Goal: Task Accomplishment & Management: Complete application form

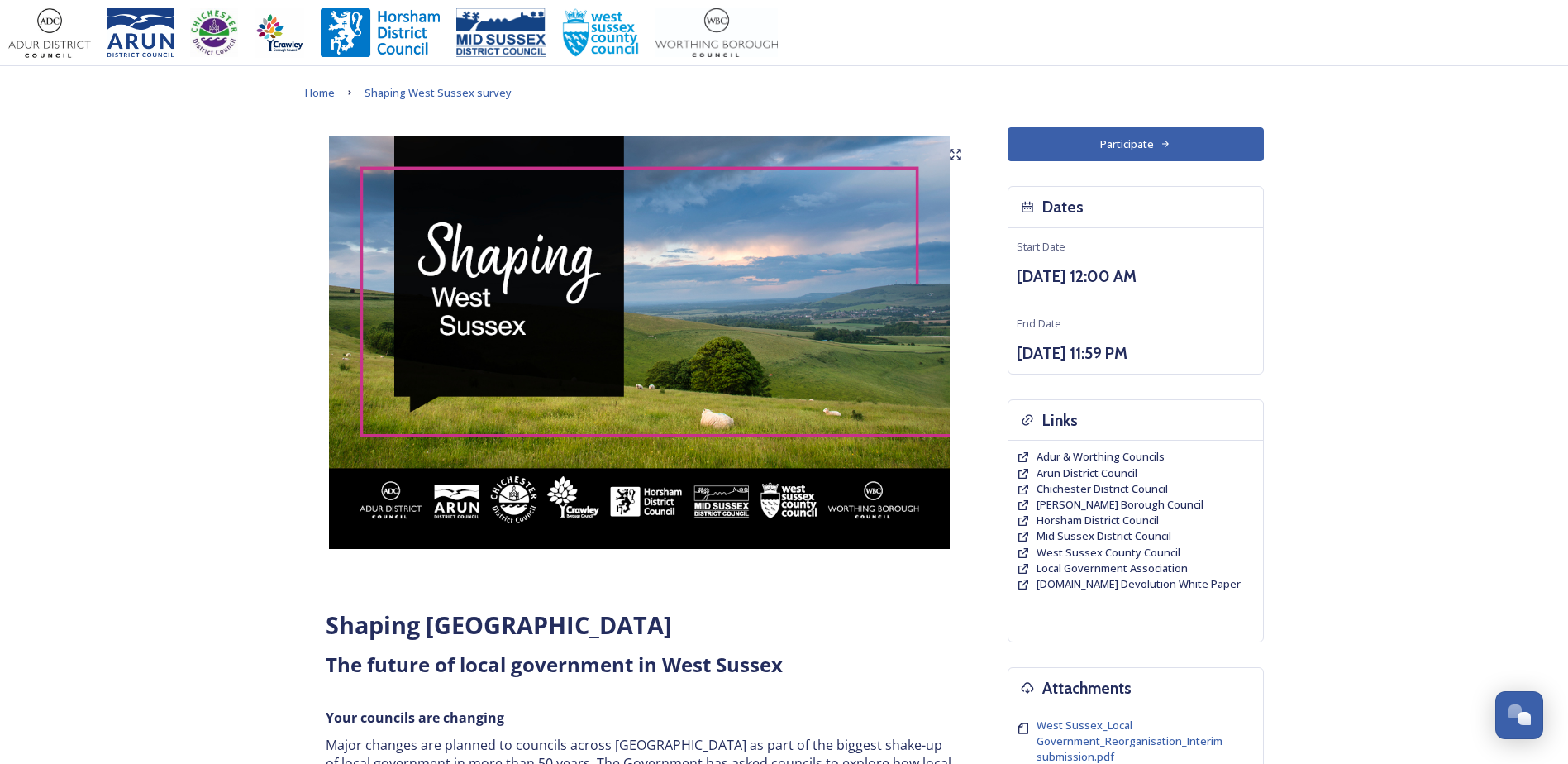
click at [1108, 146] on button "Participate" at bounding box center [1135, 143] width 257 height 34
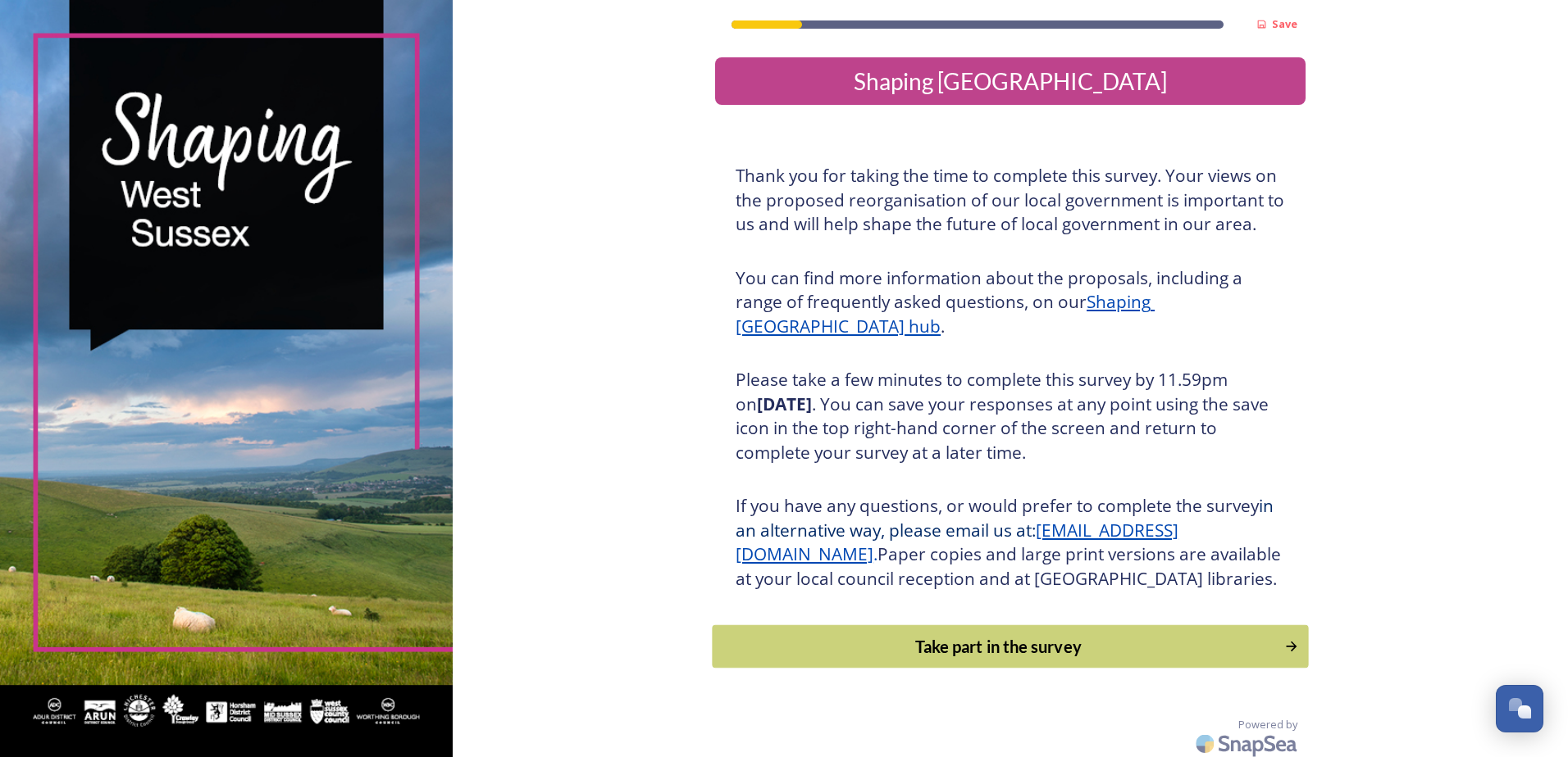
click at [955, 659] on div "Take part in the survey" at bounding box center [999, 646] width 554 height 24
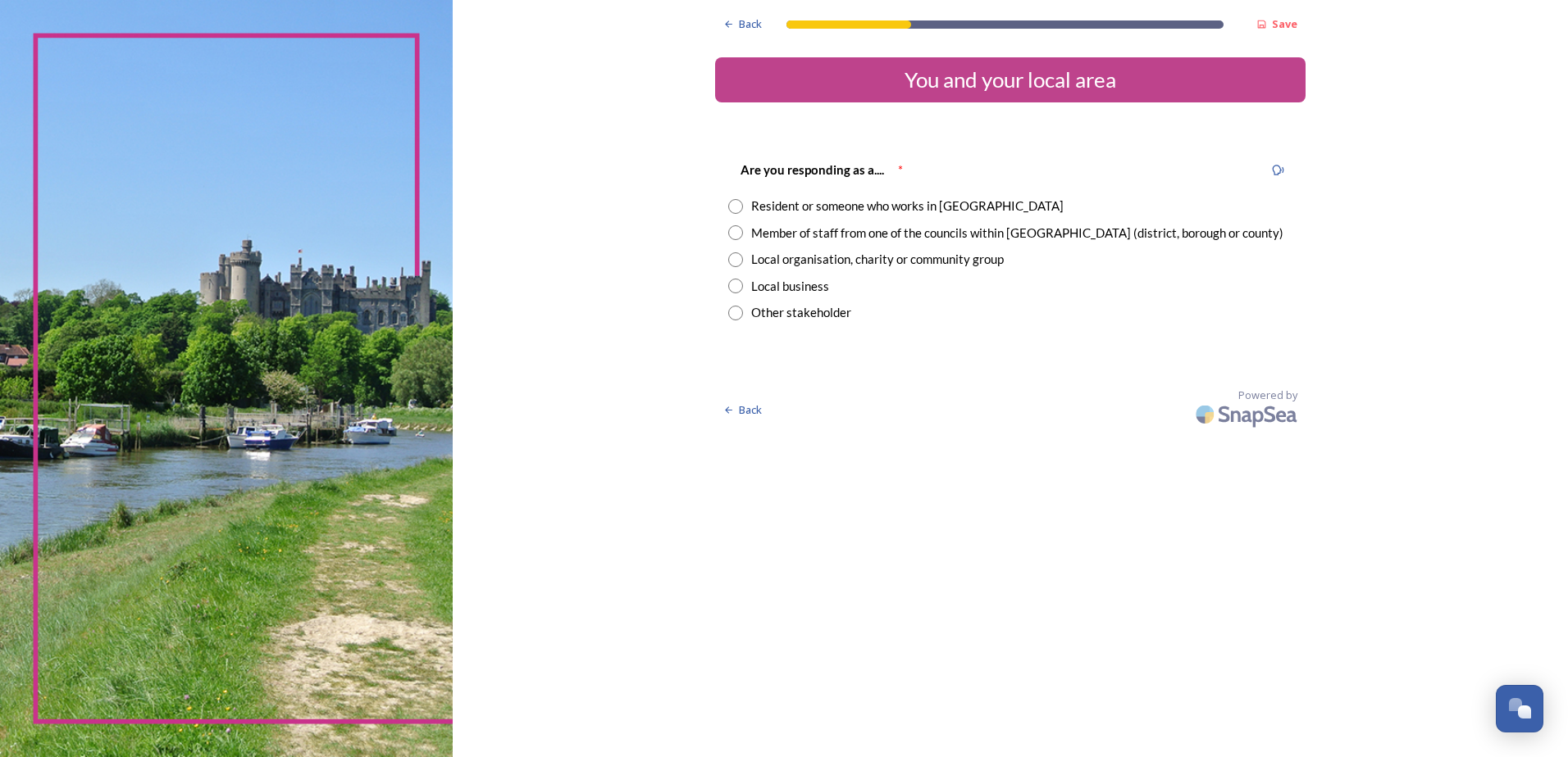
click at [744, 201] on div "Resident or someone who works in West Sussex" at bounding box center [1009, 206] width 564 height 19
radio input "true"
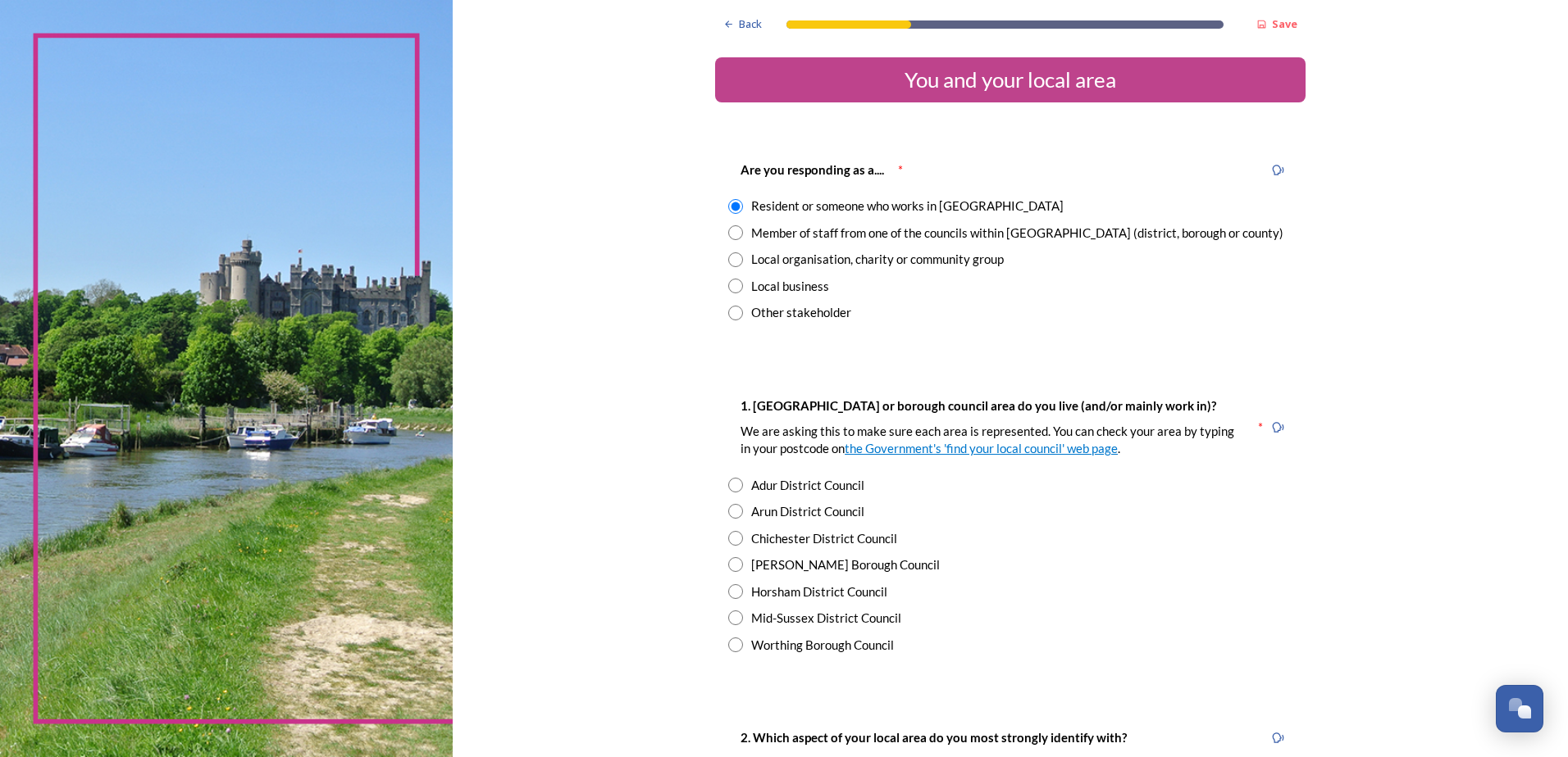
click at [729, 647] on input "radio" at bounding box center [735, 645] width 14 height 14
radio input "true"
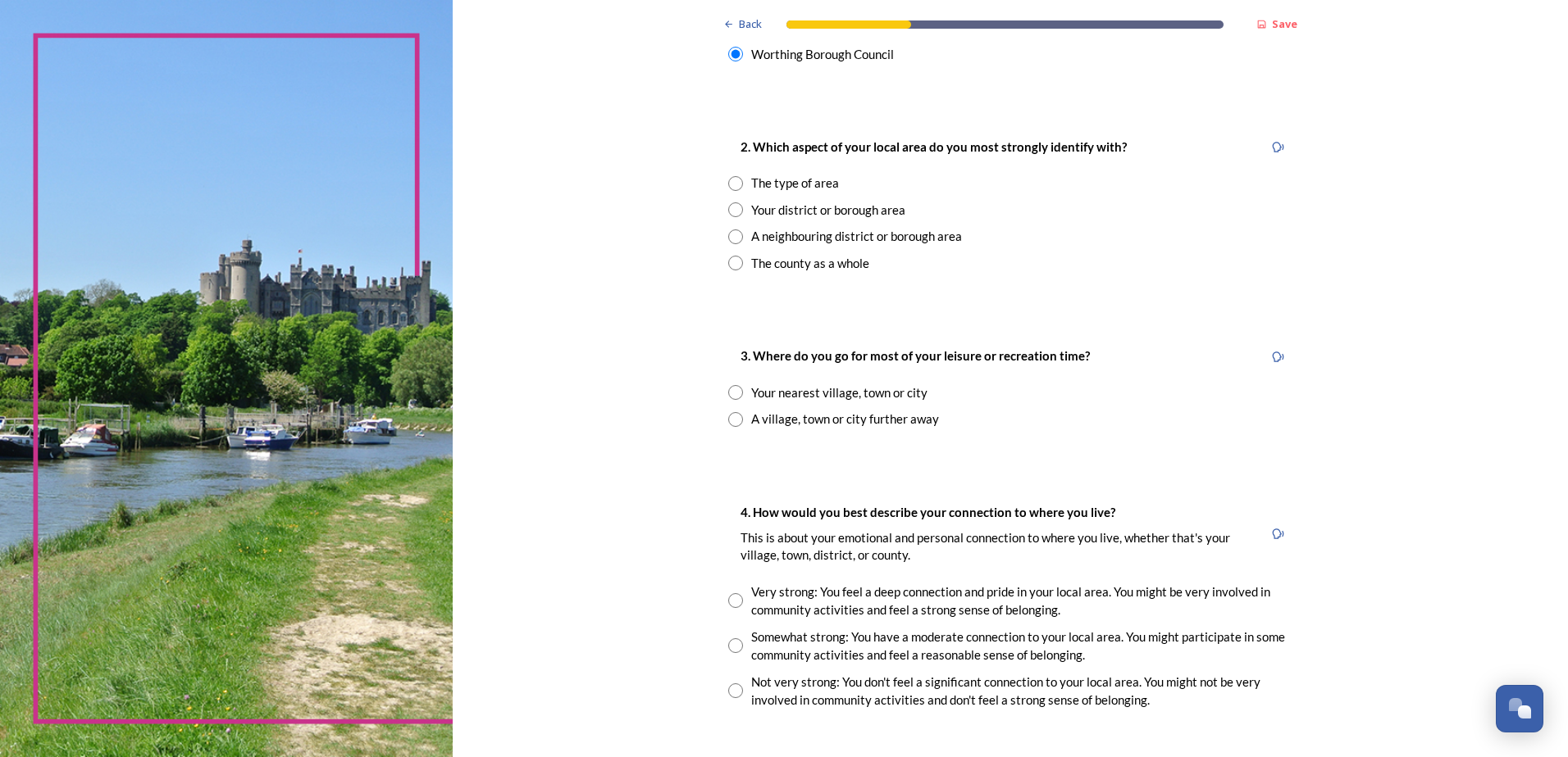
scroll to position [633, 0]
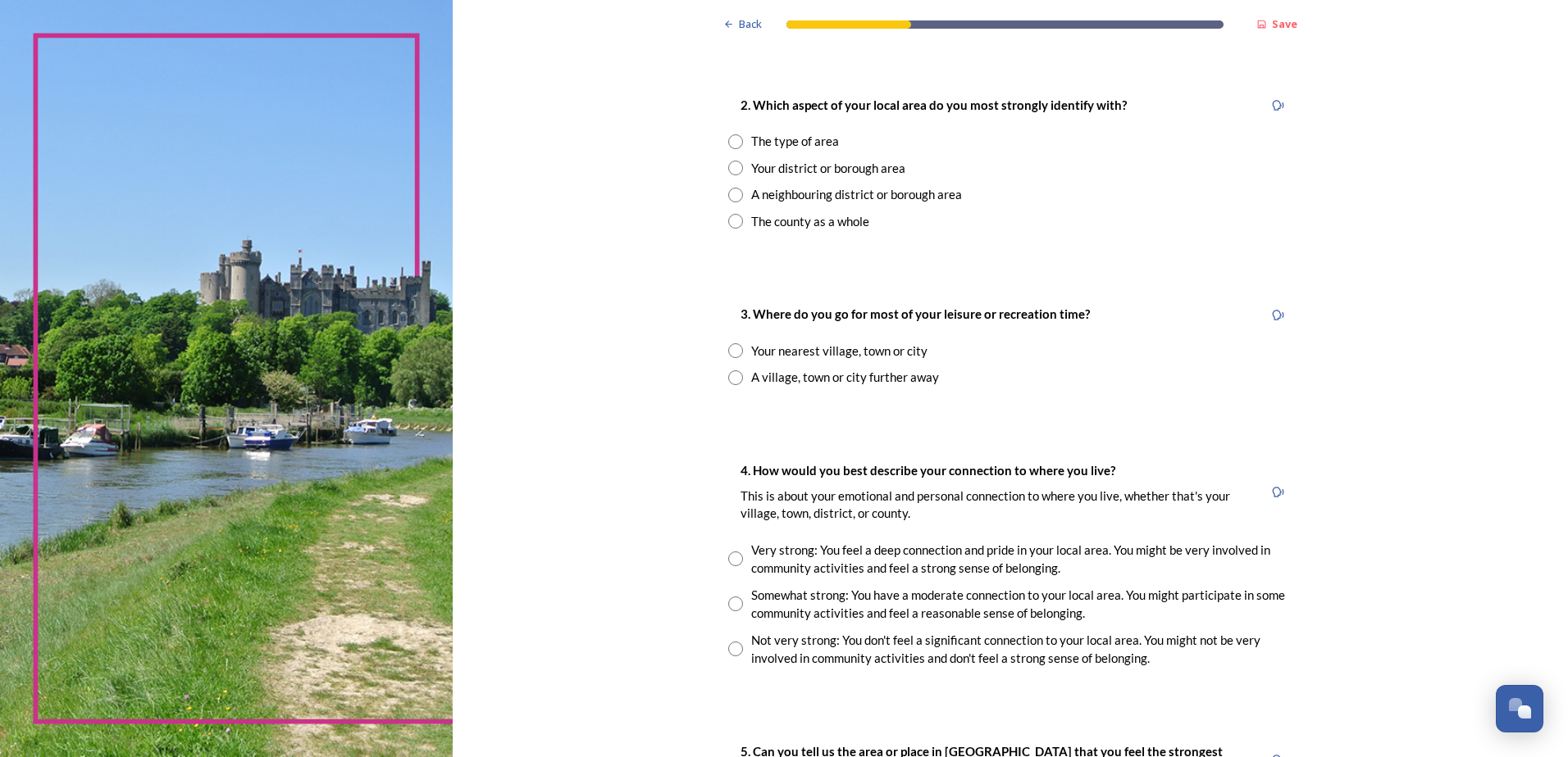
click at [730, 139] on input "radio" at bounding box center [735, 141] width 14 height 14
radio input "true"
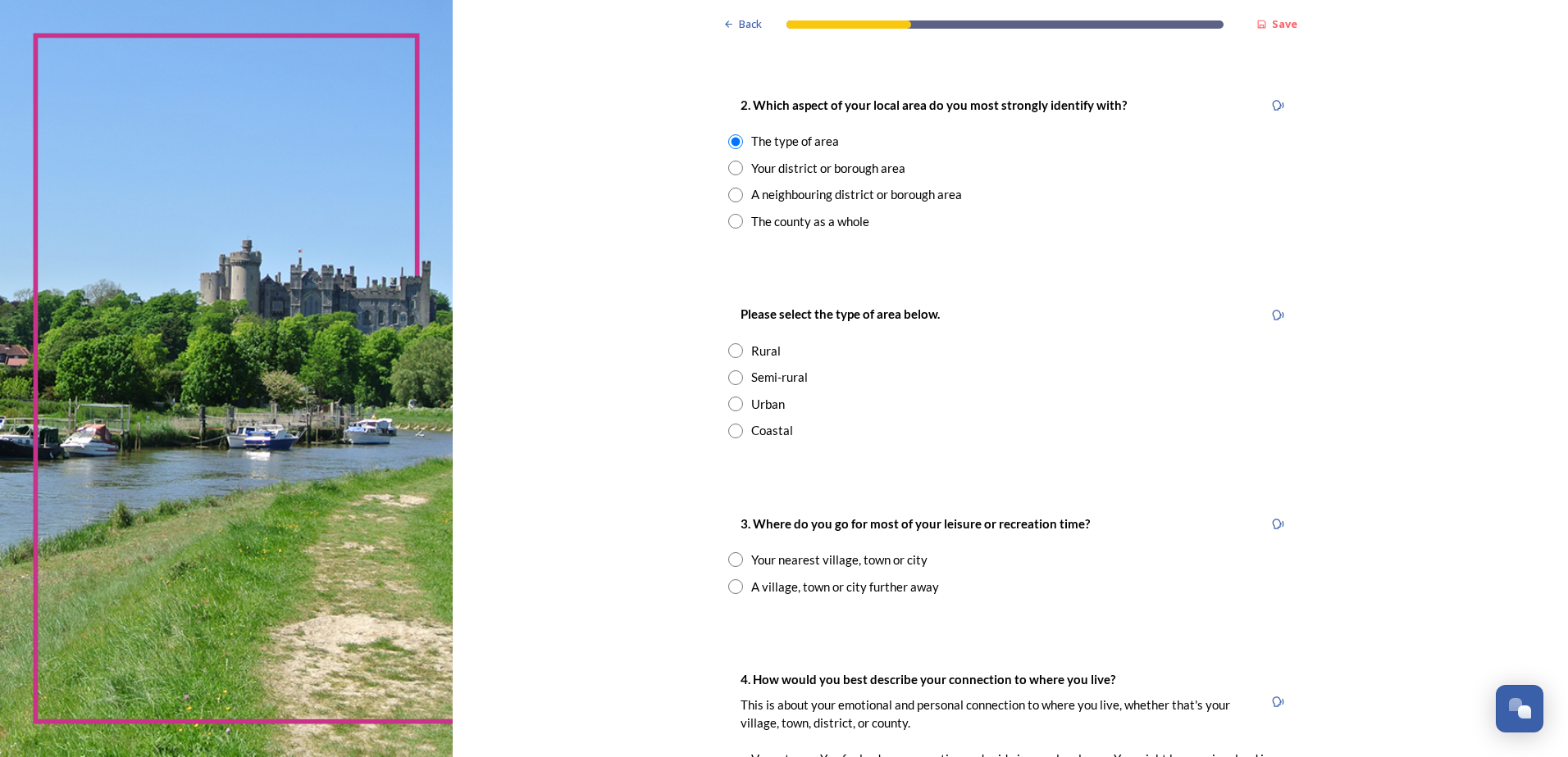
click at [731, 425] on input "radio" at bounding box center [735, 431] width 14 height 14
radio input "true"
click at [735, 588] on input "radio" at bounding box center [735, 586] width 14 height 14
radio input "true"
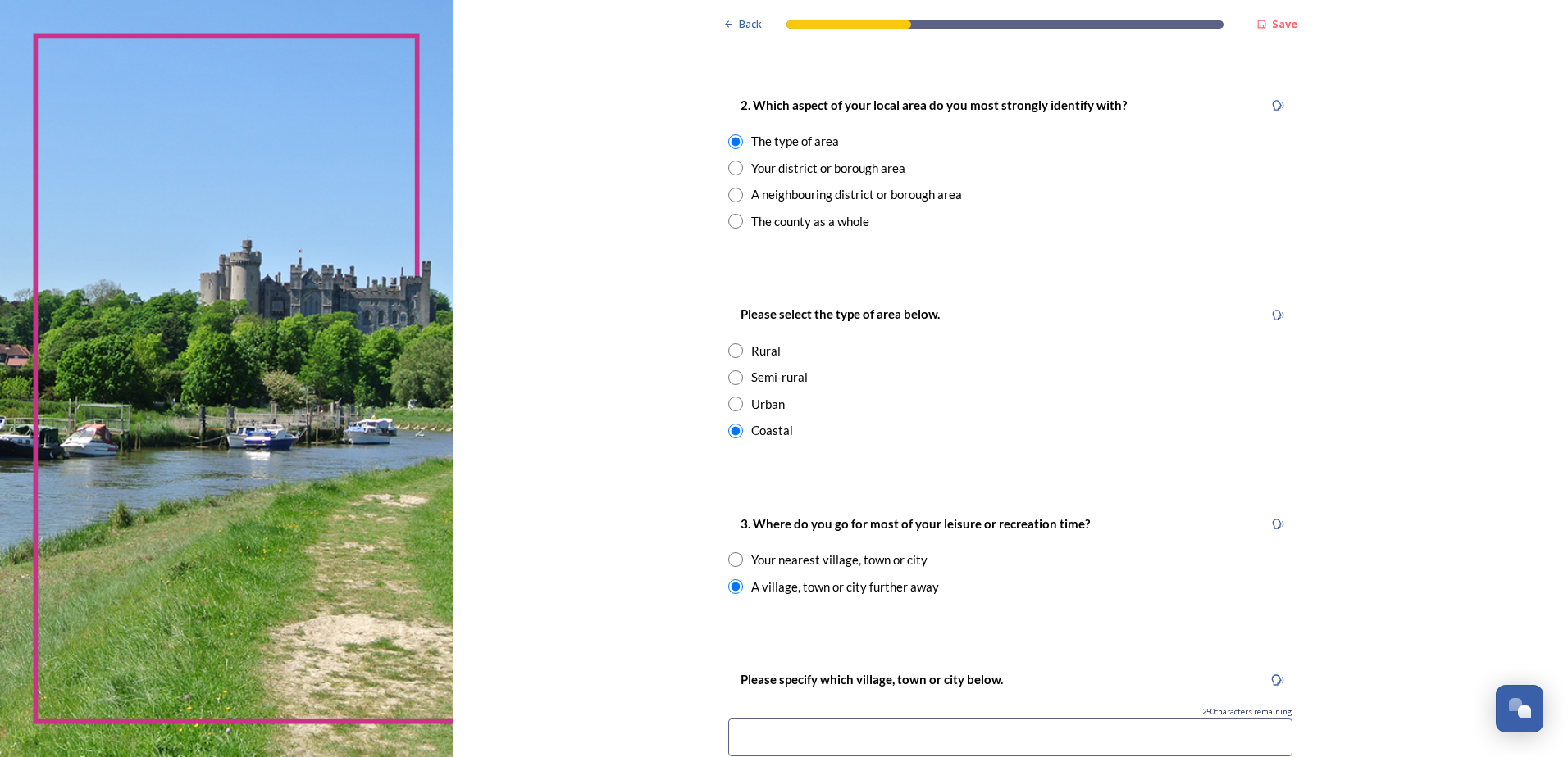
click at [772, 726] on input at bounding box center [1009, 737] width 564 height 38
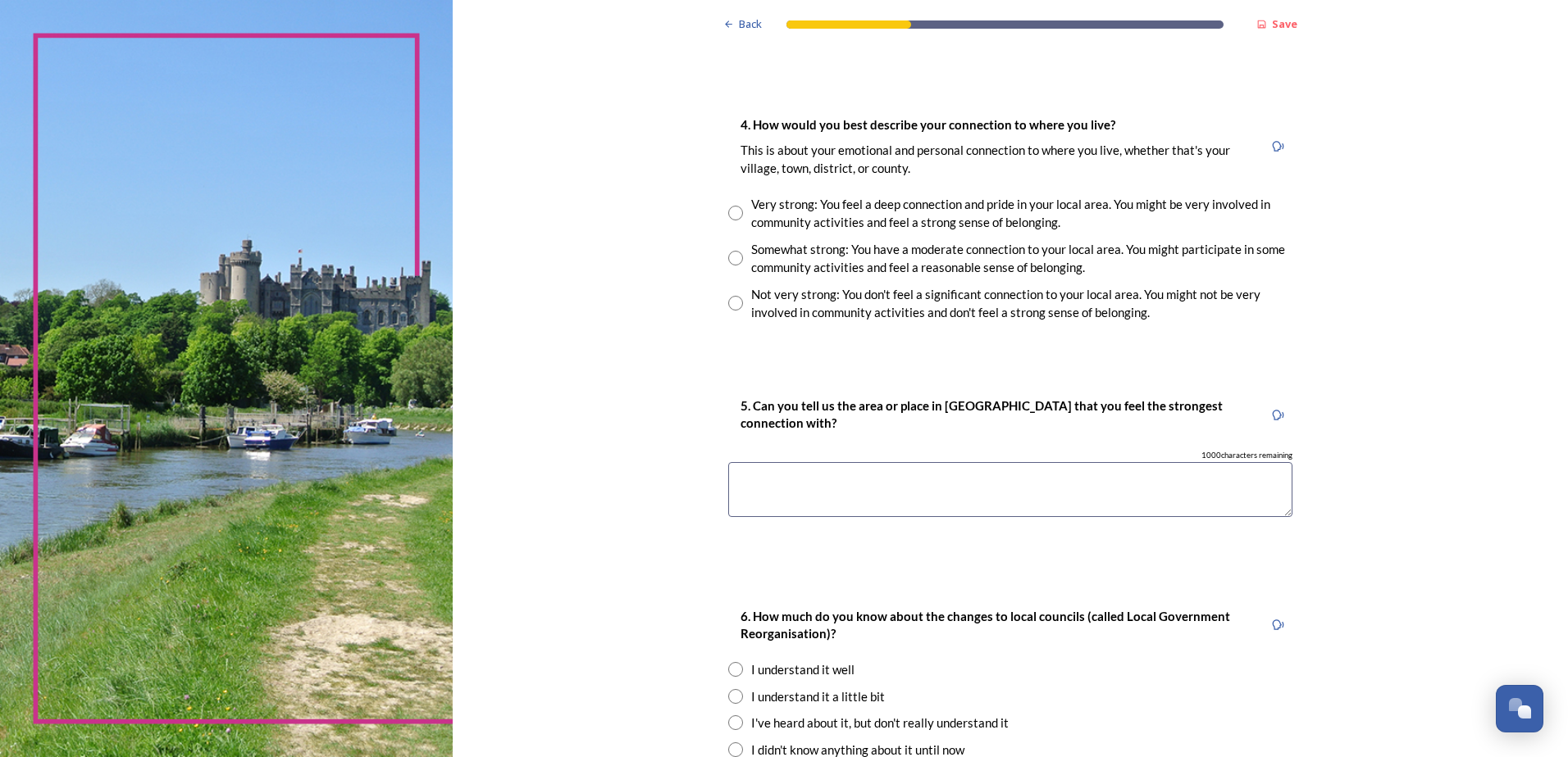
scroll to position [1364, 0]
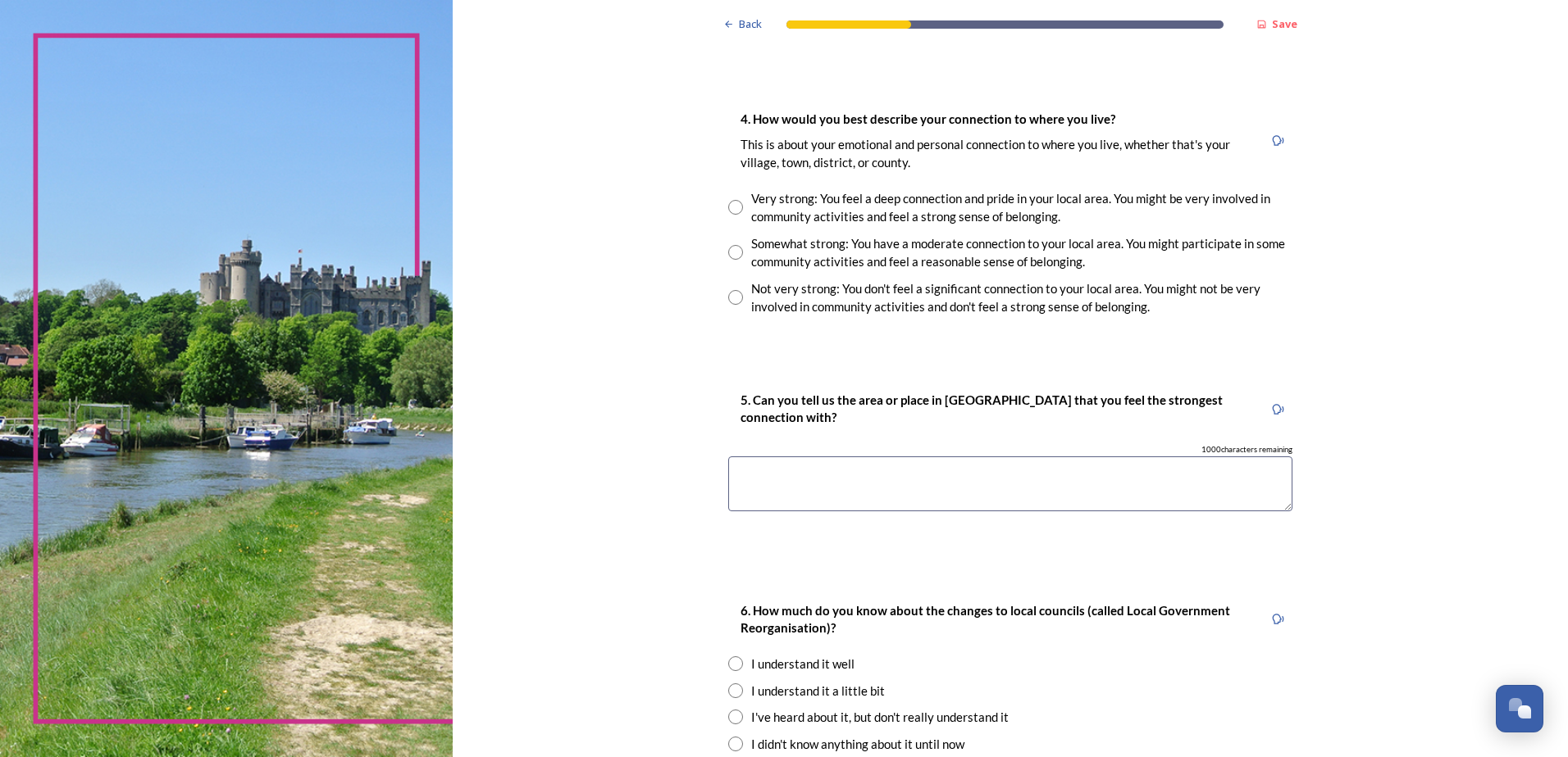
type input "Gosport"
click at [729, 206] on input "radio" at bounding box center [735, 207] width 14 height 14
radio input "true"
click at [870, 469] on textarea at bounding box center [1009, 484] width 564 height 55
click at [858, 468] on textarea "My scout group in durrington" at bounding box center [1009, 484] width 564 height 55
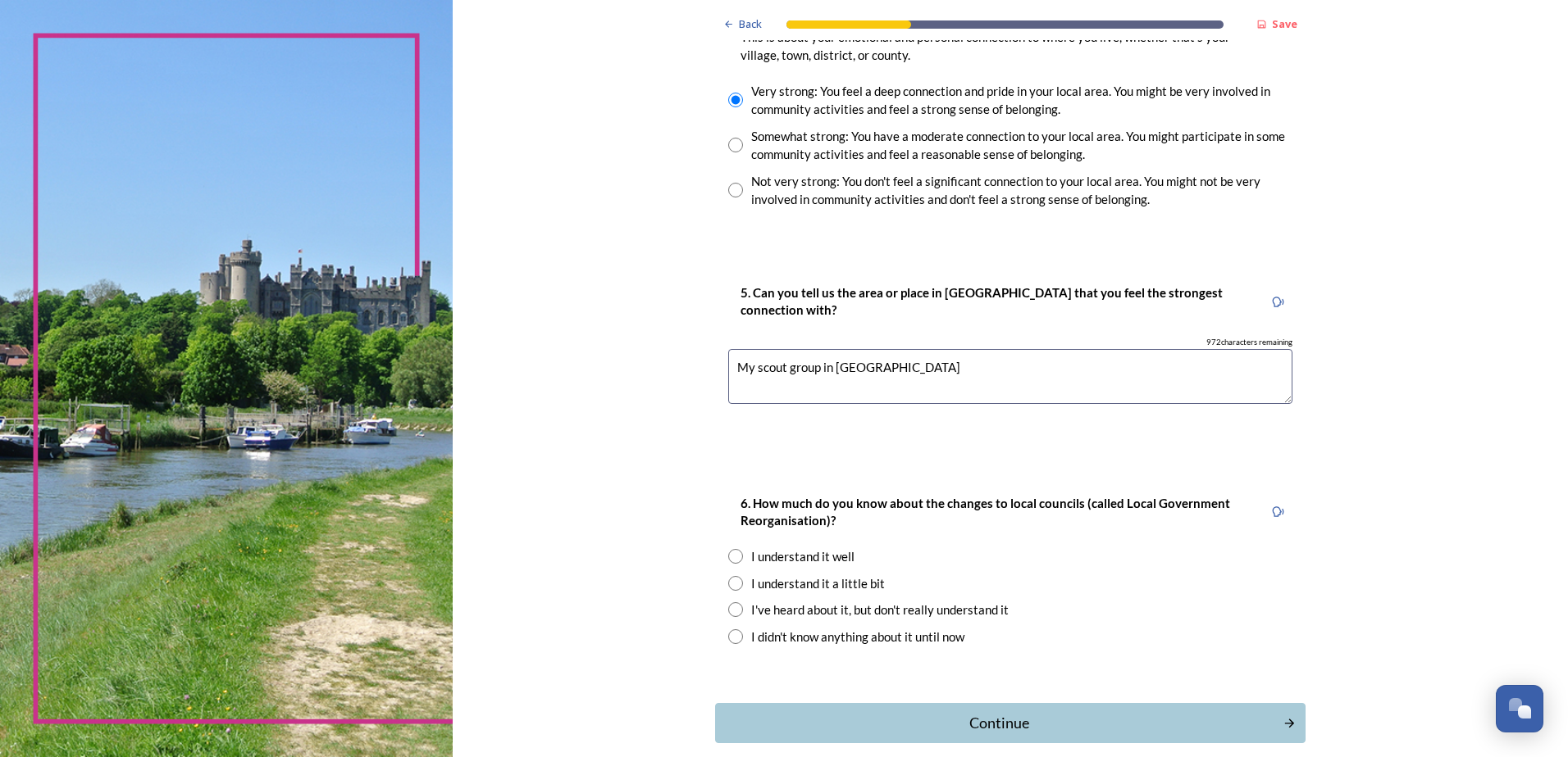
scroll to position [1553, 0]
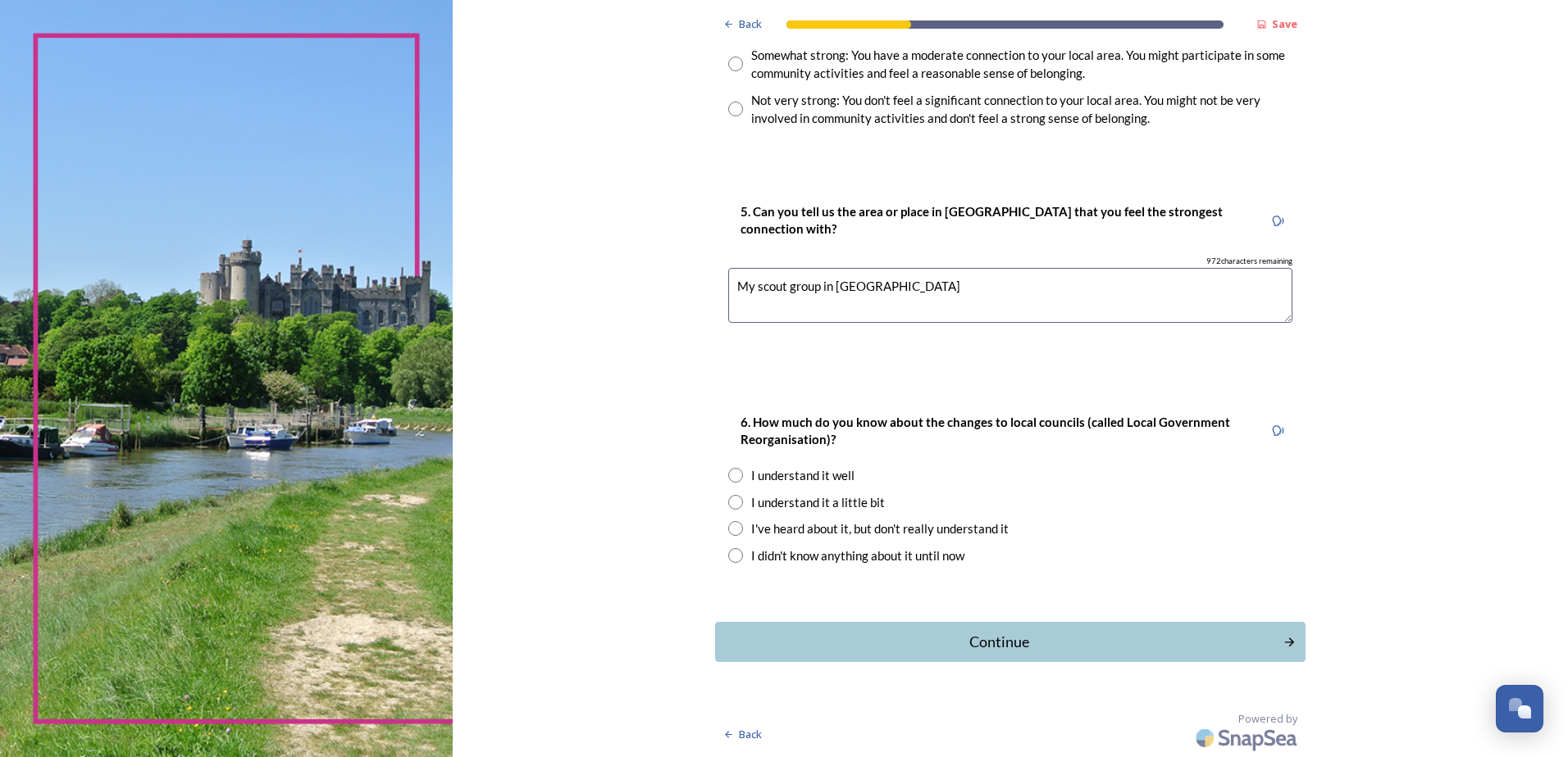
type textarea "My scout group in Durrington"
click at [736, 481] on input "radio" at bounding box center [735, 475] width 14 height 14
radio input "true"
click at [947, 651] on div "Continue" at bounding box center [999, 642] width 555 height 22
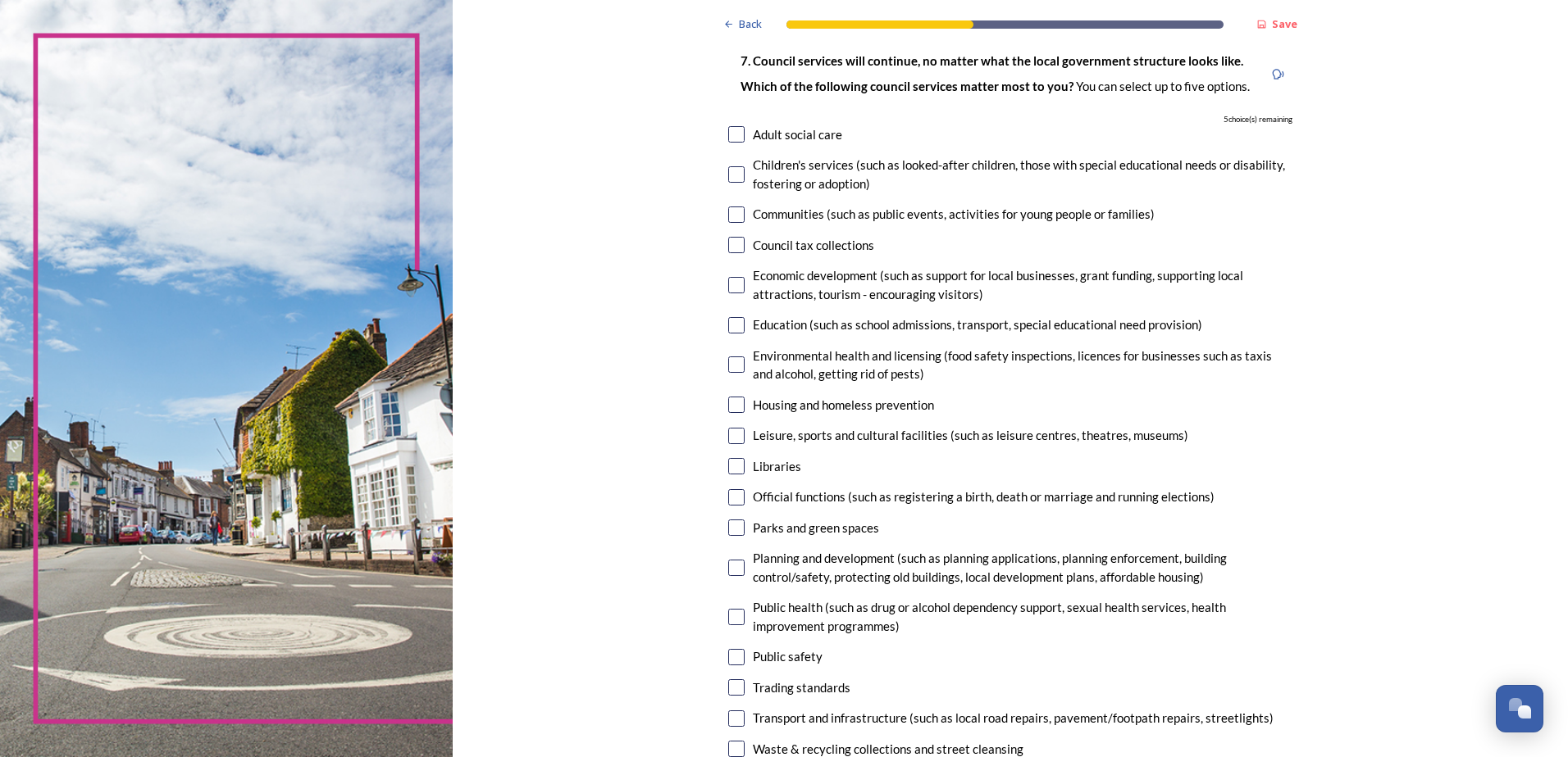
scroll to position [116, 0]
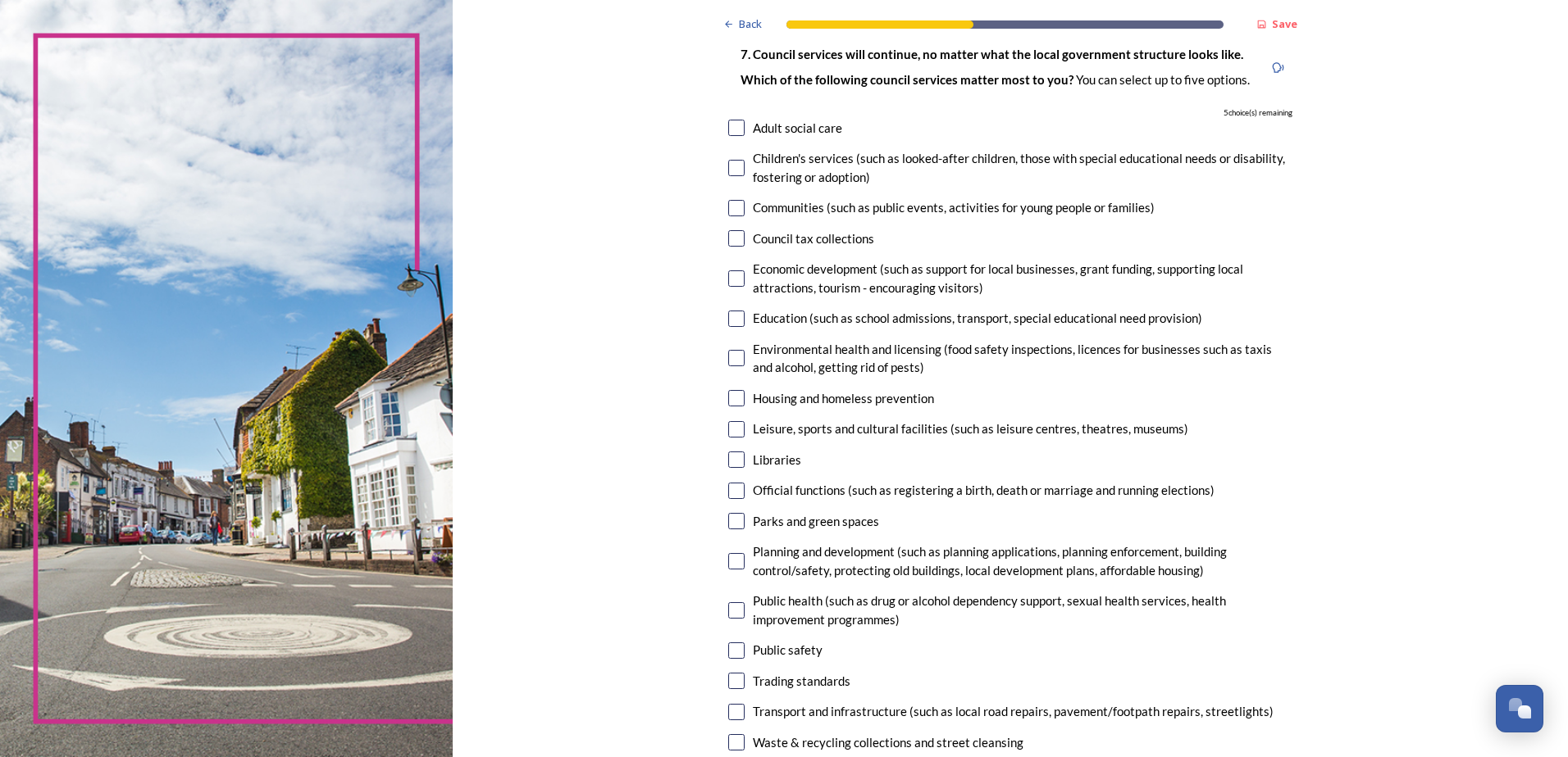
click at [730, 166] on input "checkbox" at bounding box center [736, 168] width 16 height 16
checkbox input "true"
click at [732, 281] on input "checkbox" at bounding box center [736, 279] width 16 height 16
checkbox input "true"
click at [734, 327] on div "Education (such as school admissions, transport, special educational need provi…" at bounding box center [1009, 318] width 564 height 19
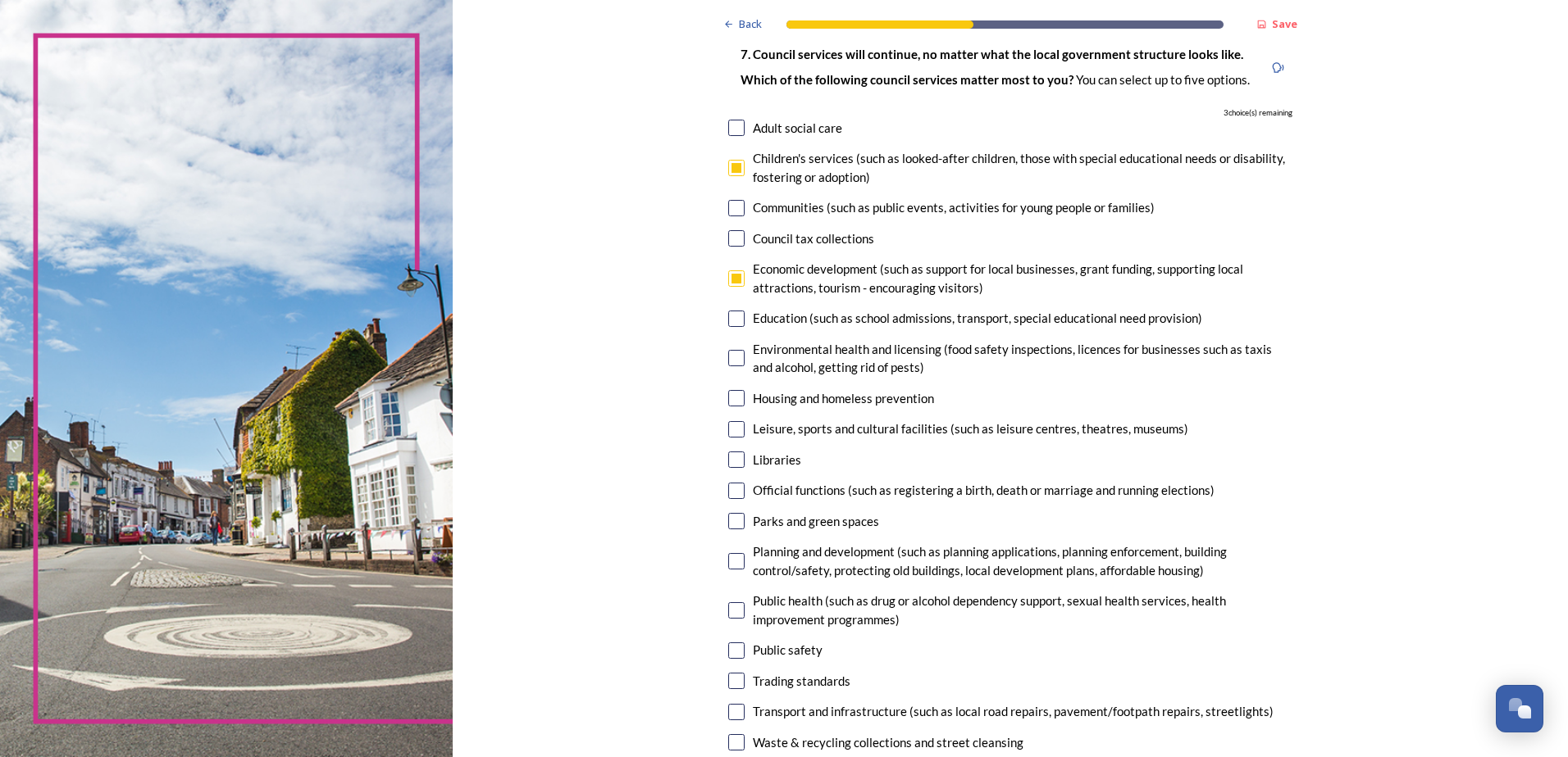
checkbox input "true"
click at [730, 567] on input "checkbox" at bounding box center [736, 561] width 16 height 16
checkbox input "true"
click at [730, 717] on input "checkbox" at bounding box center [736, 712] width 16 height 16
checkbox input "true"
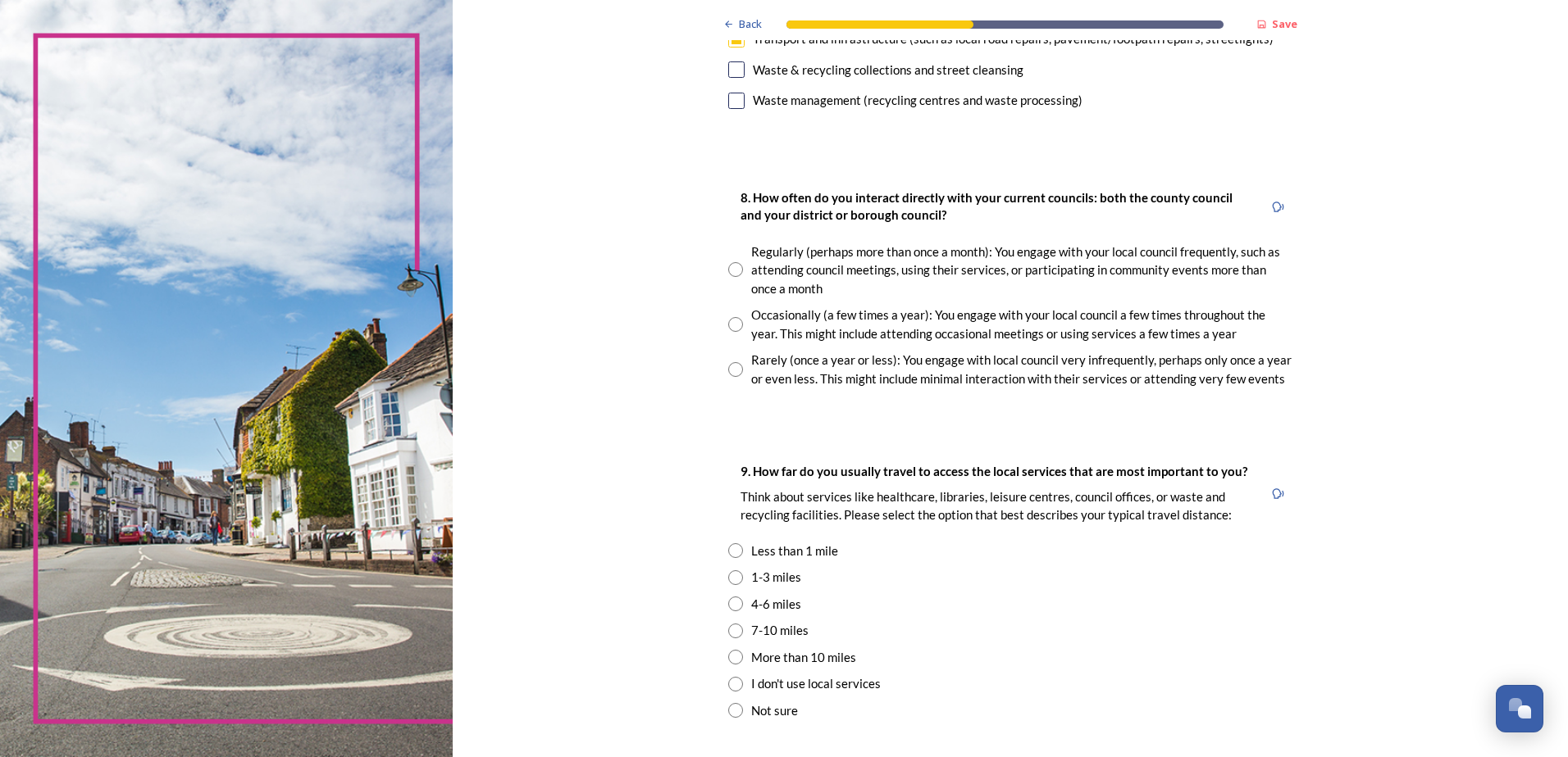
scroll to position [806, 0]
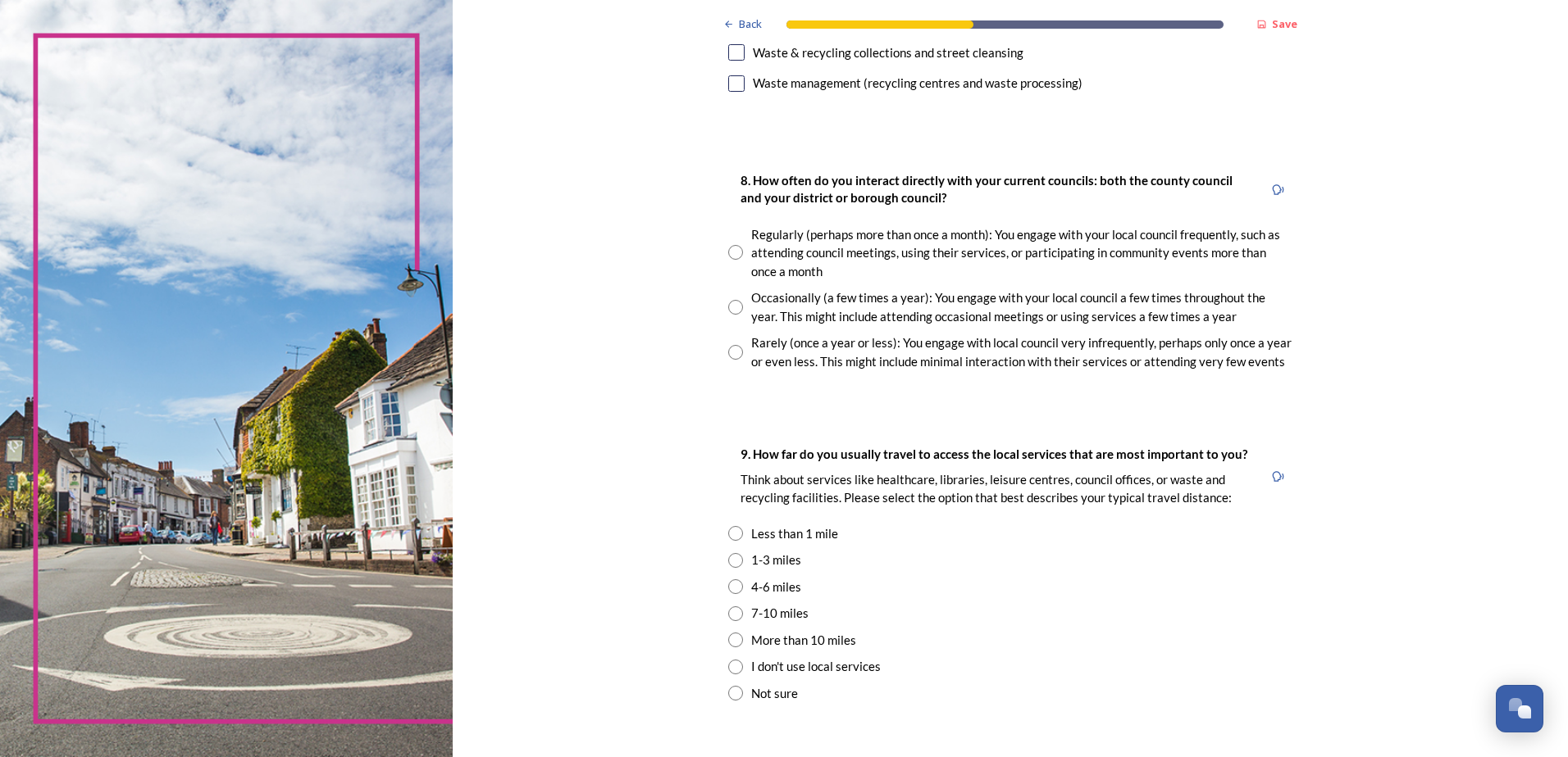
click at [728, 254] on input "radio" at bounding box center [735, 253] width 14 height 14
radio input "true"
click at [721, 587] on div "9. How far do you usually travel to access the local services that are most imp…" at bounding box center [1010, 574] width 590 height 291
click at [728, 587] on input "radio" at bounding box center [735, 586] width 14 height 14
radio input "true"
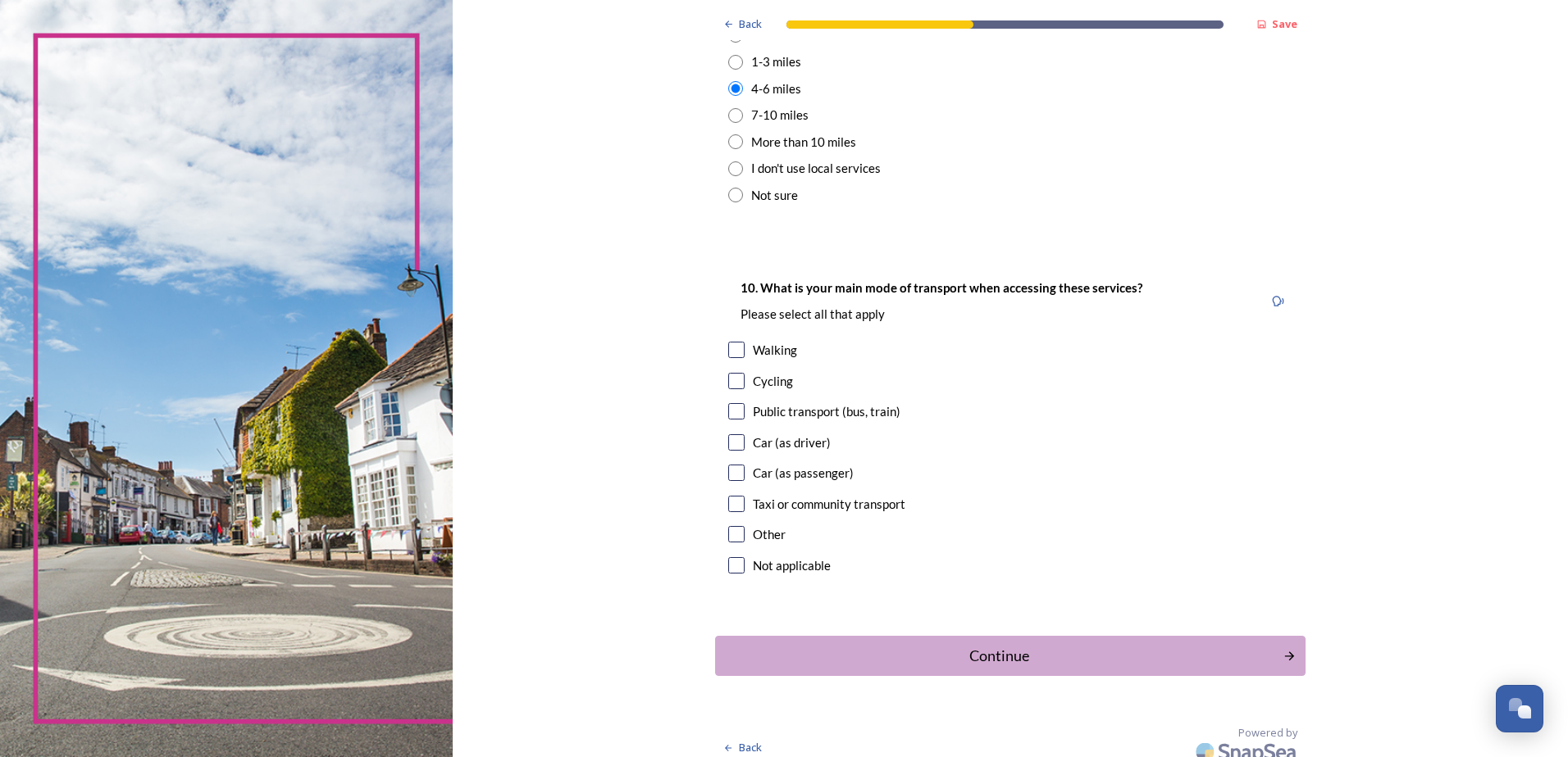
scroll to position [1318, 0]
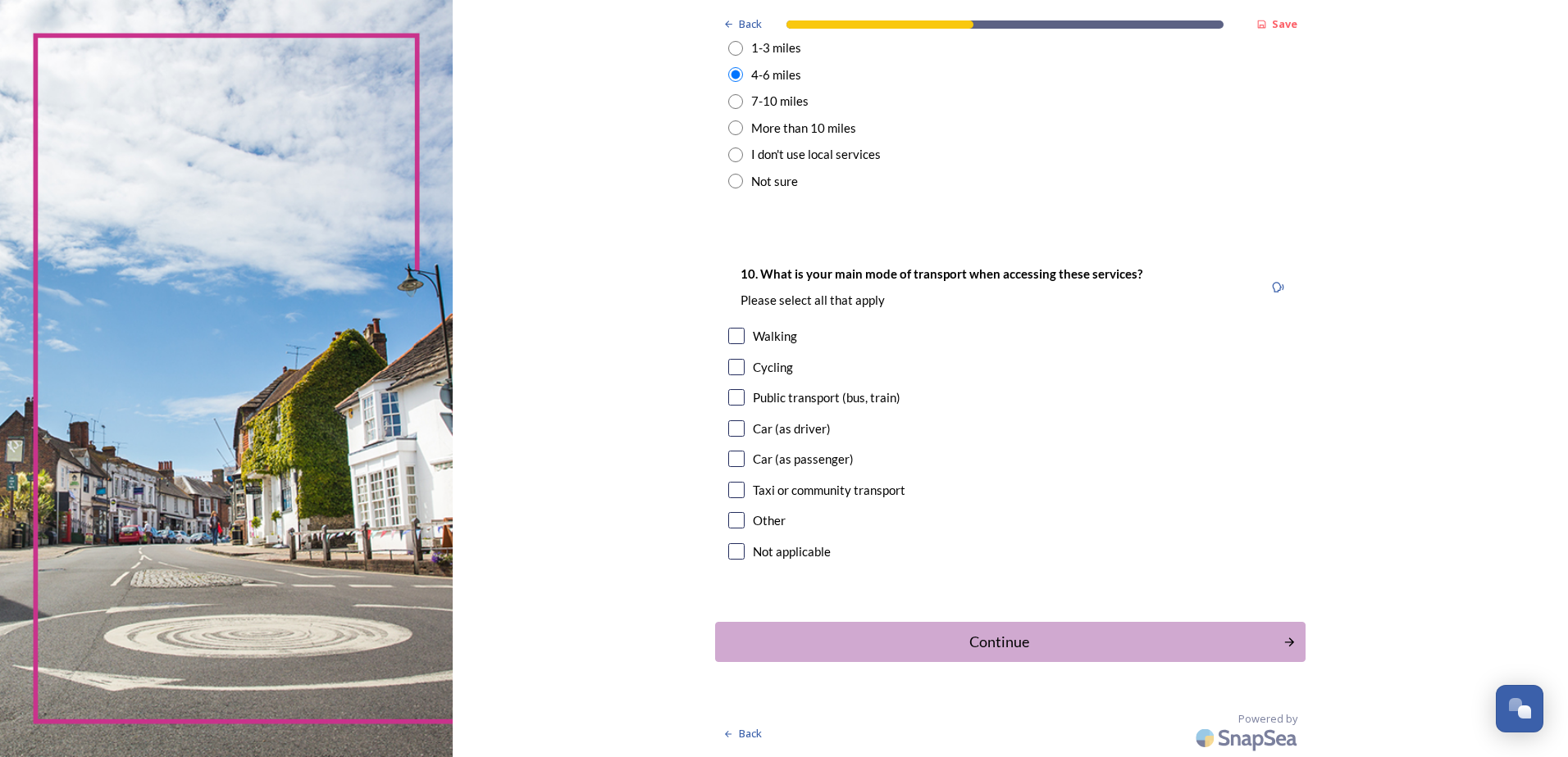
click at [728, 423] on input "checkbox" at bounding box center [736, 429] width 16 height 16
checkbox input "true"
click at [1013, 646] on div "Continue" at bounding box center [999, 642] width 555 height 22
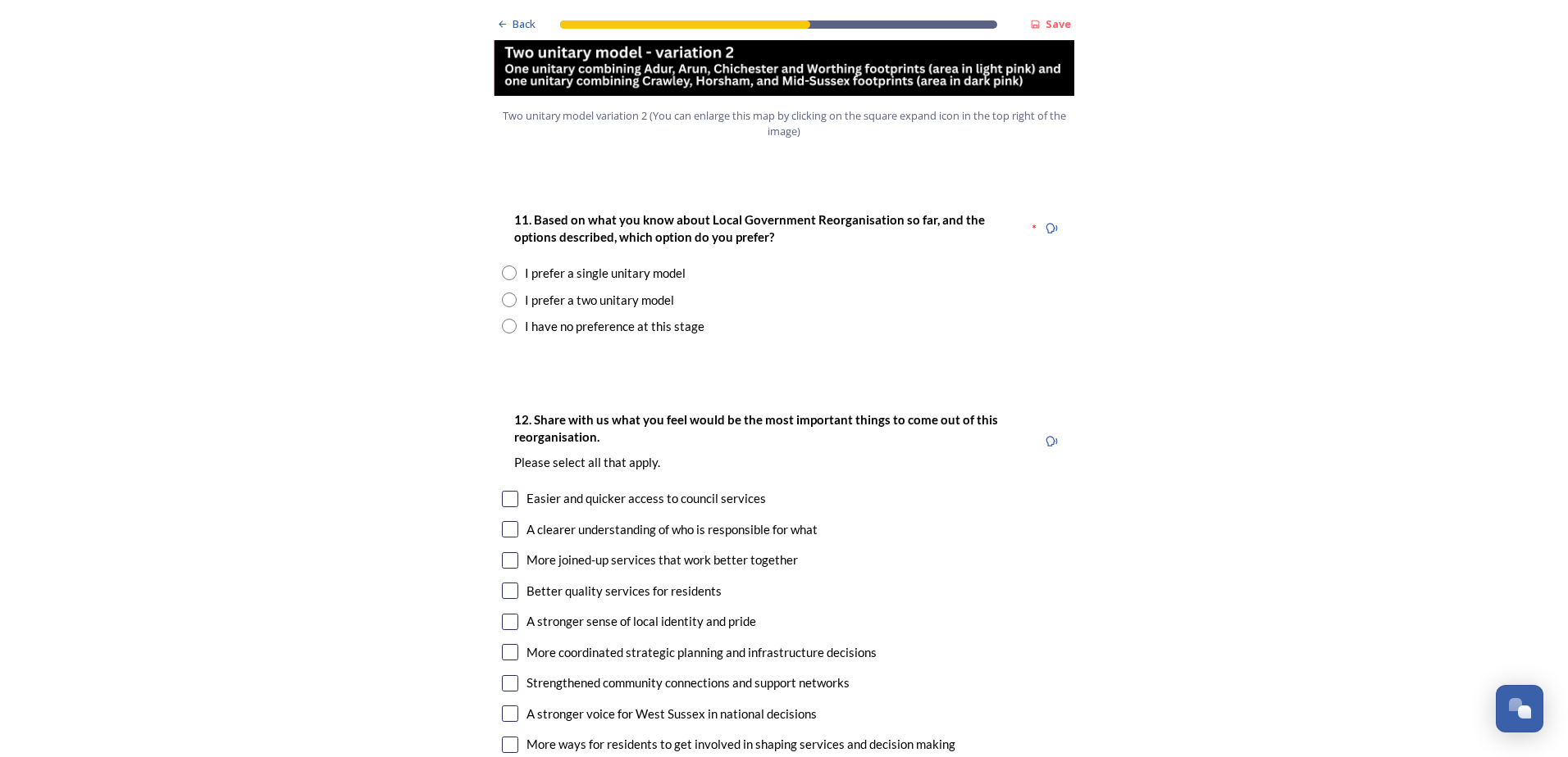
scroll to position [2043, 0]
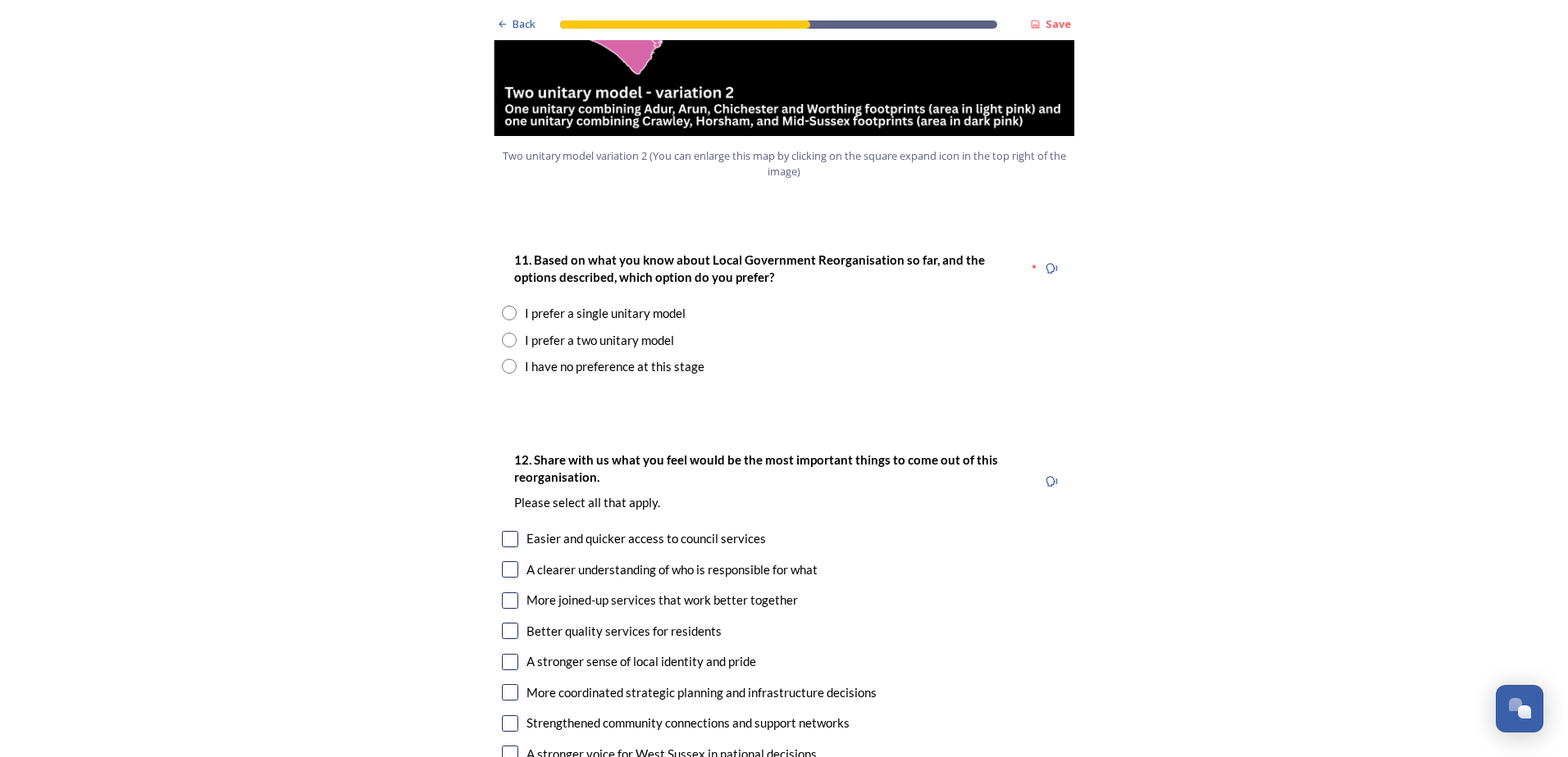
click at [502, 333] on input "radio" at bounding box center [509, 340] width 14 height 14
radio input "true"
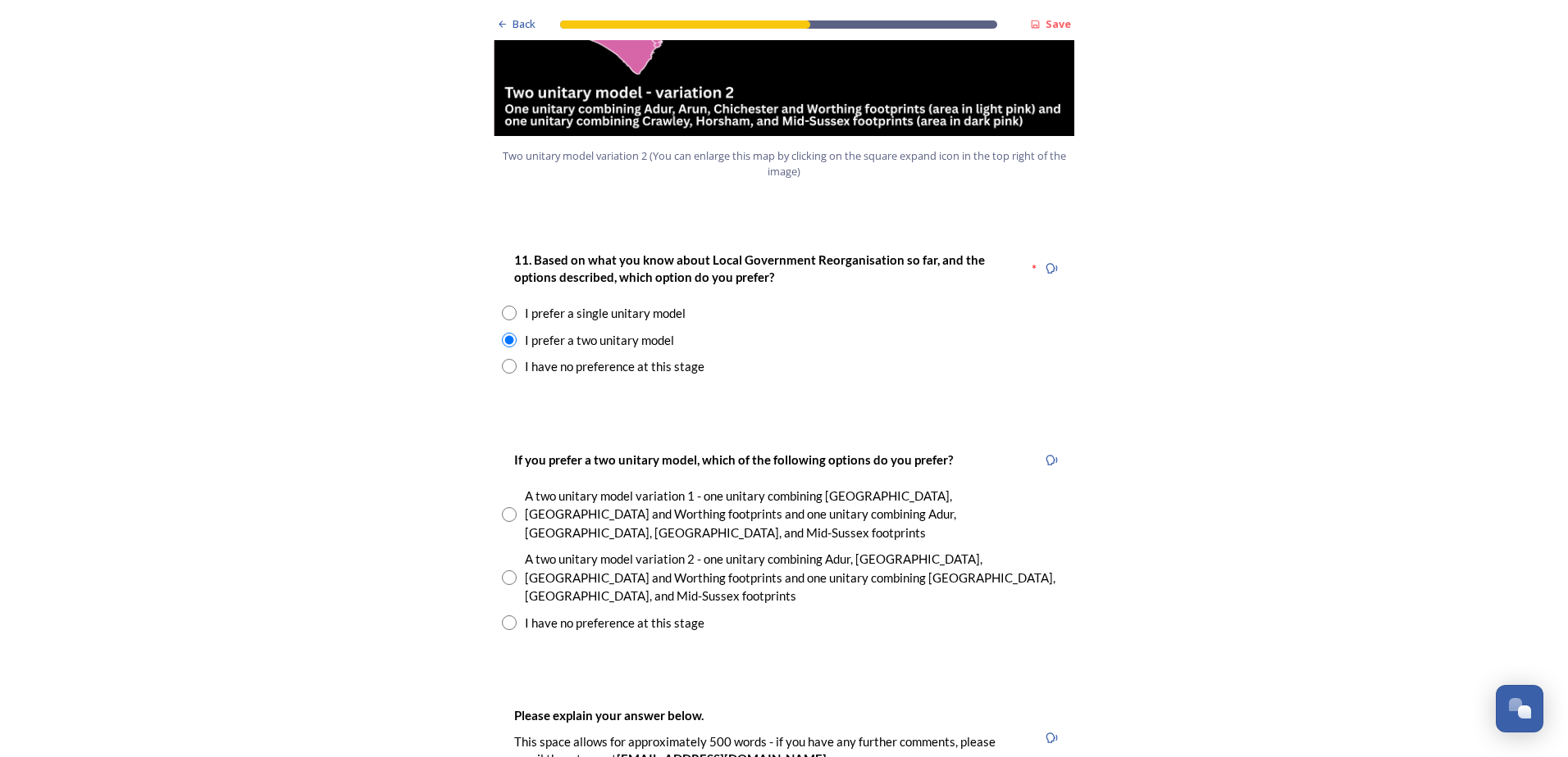
click at [502, 570] on input "radio" at bounding box center [509, 577] width 14 height 14
radio input "true"
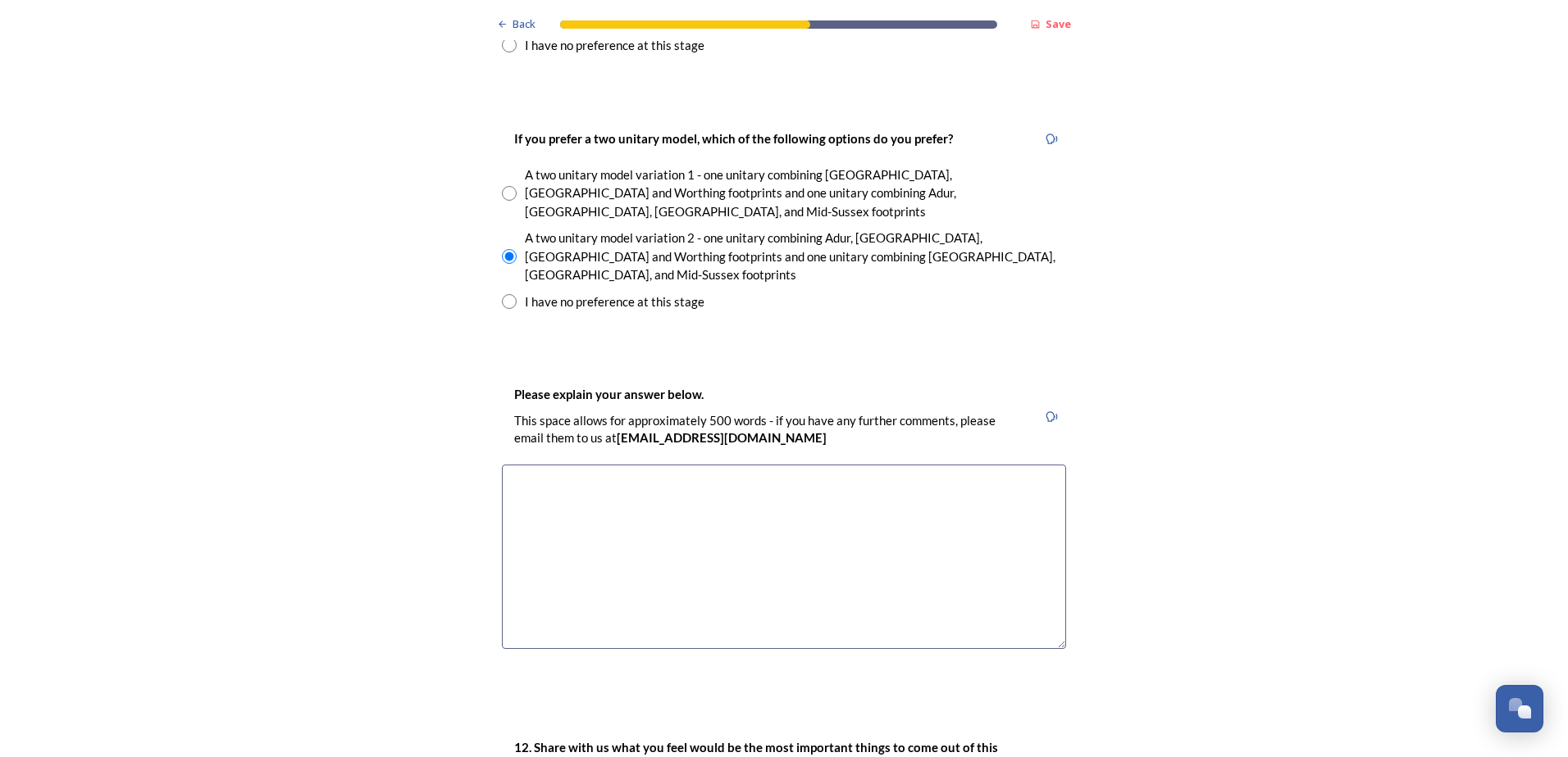
scroll to position [2480, 0]
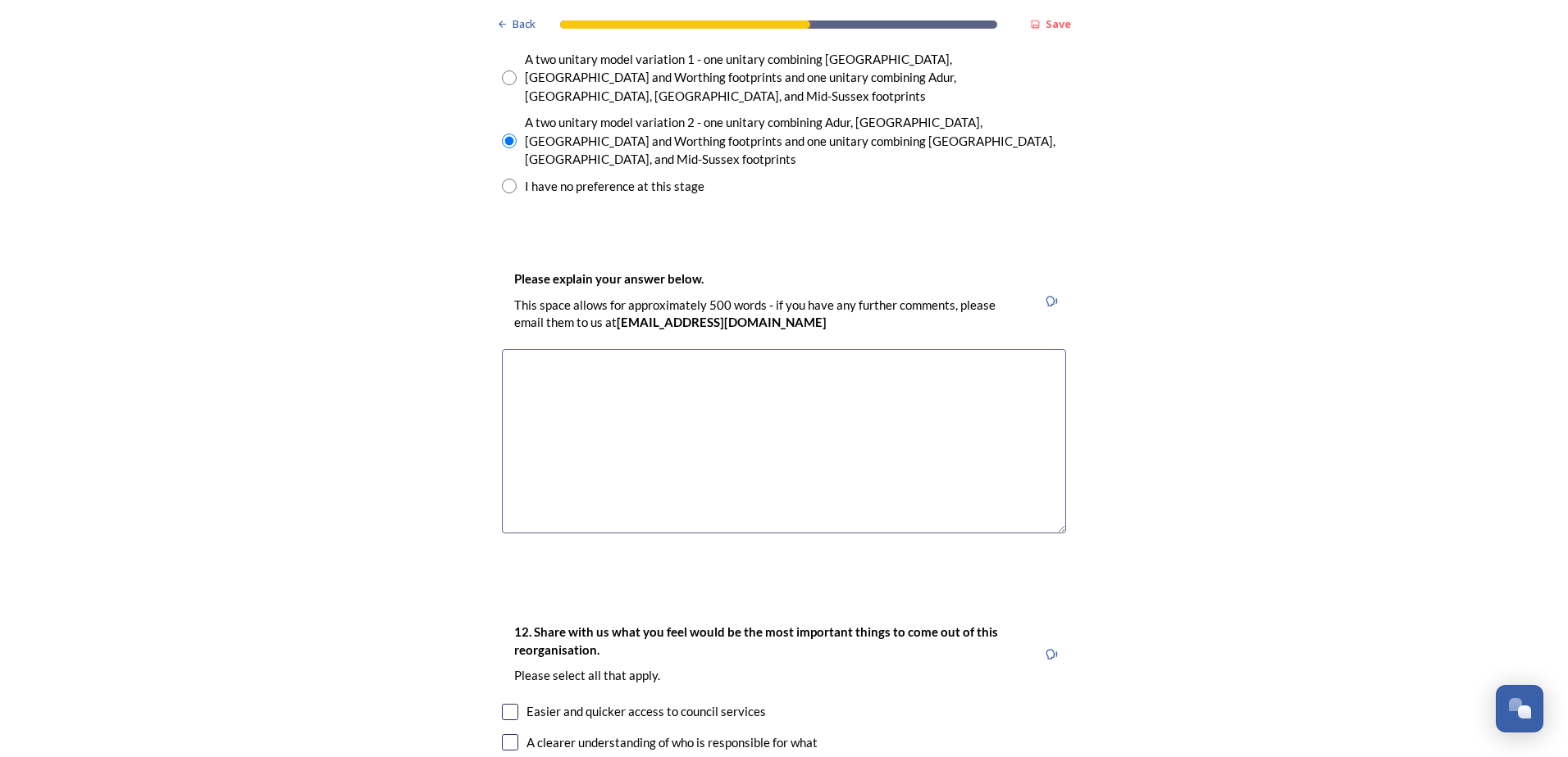
click at [576, 349] on textarea at bounding box center [784, 441] width 564 height 184
paste textarea "As a Worthing resident who has worked in Adur for 40 years, i strongly support …"
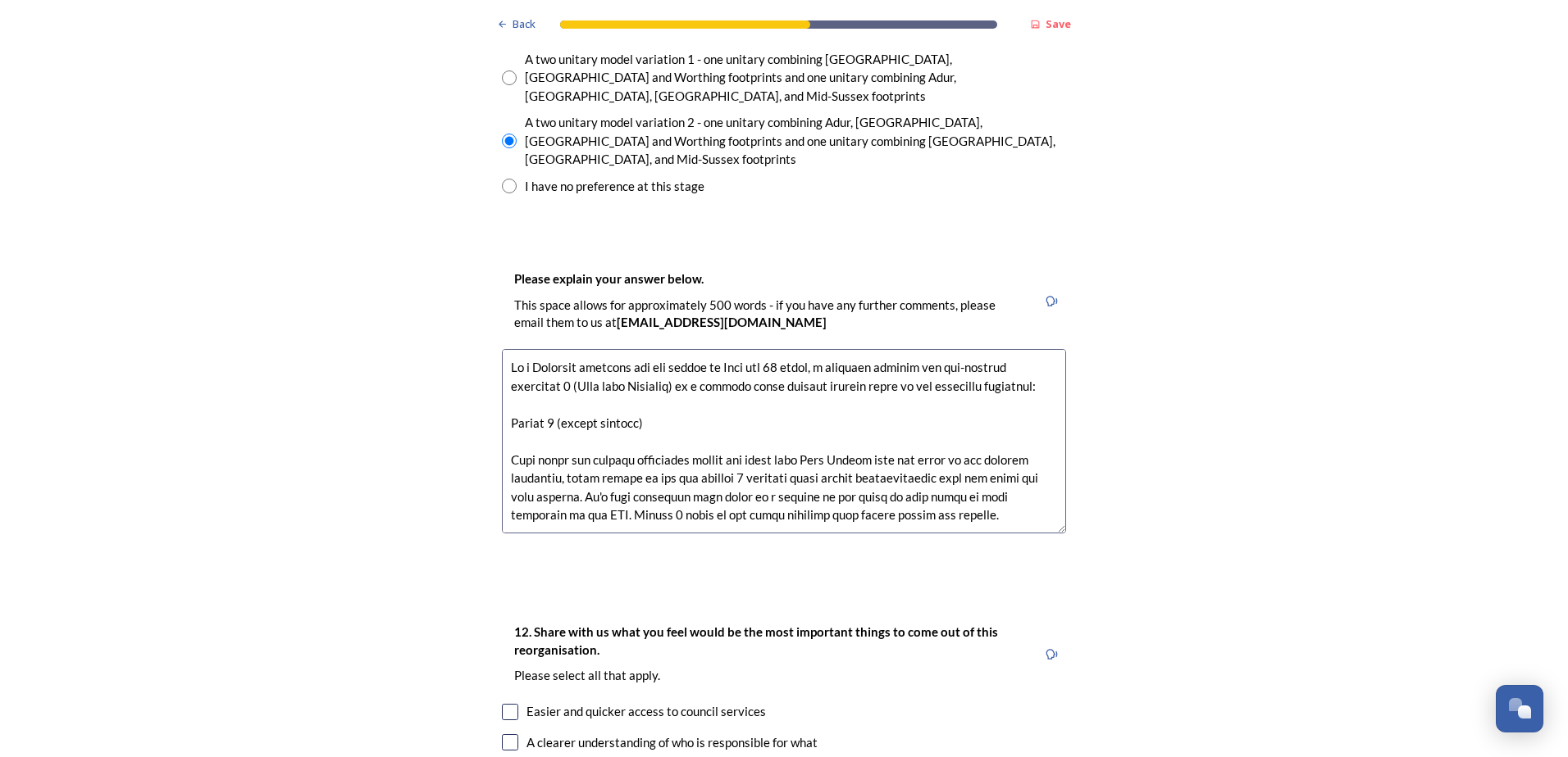
scroll to position [801, 0]
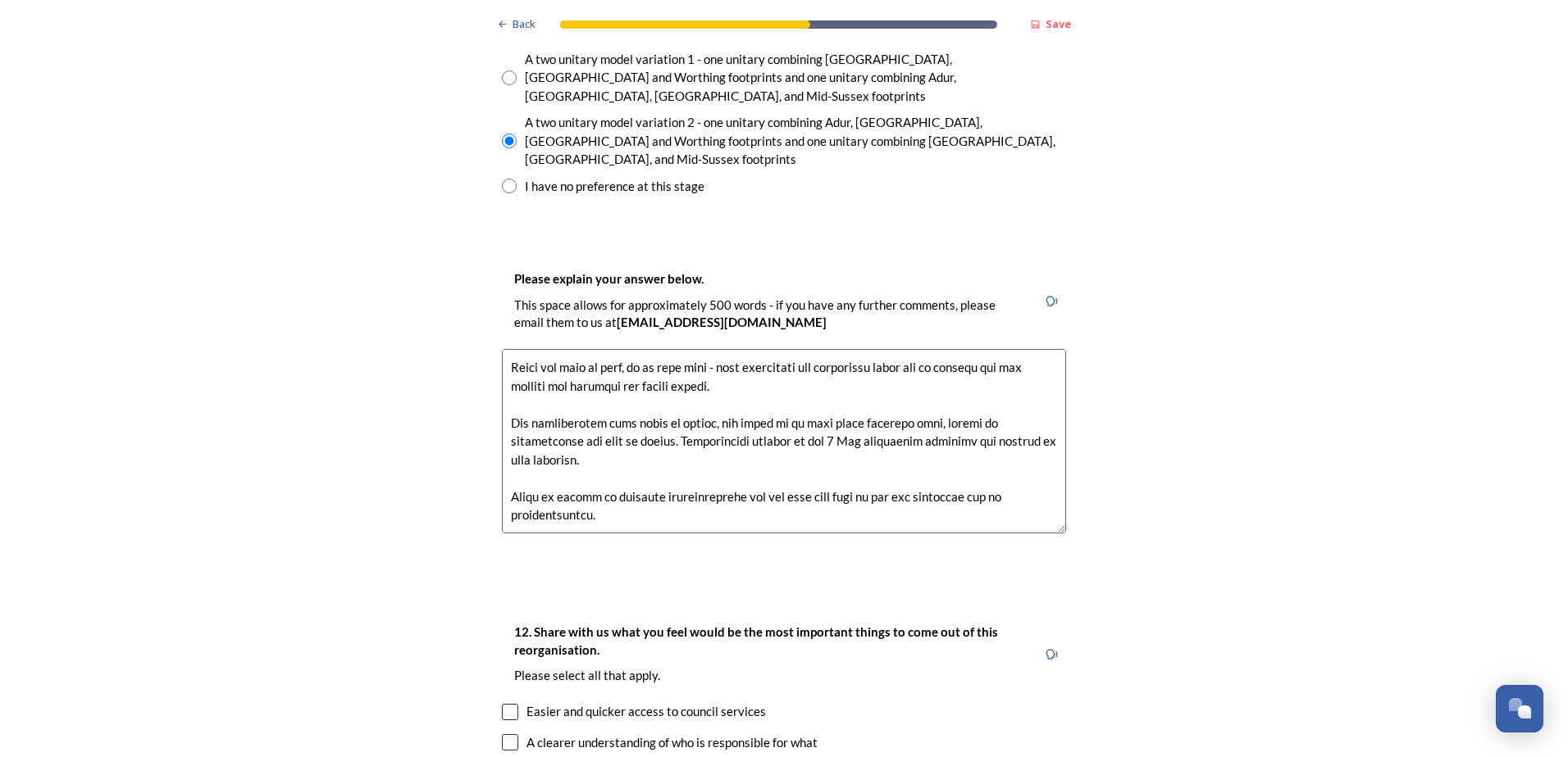
type textarea "As a Worthing resident who has worked in Adur for 40 years, i strongly support …"
drag, startPoint x: 560, startPoint y: 491, endPoint x: 544, endPoint y: 481, distance: 18.9
click at [560, 491] on div "Back Save Prioritising future services As explained on our Shaping West Sussex …" at bounding box center [784, 383] width 590 height 5726
click at [631, 431] on textarea at bounding box center [784, 441] width 564 height 184
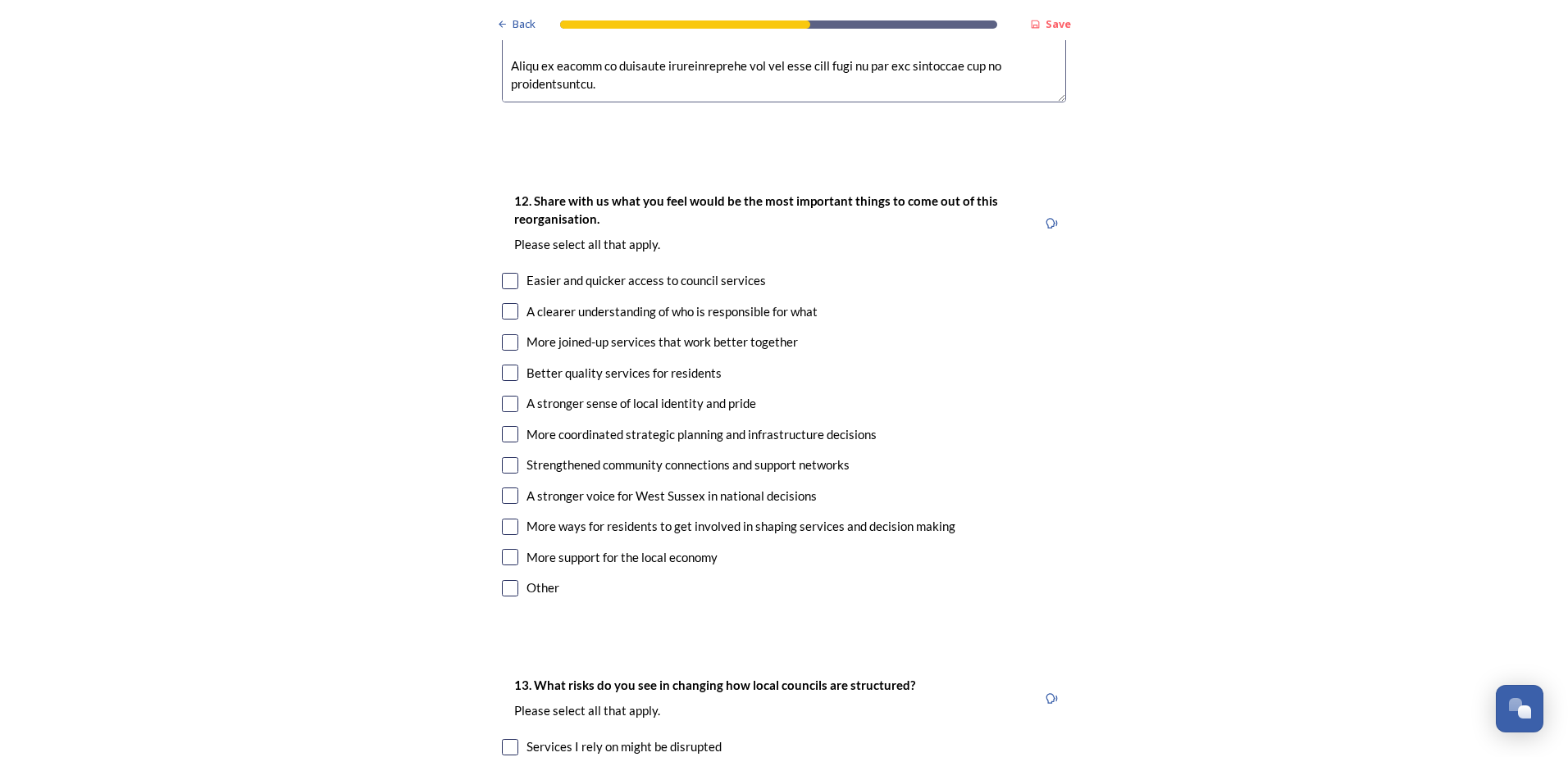
scroll to position [2890, 0]
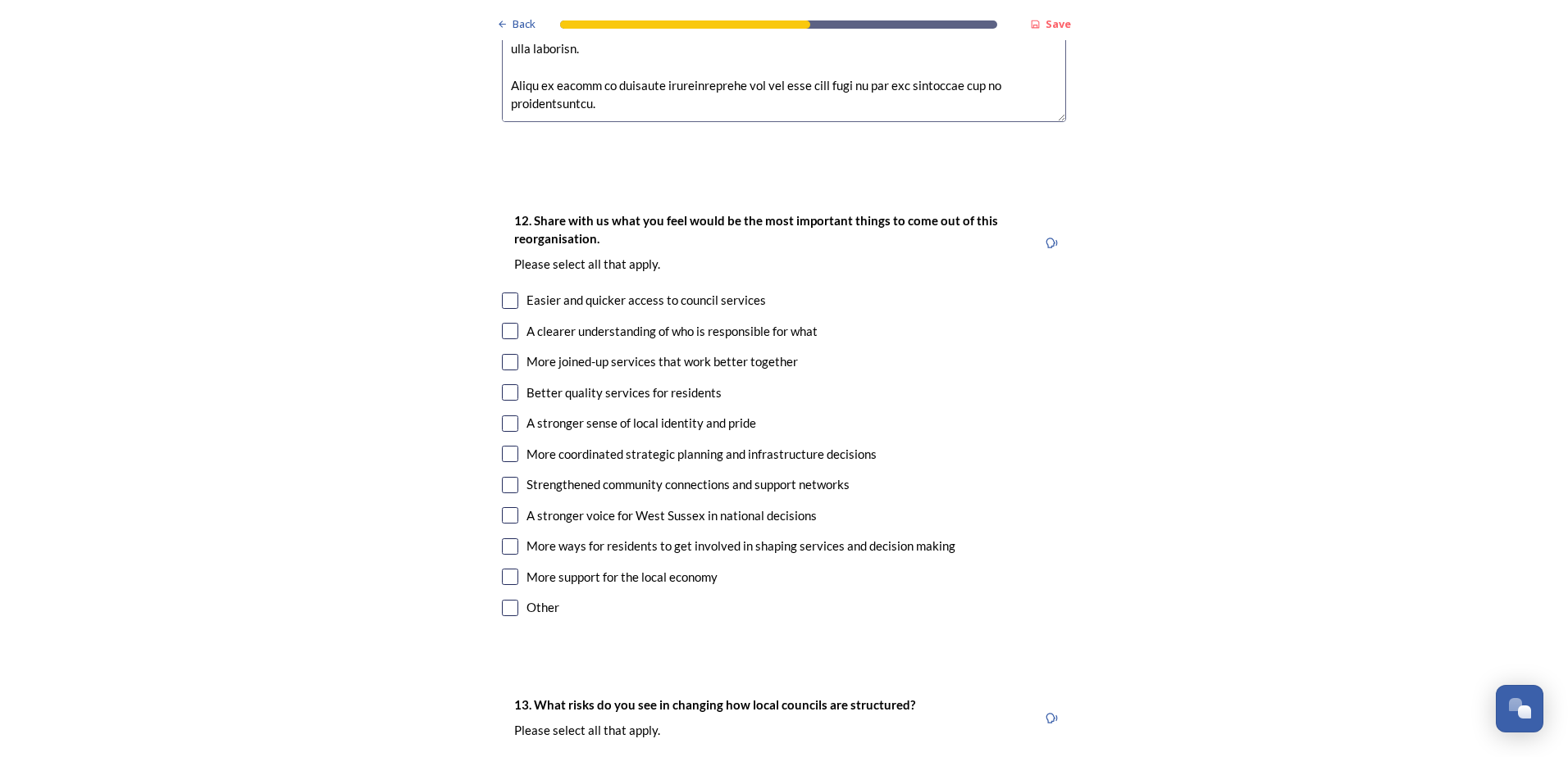
click at [502, 292] on input "checkbox" at bounding box center [510, 300] width 16 height 16
checkbox input "true"
click at [502, 323] on input "checkbox" at bounding box center [510, 331] width 16 height 16
checkbox input "true"
click at [505, 354] on input "checkbox" at bounding box center [510, 362] width 16 height 16
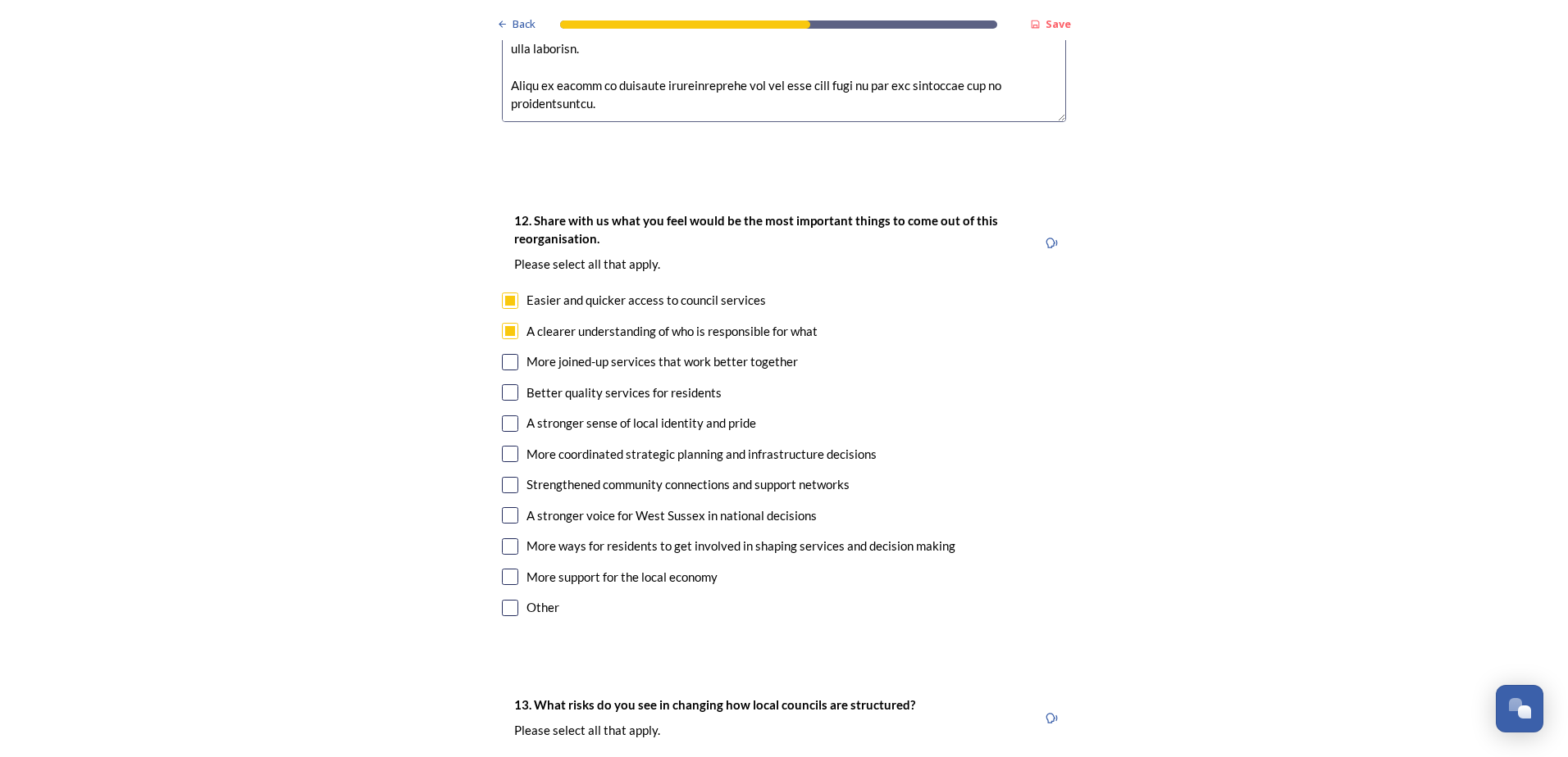
checkbox input "true"
click at [505, 384] on input "checkbox" at bounding box center [510, 392] width 16 height 16
checkbox input "true"
click at [502, 415] on input "checkbox" at bounding box center [510, 423] width 16 height 16
checkbox input "true"
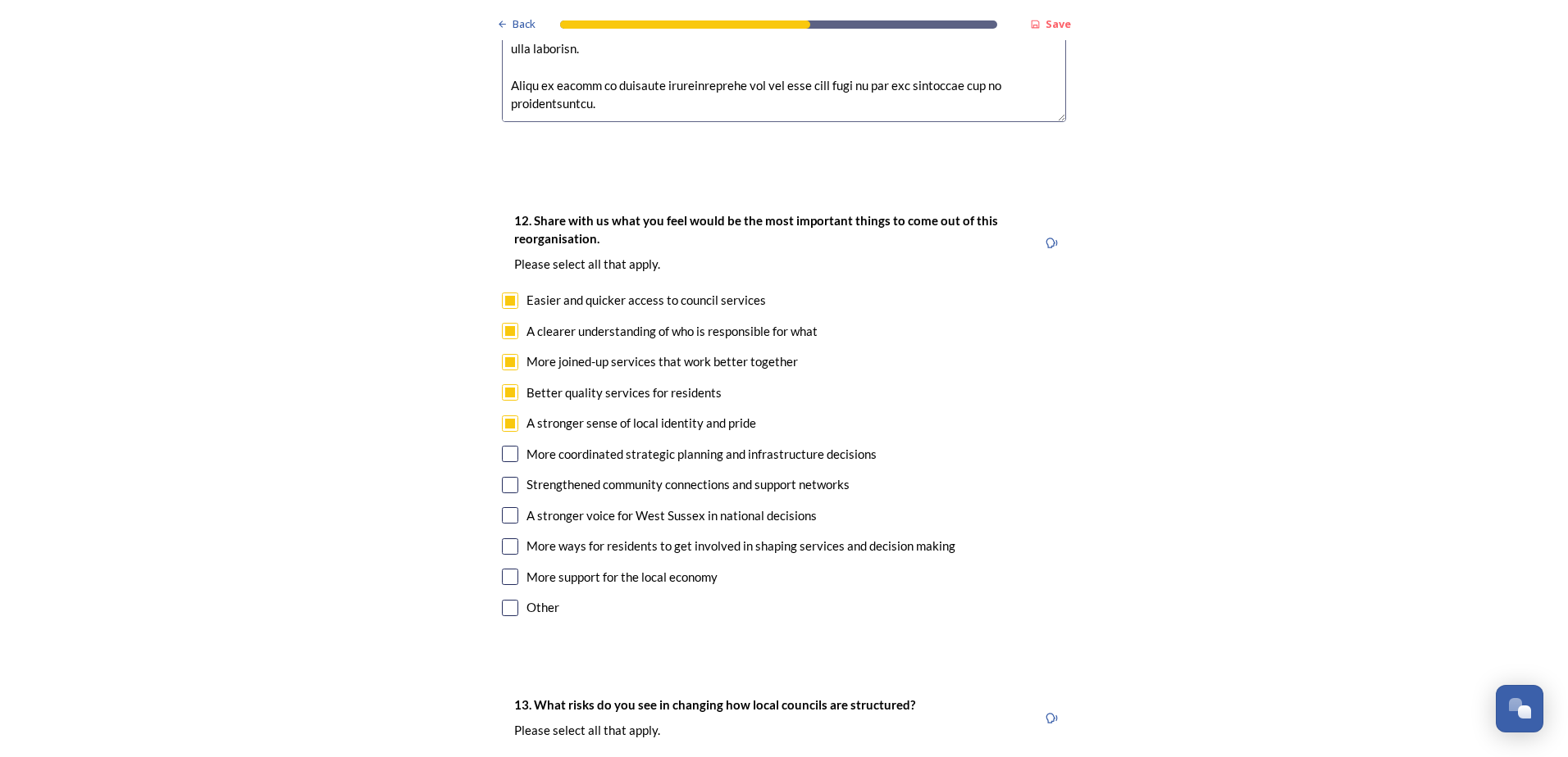
click at [502, 446] on input "checkbox" at bounding box center [510, 454] width 16 height 16
checkbox input "true"
click at [502, 476] on input "checkbox" at bounding box center [510, 485] width 16 height 16
checkbox input "true"
click at [510, 507] on input "checkbox" at bounding box center [510, 515] width 16 height 16
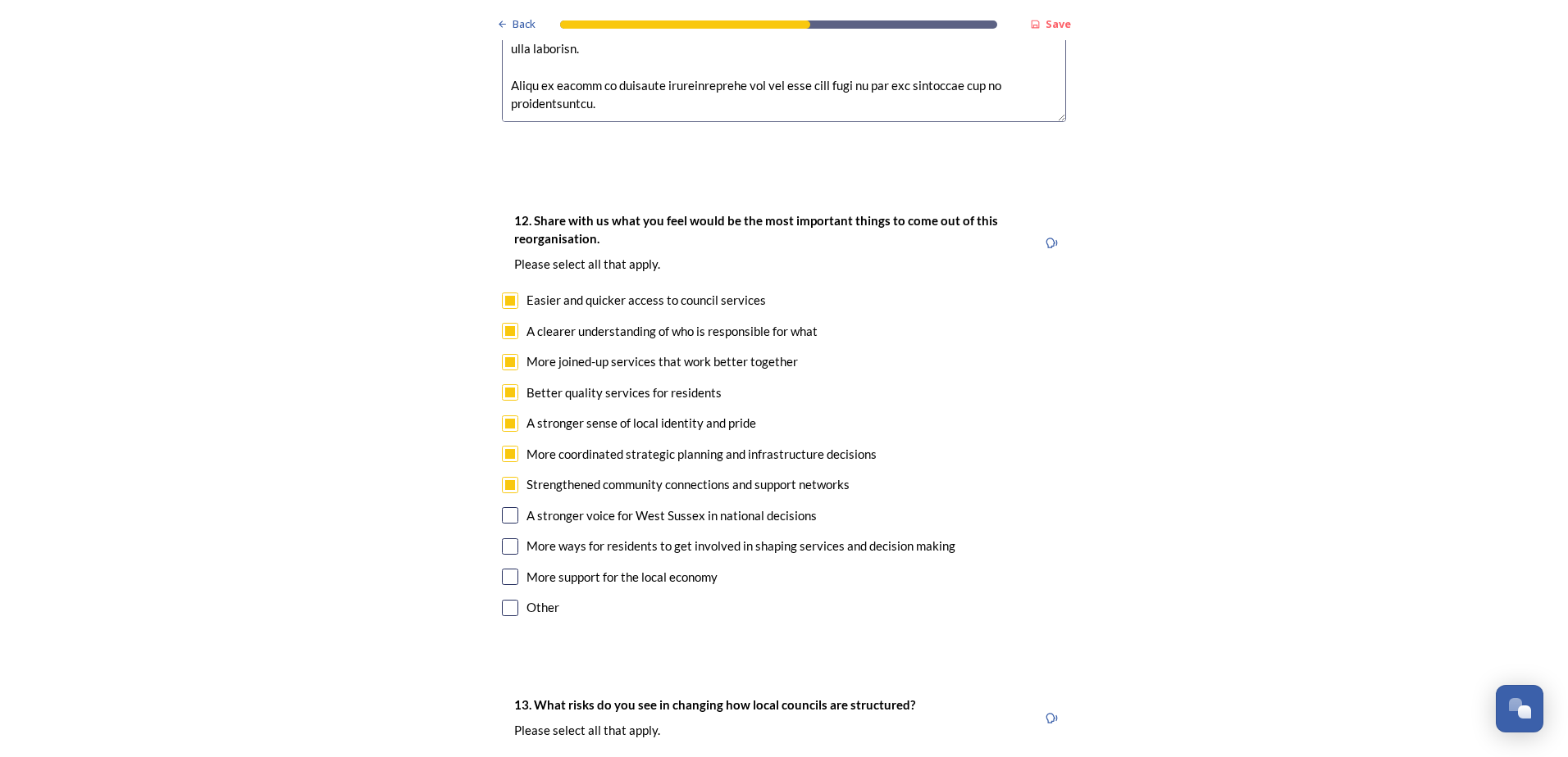
checkbox input "true"
click at [502, 539] on input "checkbox" at bounding box center [510, 547] width 16 height 16
checkbox input "true"
click at [503, 569] on input "checkbox" at bounding box center [510, 577] width 16 height 16
checkbox input "true"
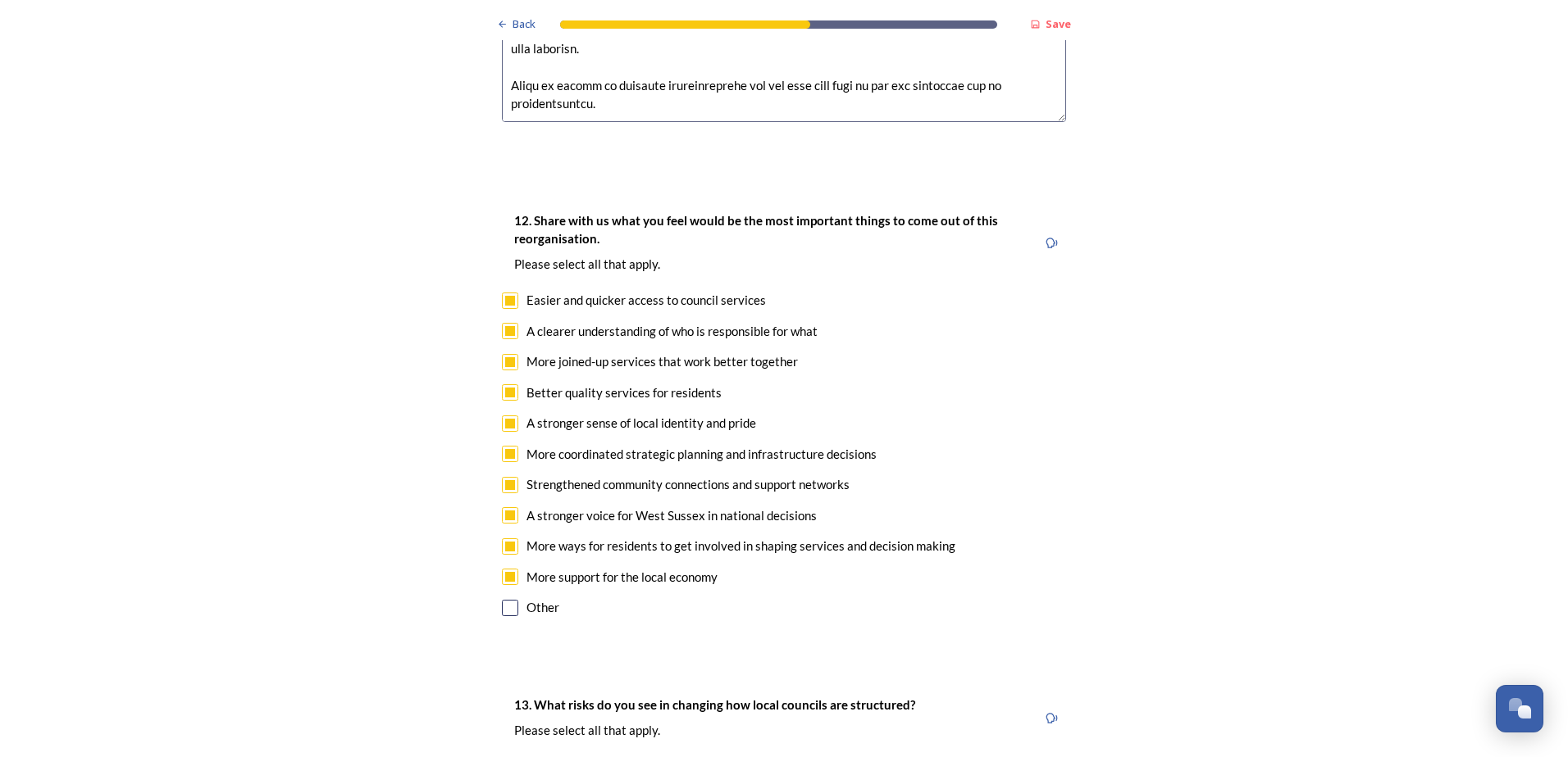
click at [502, 600] on input "checkbox" at bounding box center [510, 608] width 16 height 16
checkbox input "true"
click at [562, 744] on input at bounding box center [784, 763] width 564 height 38
click at [625, 744] on input "strong lobbying to teh MCA on coast and road matters" at bounding box center [784, 763] width 564 height 38
click at [843, 744] on input "strong lobbying to the MCA on coast and road matters" at bounding box center [784, 763] width 564 height 38
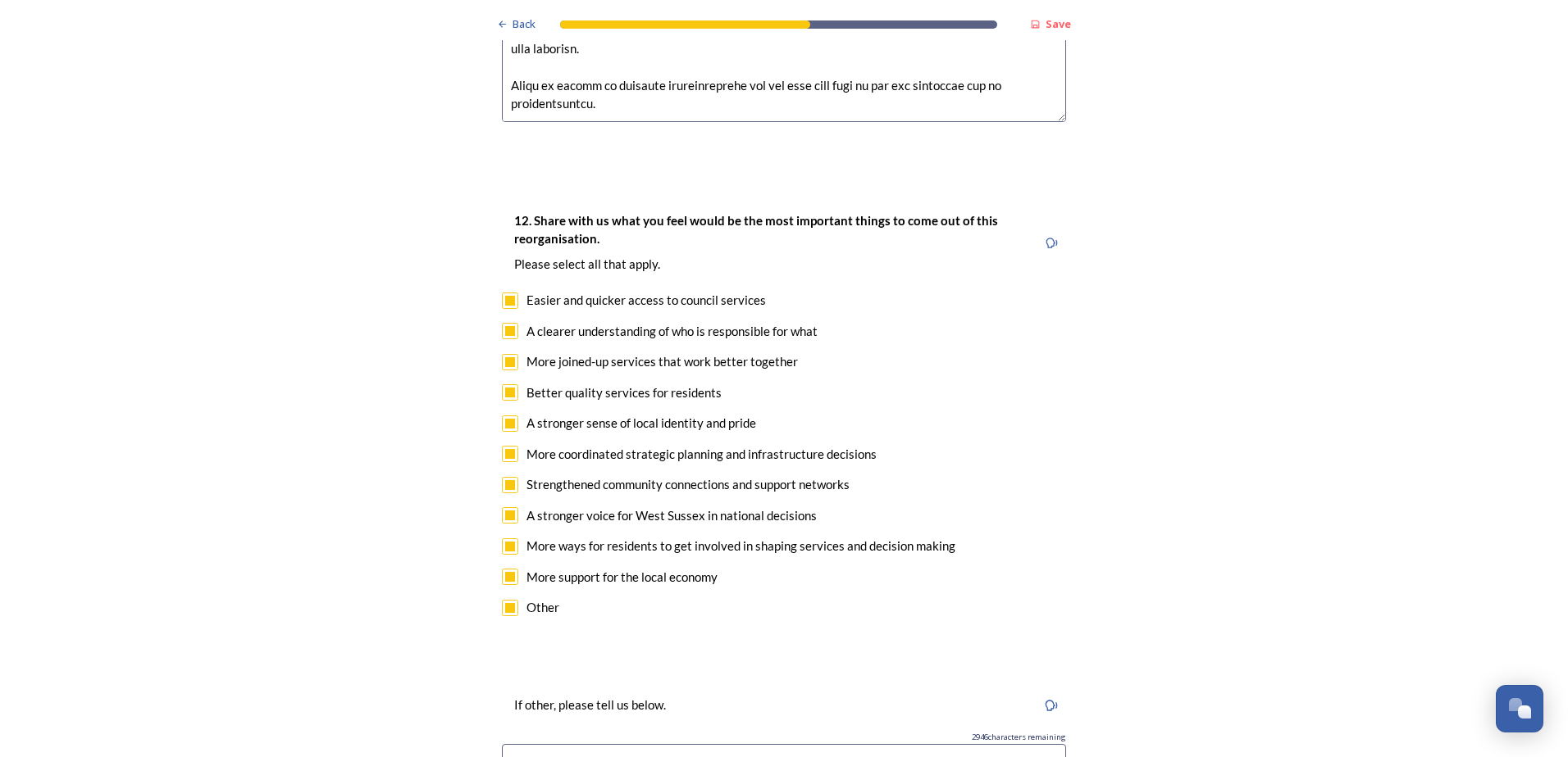
click at [840, 744] on input "strong lobbying to the MCA on coast and road matters." at bounding box center [784, 763] width 564 height 38
click at [937, 744] on input "strong lobbying to the MCA on coast and road matters. I expect a solution to te…" at bounding box center [784, 763] width 564 height 38
drag, startPoint x: 937, startPoint y: 681, endPoint x: 900, endPoint y: 690, distance: 38.1
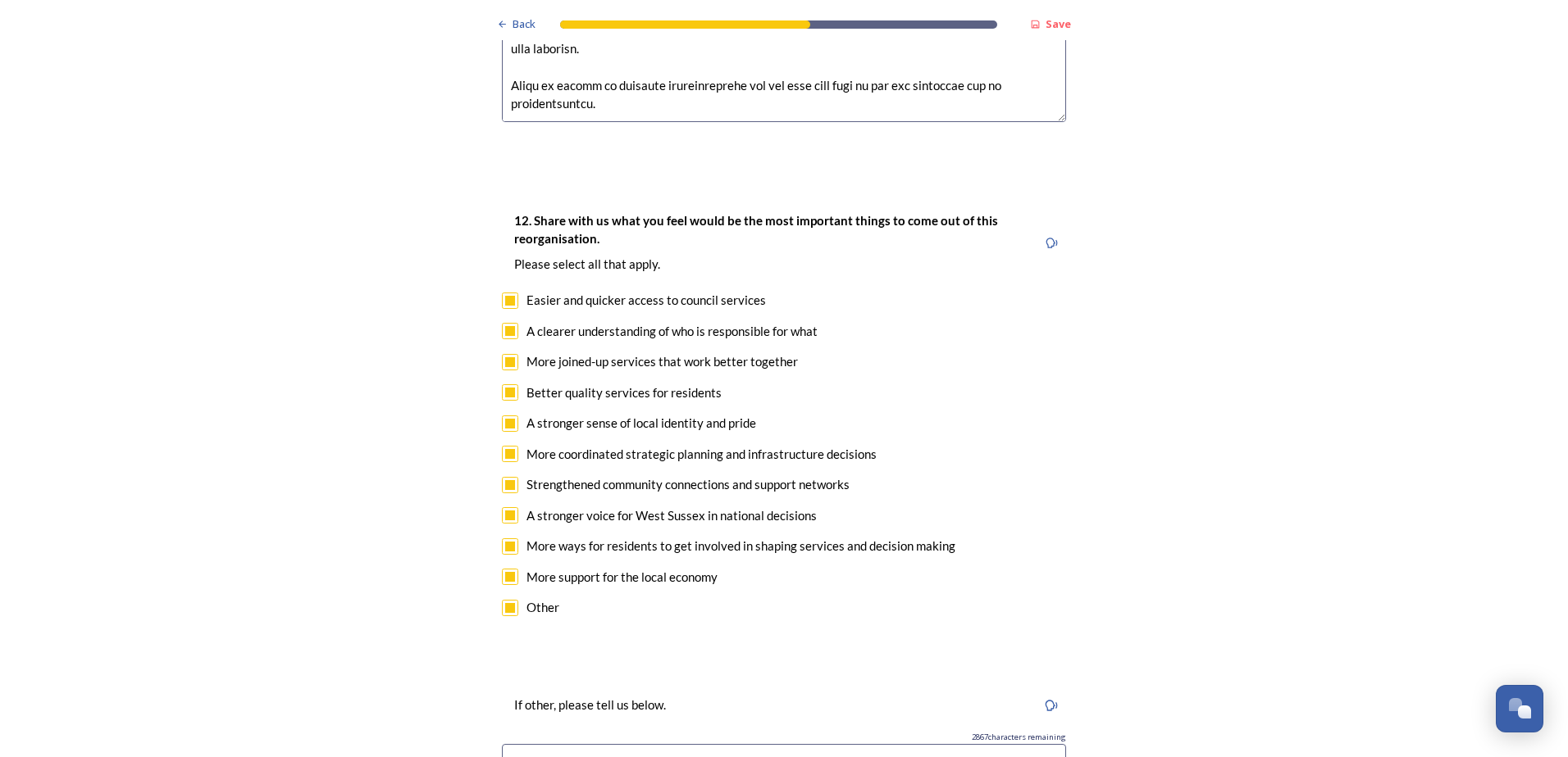
click at [900, 744] on input "strong lobbying to the MCA on coast and road matters. I expect a solution to te…" at bounding box center [784, 763] width 564 height 38
click at [931, 744] on input "strong lobbying to the MCA on coast and road matters. I expect a solution to te…" at bounding box center [784, 763] width 564 height 38
click at [1046, 744] on input "strong lobbying to the MCA on coast and road matters. I expect a solution to te…" at bounding box center [784, 763] width 564 height 38
click at [1049, 744] on input "strong lobbying to the MCA on coast and road matters. I expect a solution to te…" at bounding box center [784, 763] width 564 height 38
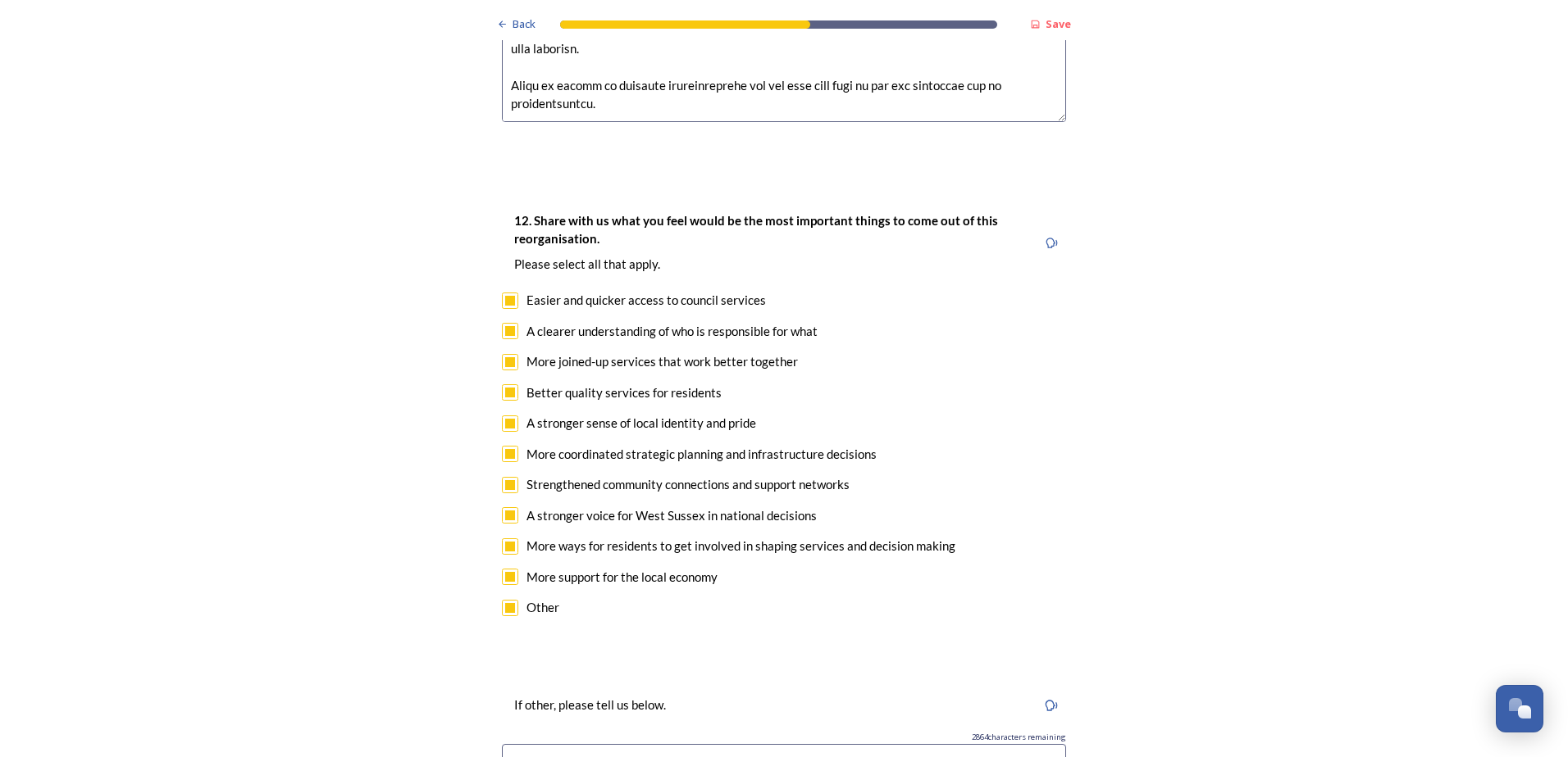
scroll to position [0, 204]
click at [751, 744] on input "strong lobbying to the MCA on coast and road matters. I expect a solution to te…" at bounding box center [784, 763] width 564 height 38
click at [1049, 744] on input "strong lobbying to the MCA on coast and road matters. I expect a solution to th…" at bounding box center [784, 763] width 564 height 38
click at [703, 744] on input "strong lobbying to the MCA on coast and road matters. I expect a solution to th…" at bounding box center [784, 763] width 564 height 38
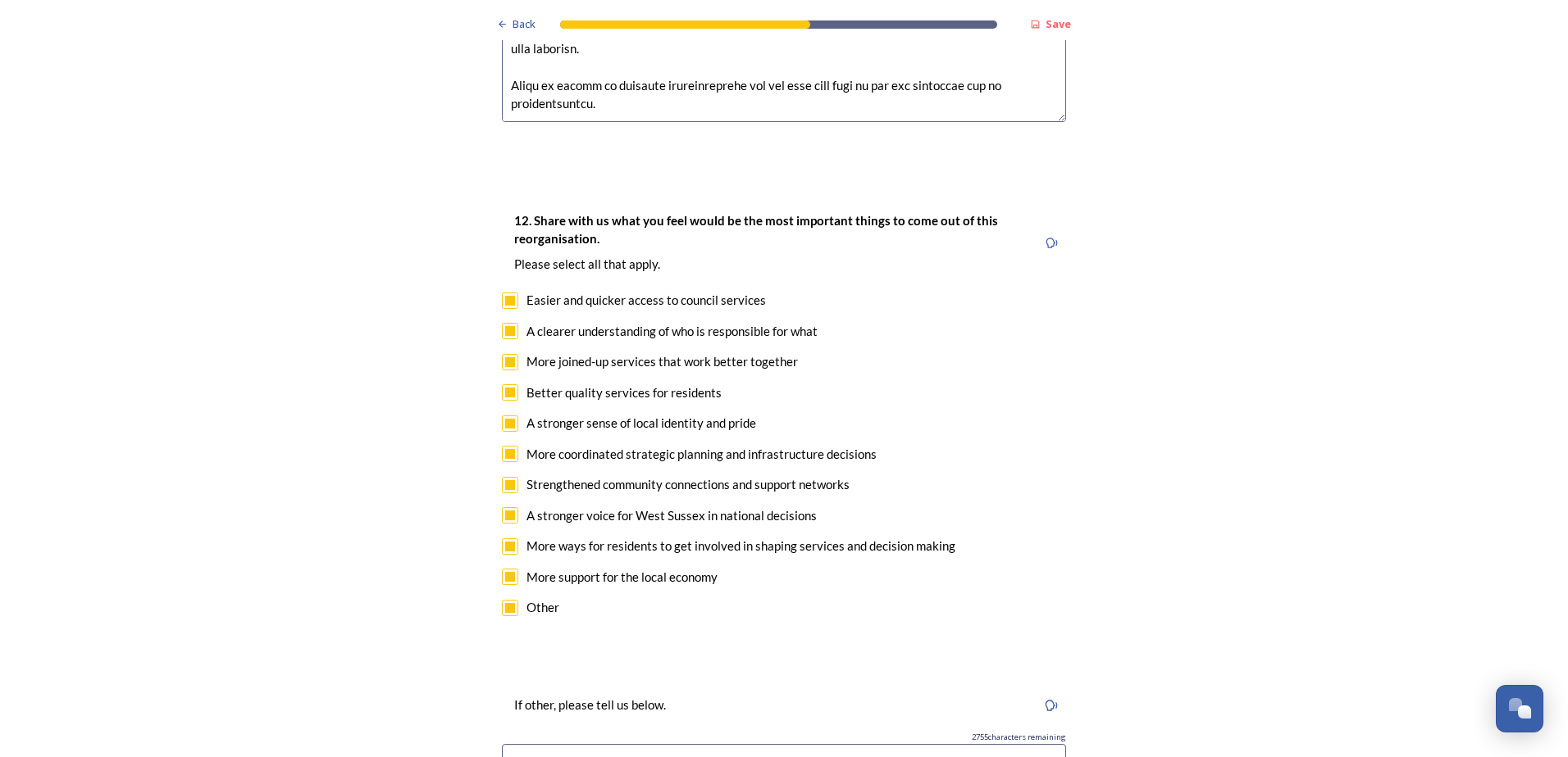
click at [711, 744] on input "strong lobbying to the MCA on coast and road matters. I expect a solution to th…" at bounding box center [784, 763] width 564 height 38
click at [623, 744] on input "strong lobbying to the MCA on coast and road matters. I expect a solution to th…" at bounding box center [784, 763] width 564 height 38
click at [868, 744] on input "strong lobbying to the MCA on coast and road matters. I expect a solution to th…" at bounding box center [784, 763] width 564 height 38
click at [1050, 744] on input "strong lobbying to the MCA on coast and road matters. I expect a solution to th…" at bounding box center [784, 763] width 564 height 38
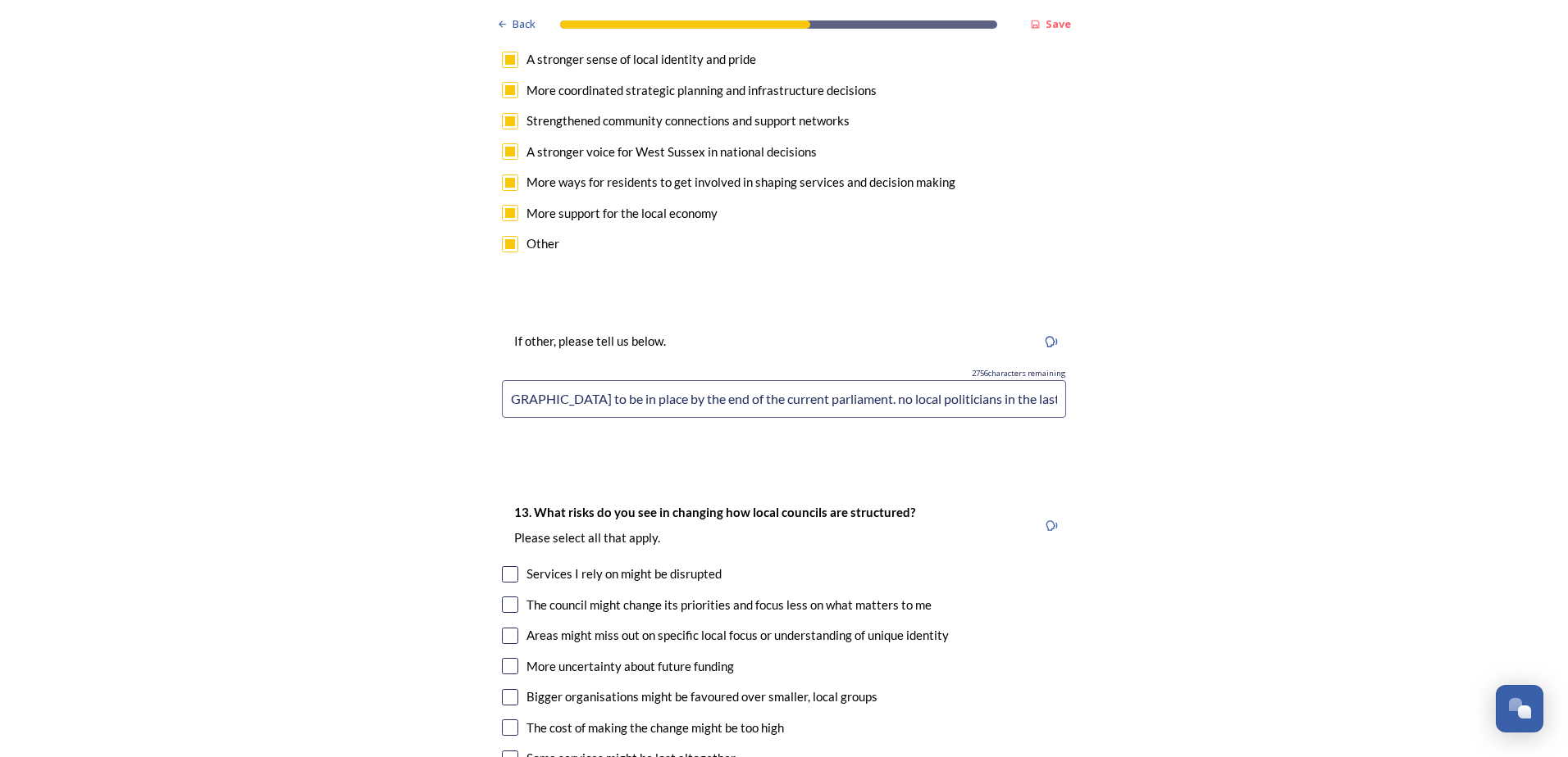
scroll to position [3275, 0]
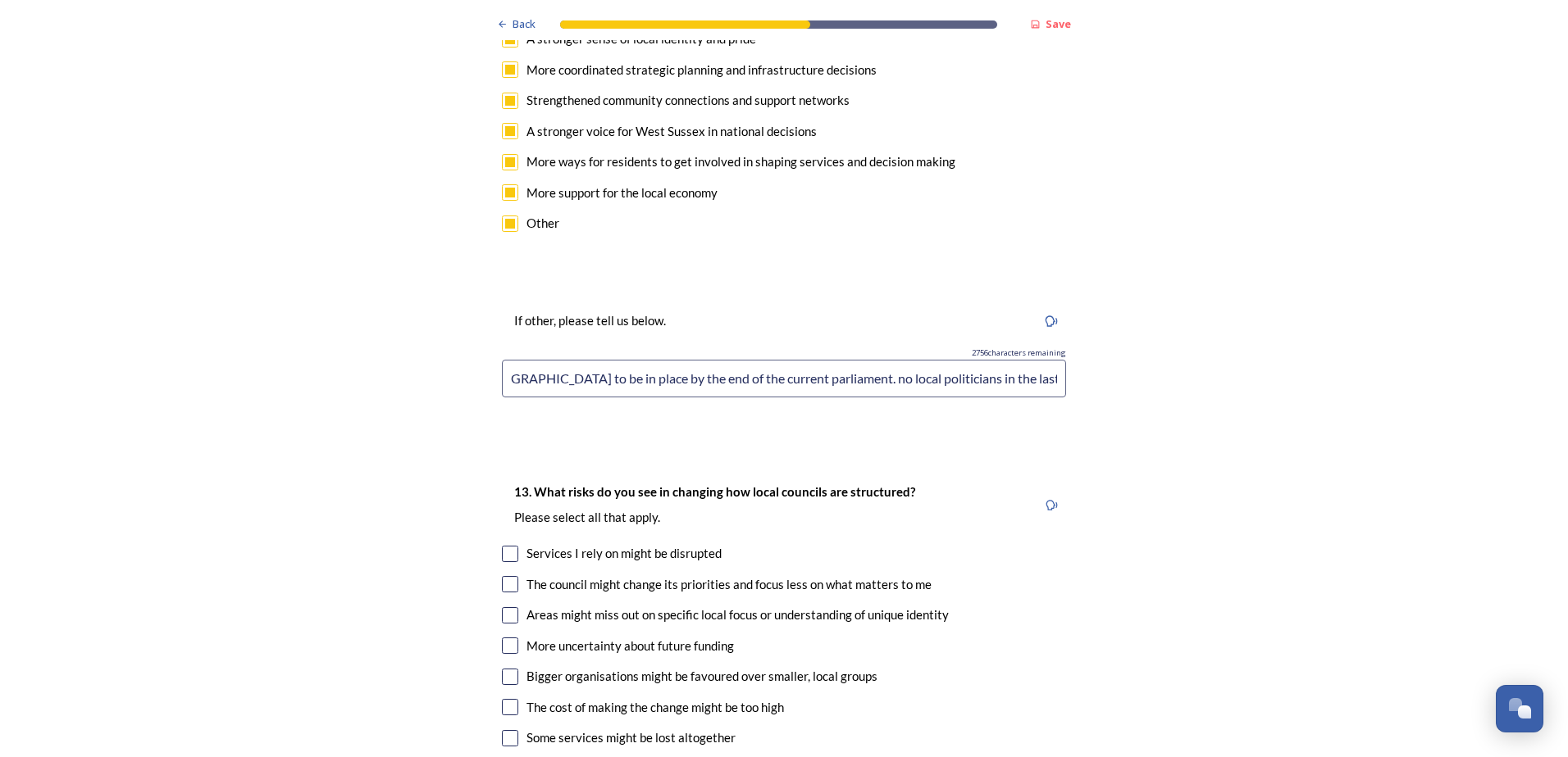
click at [1022, 360] on input "strong lobbying to the MCA on coast and road matters. I expect a solution to th…" at bounding box center [784, 378] width 564 height 38
type input "strong lobbying to the MCA on coast and road matters. I expect a solution to th…"
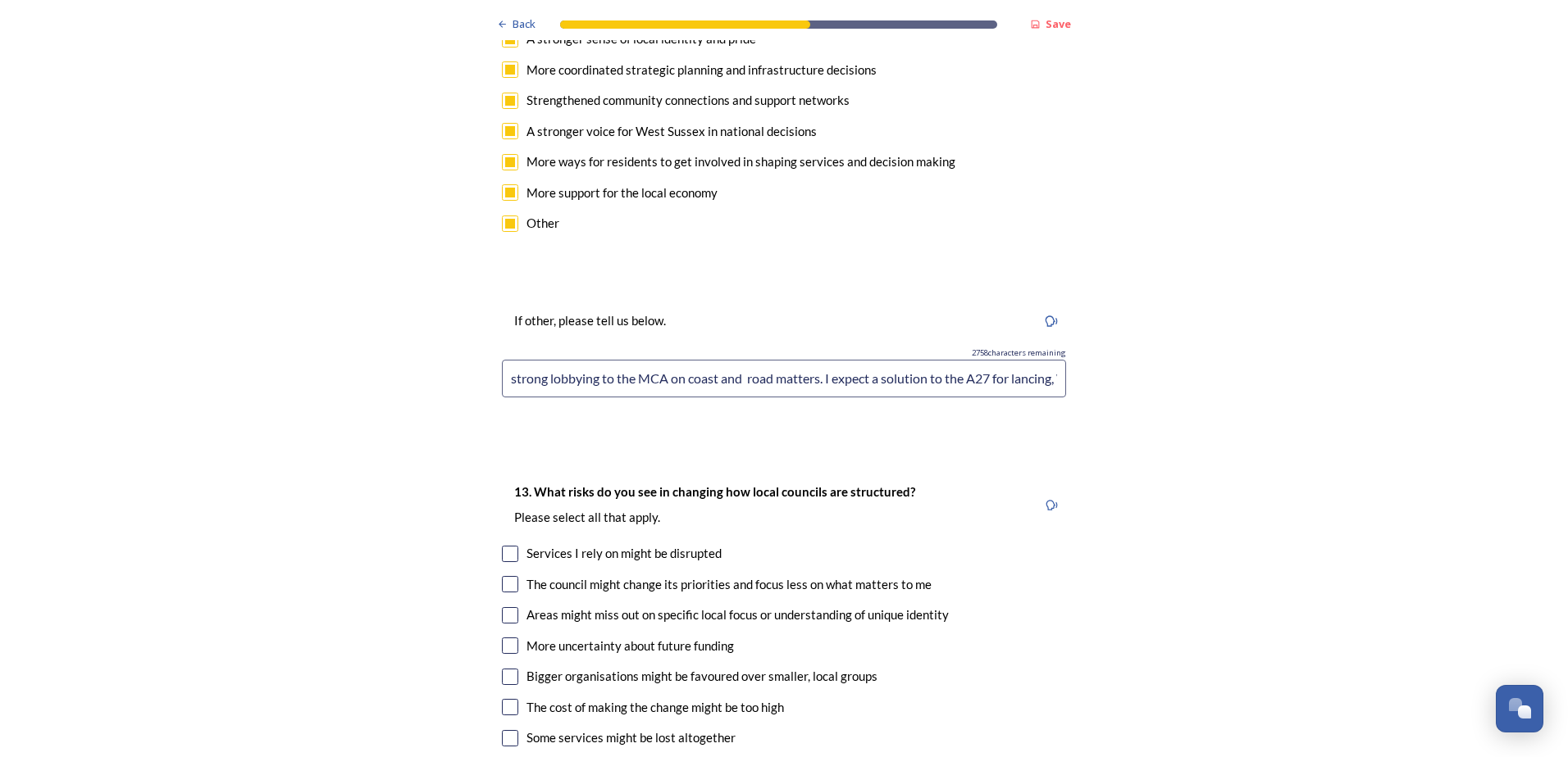
checkbox input "true"
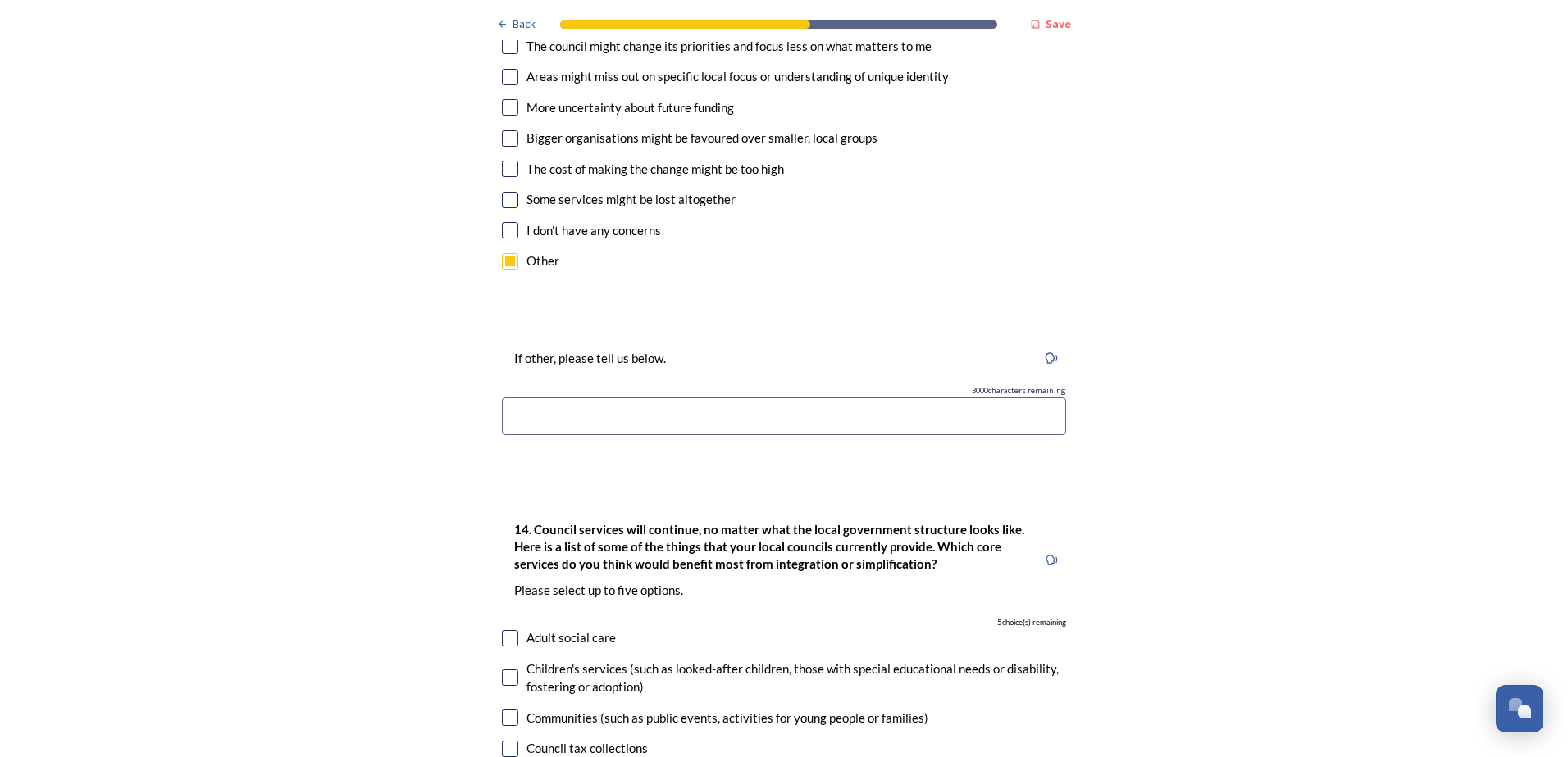
scroll to position [3826, 0]
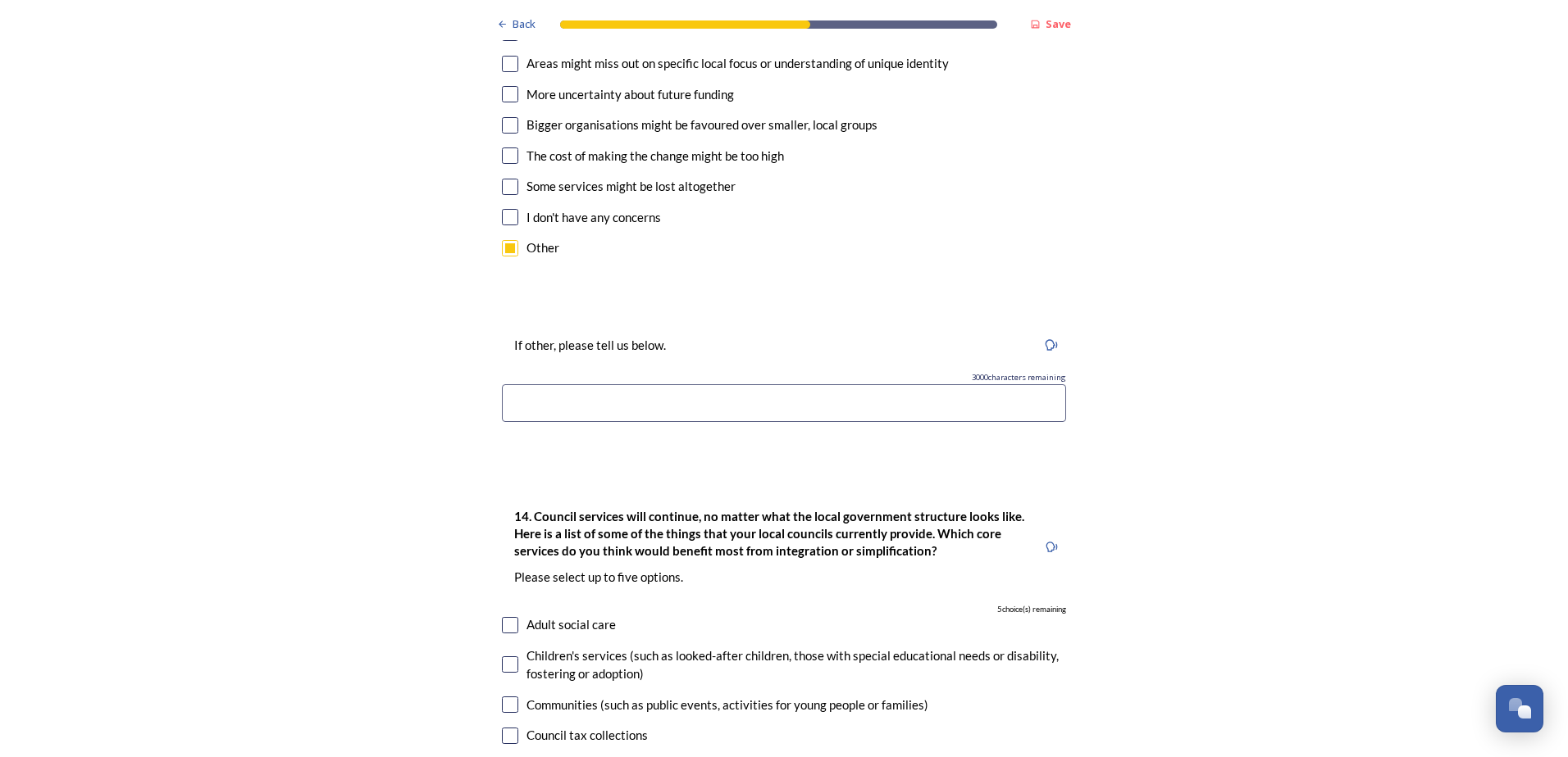
click at [632, 384] on input at bounding box center [784, 403] width 564 height 38
click at [601, 384] on input "slow pace of chnage leading to lossof experinced officers" at bounding box center [784, 403] width 564 height 38
click at [700, 384] on input "slow pace of change leading to lossof experinced officers" at bounding box center [784, 403] width 564 height 38
click at [745, 384] on input "slow pace of change leading to loss of experinced officers" at bounding box center [784, 403] width 564 height 38
type input "slow pace of change leading to loss of experienced officers"
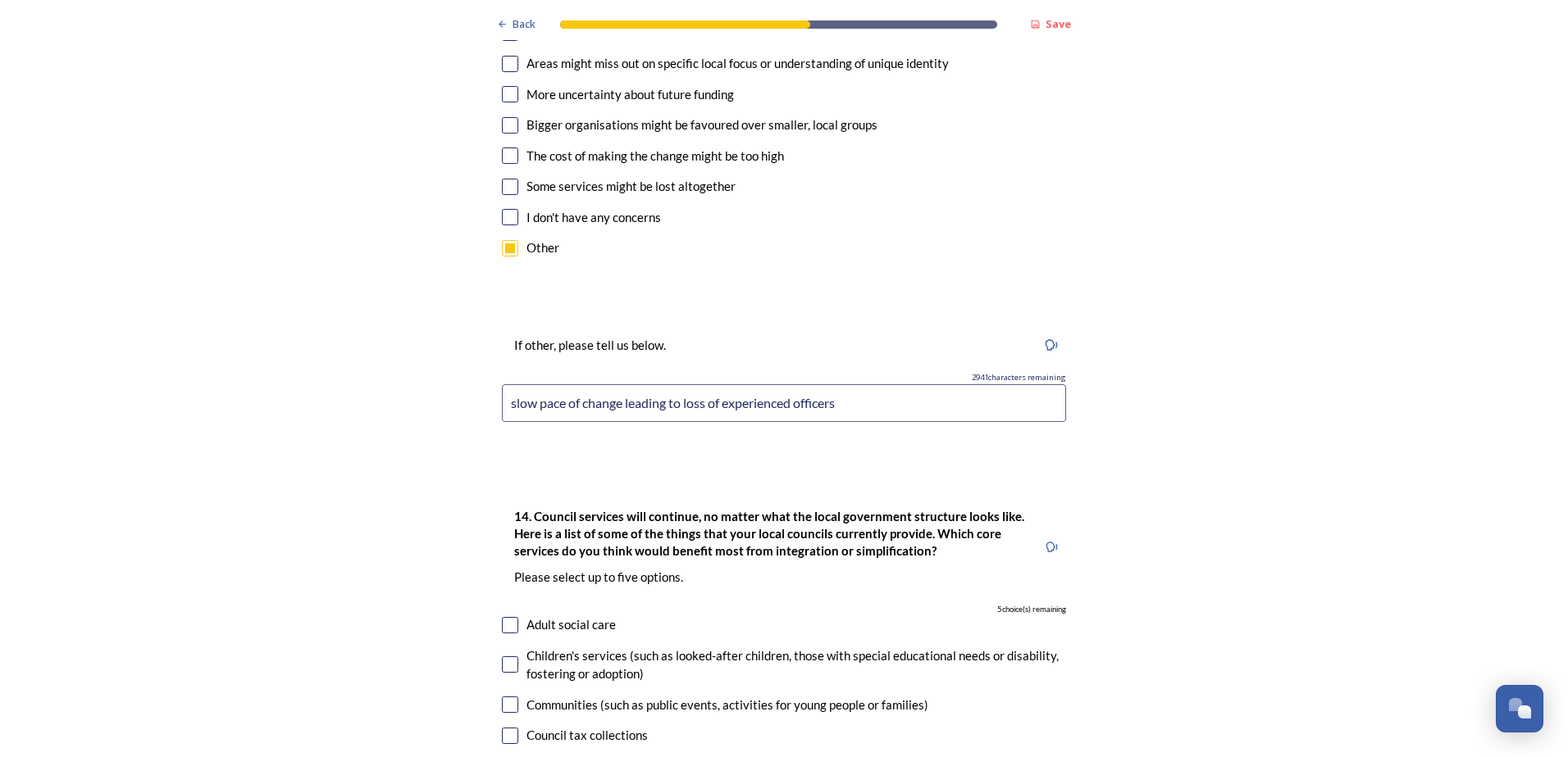
click at [505, 147] on input "checkbox" at bounding box center [510, 156] width 16 height 16
checkbox input "true"
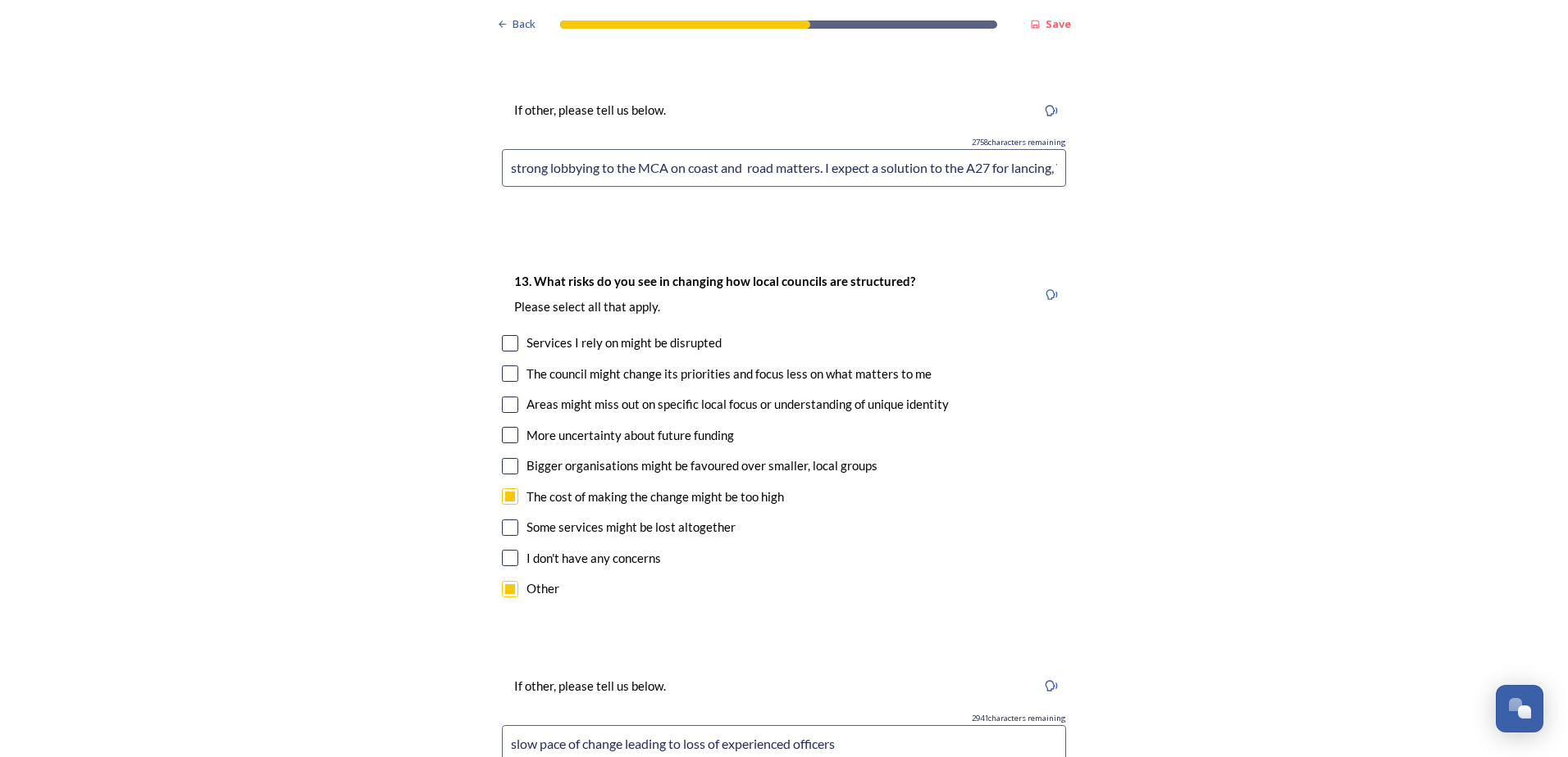
scroll to position [3615, 0]
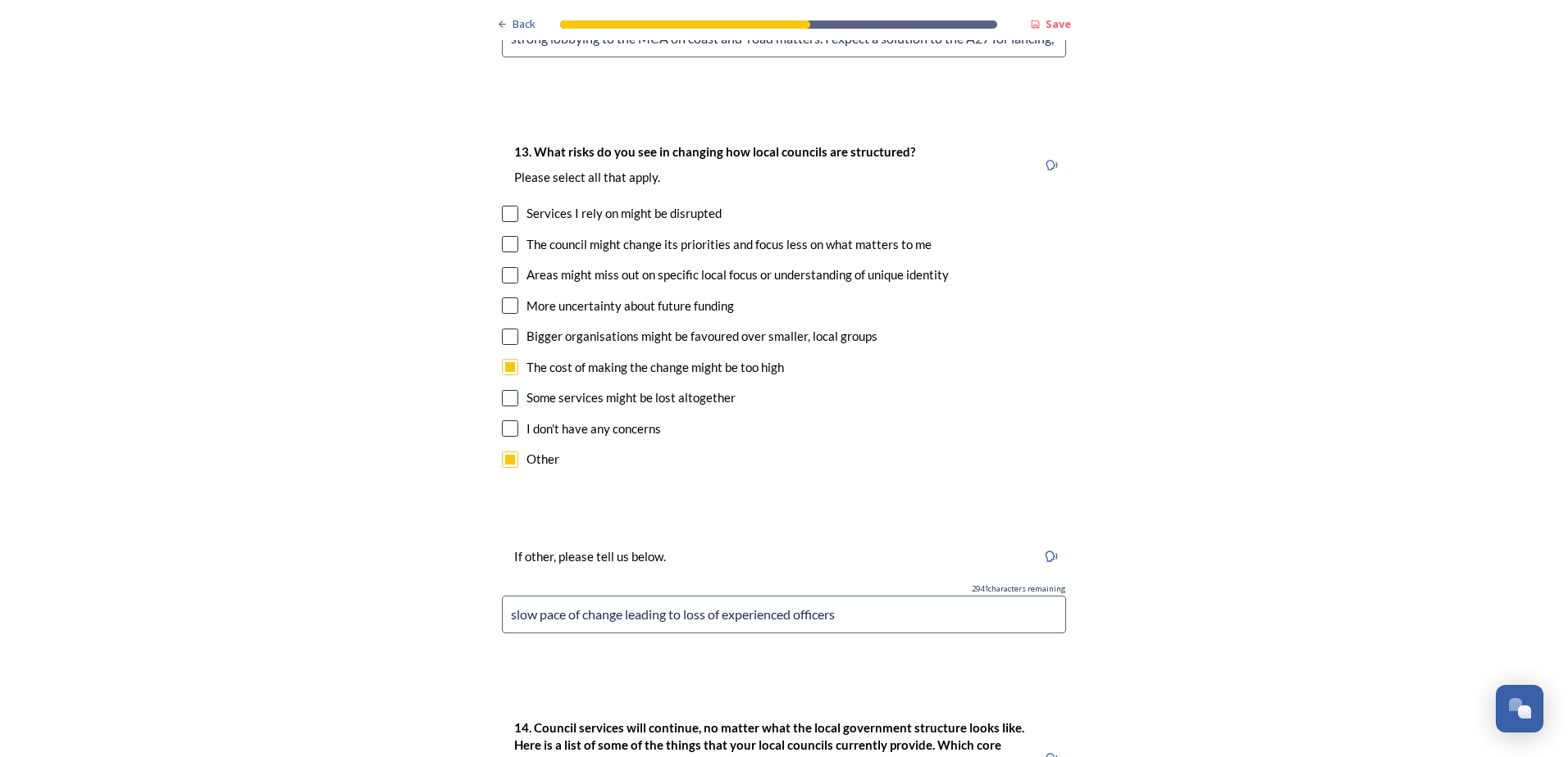
click at [504, 236] on input "checkbox" at bounding box center [510, 244] width 16 height 16
checkbox input "true"
click at [505, 267] on input "checkbox" at bounding box center [510, 275] width 16 height 16
checkbox input "true"
click at [505, 298] on input "checkbox" at bounding box center [510, 306] width 16 height 16
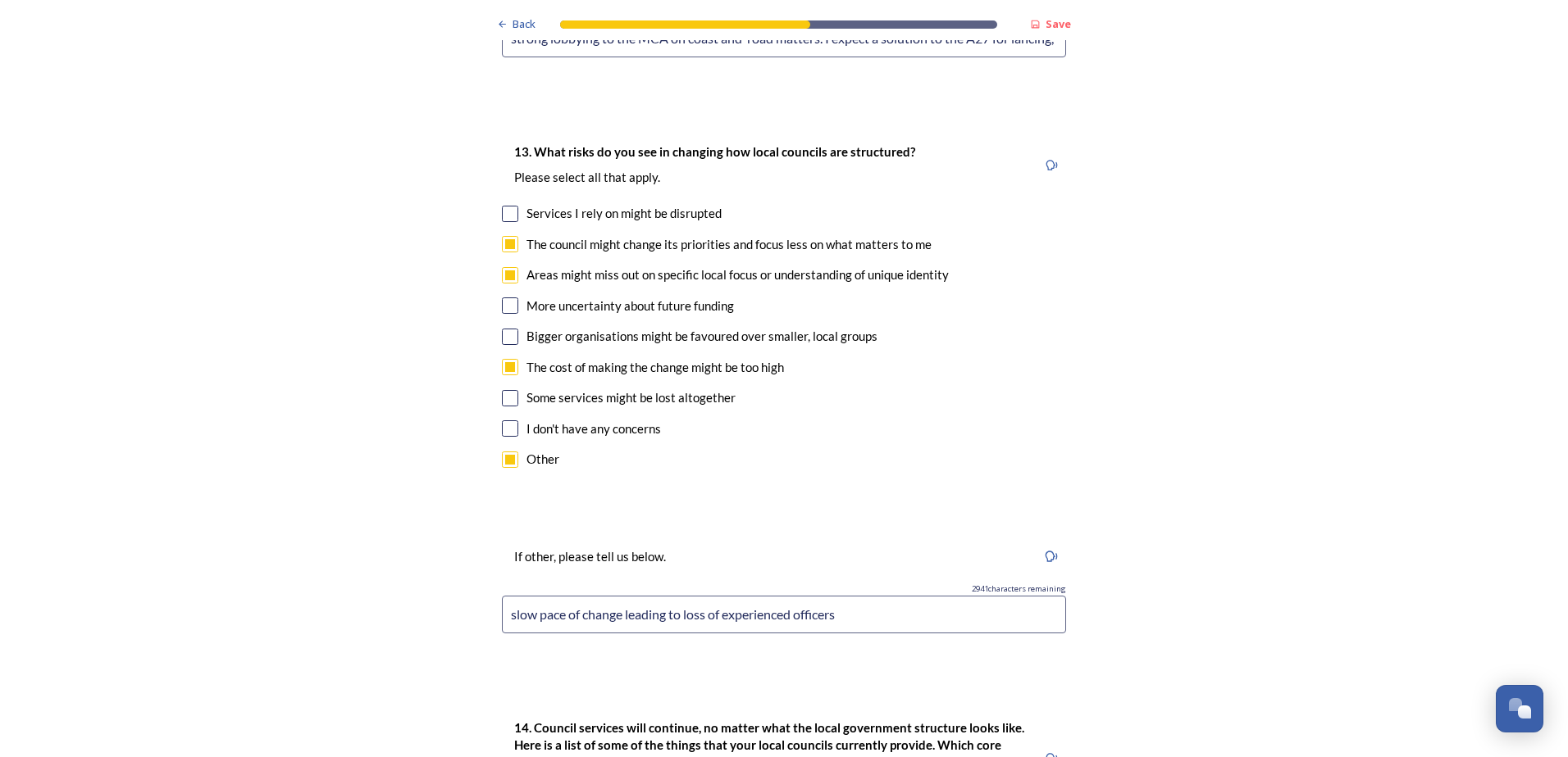
checkbox input "true"
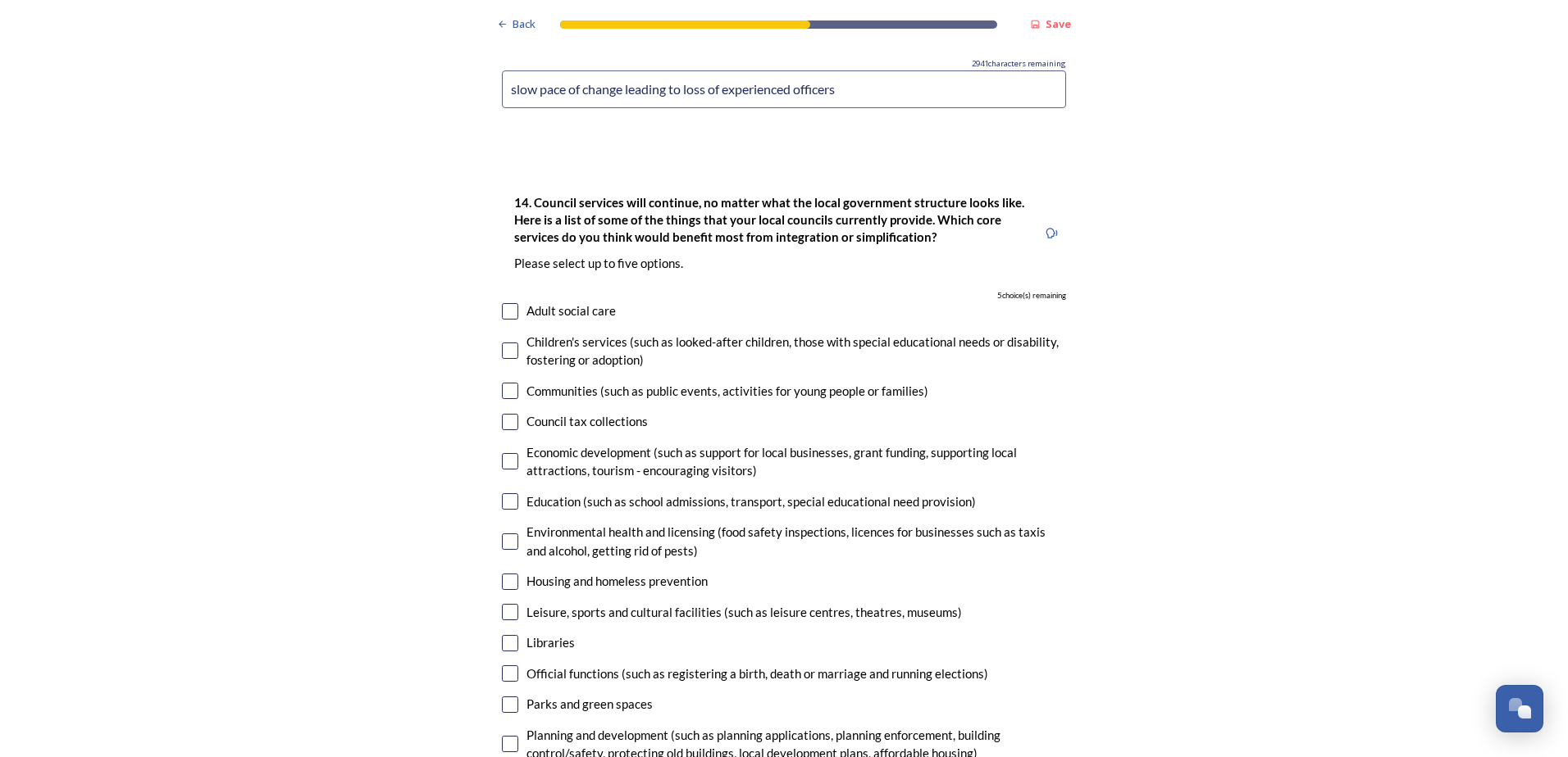
scroll to position [4202, 0]
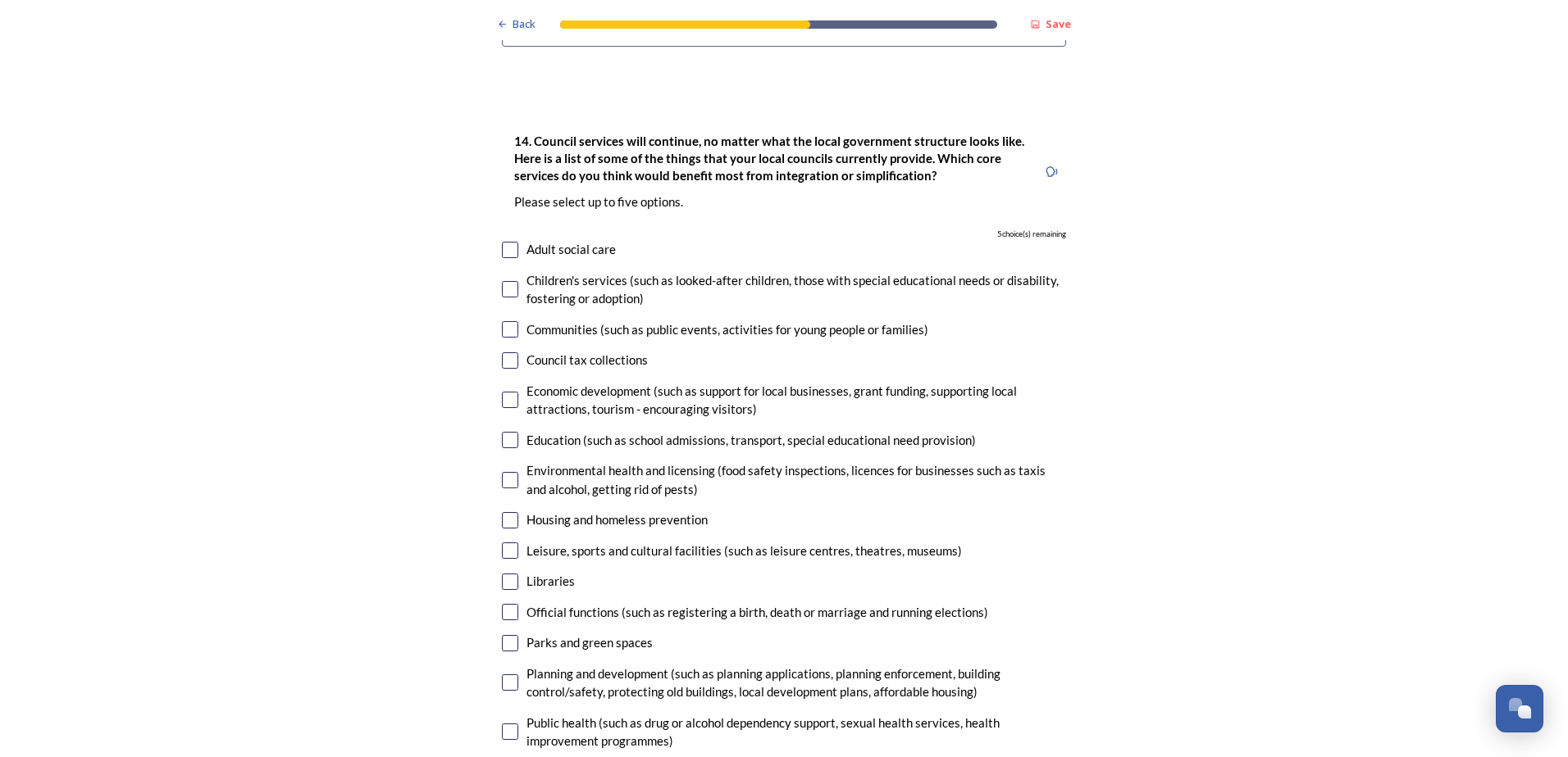
checkbox input "true"
click at [509, 674] on input "checkbox" at bounding box center [510, 682] width 16 height 16
checkbox input "true"
click at [503, 281] on input "checkbox" at bounding box center [510, 289] width 16 height 16
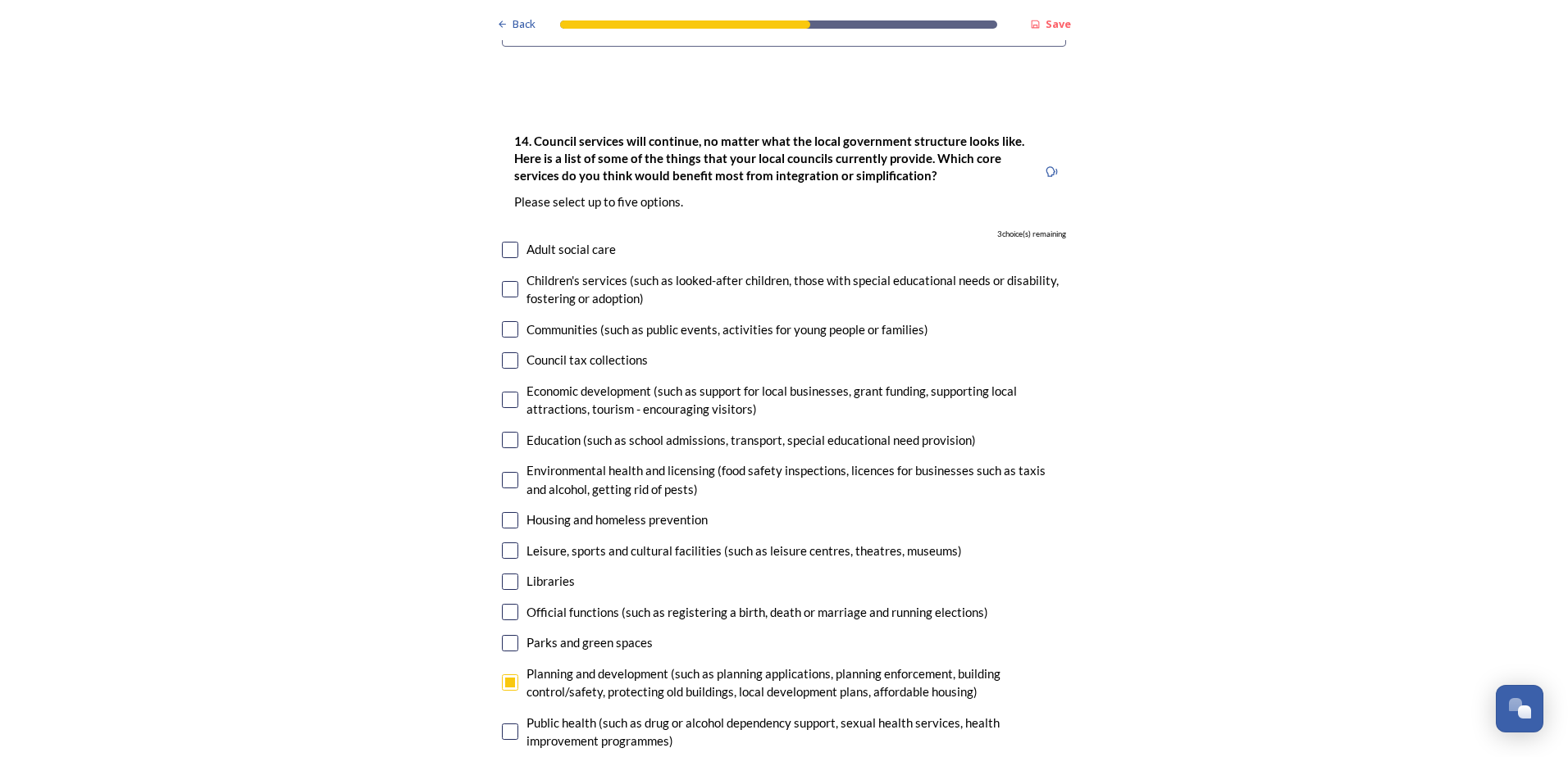
checkbox input "true"
click at [502, 392] on input "checkbox" at bounding box center [510, 400] width 16 height 16
checkbox input "true"
click at [505, 432] on input "checkbox" at bounding box center [510, 440] width 16 height 16
checkbox input "true"
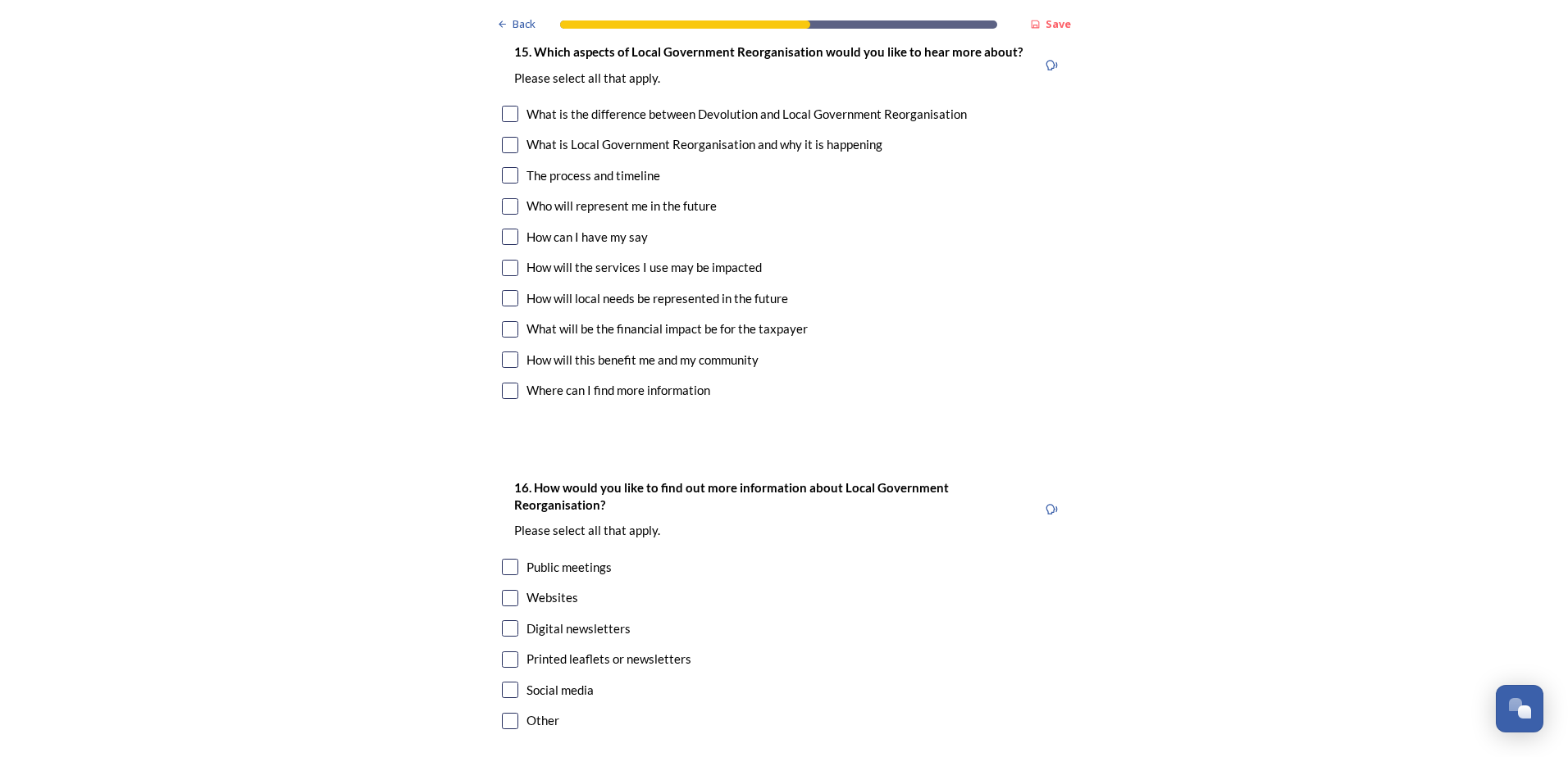
scroll to position [4930, 0]
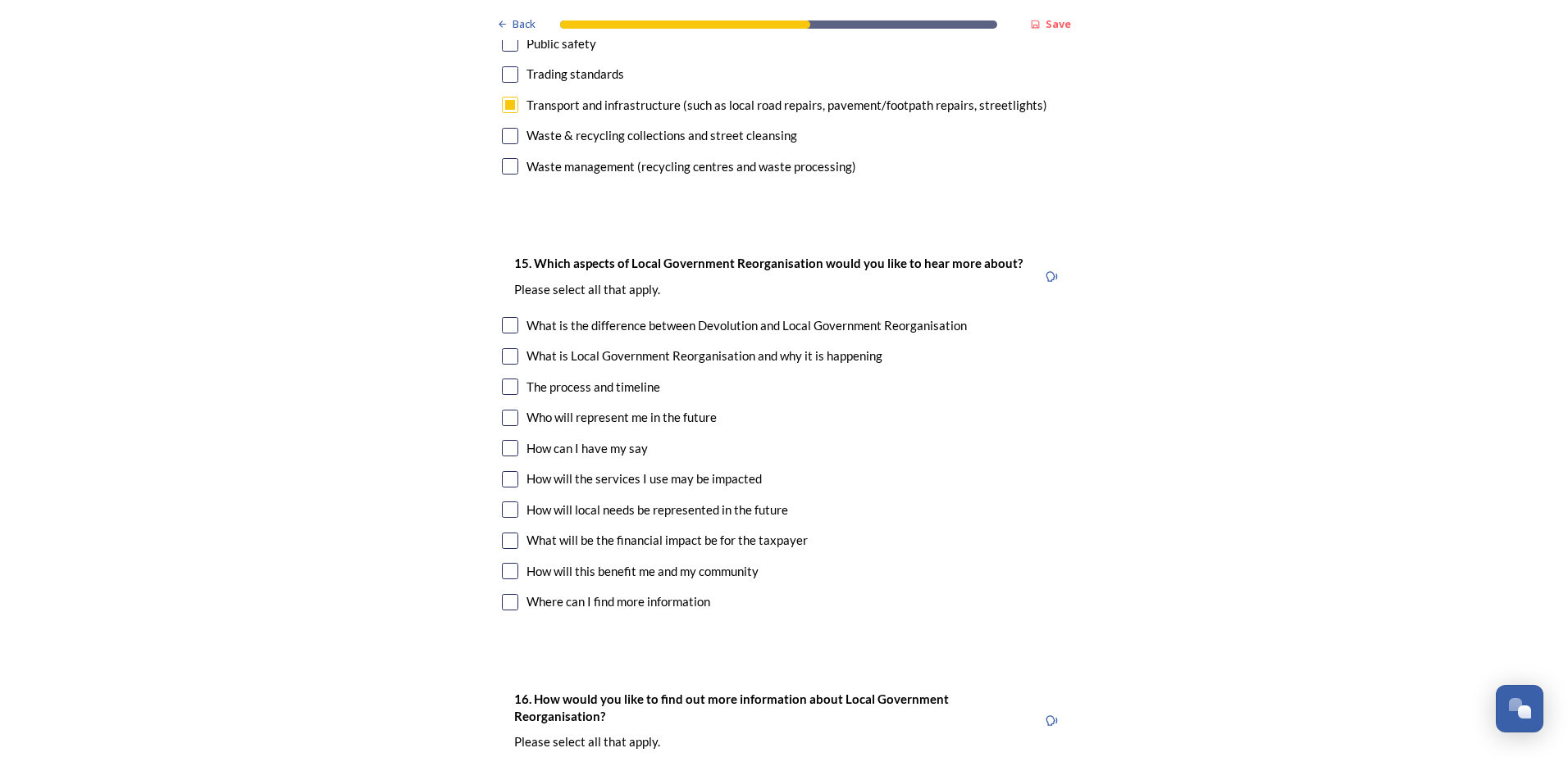
click at [938, 408] on div "Who will represent me in the future" at bounding box center [784, 417] width 564 height 19
click at [505, 410] on input "checkbox" at bounding box center [510, 418] width 16 height 16
checkbox input "true"
click at [505, 378] on input "checkbox" at bounding box center [510, 387] width 16 height 16
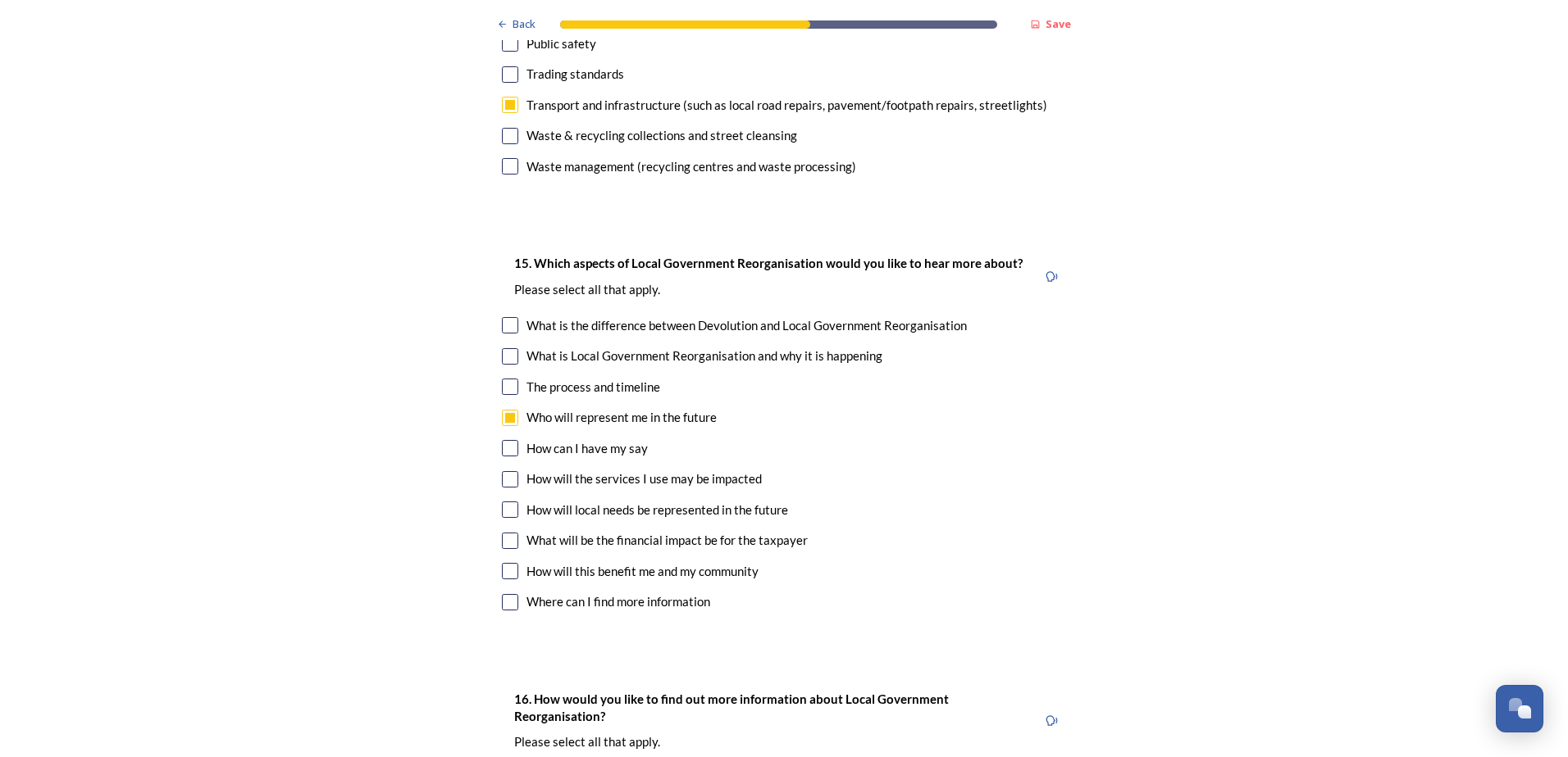
checkbox input "true"
click at [503, 440] on input "checkbox" at bounding box center [510, 448] width 16 height 16
checkbox input "true"
click at [506, 532] on input "checkbox" at bounding box center [510, 540] width 16 height 16
checkbox input "true"
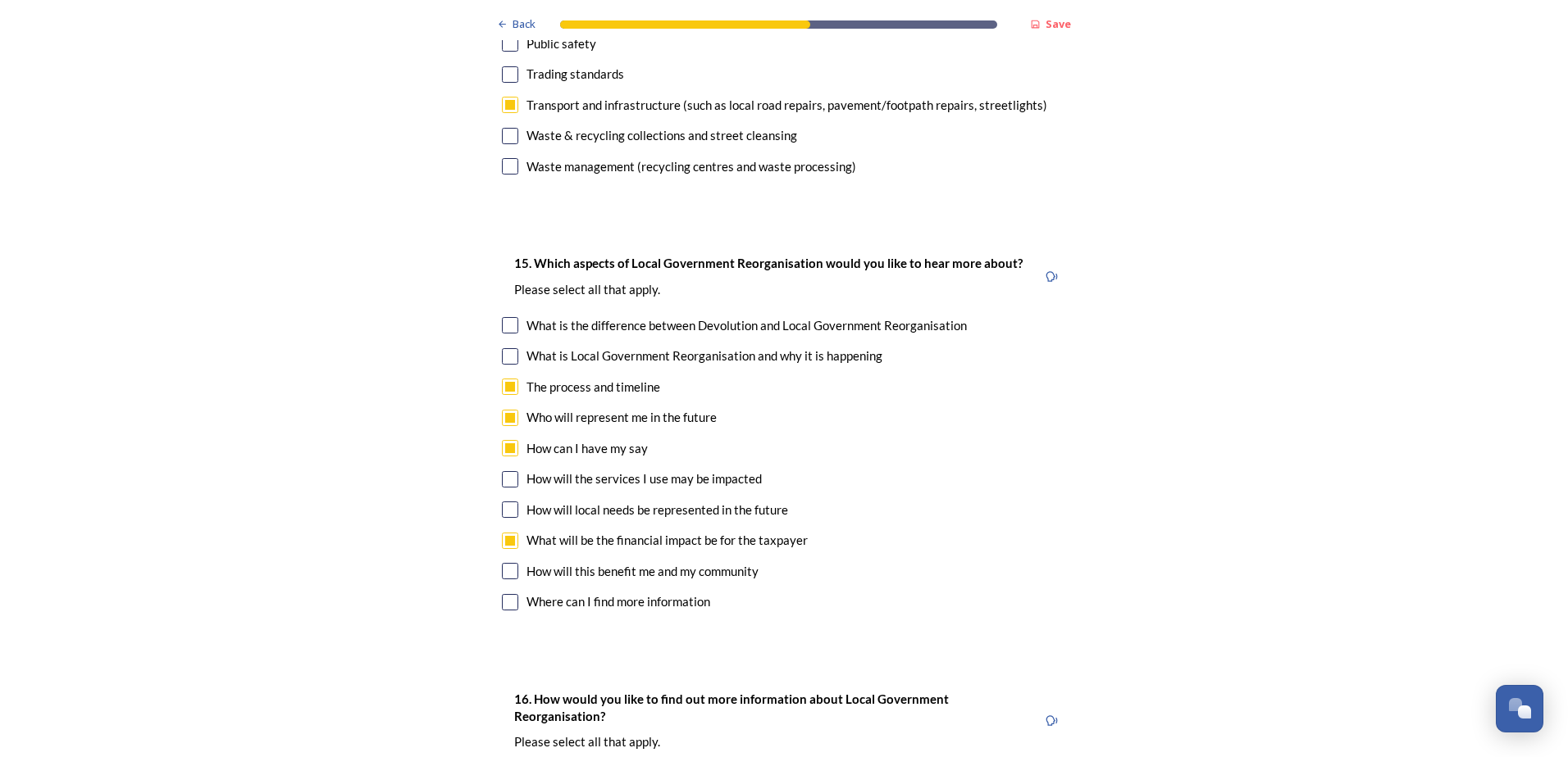
click at [506, 563] on input "checkbox" at bounding box center [510, 571] width 16 height 16
checkbox input "true"
click at [511, 502] on input "checkbox" at bounding box center [510, 510] width 16 height 16
checkbox input "true"
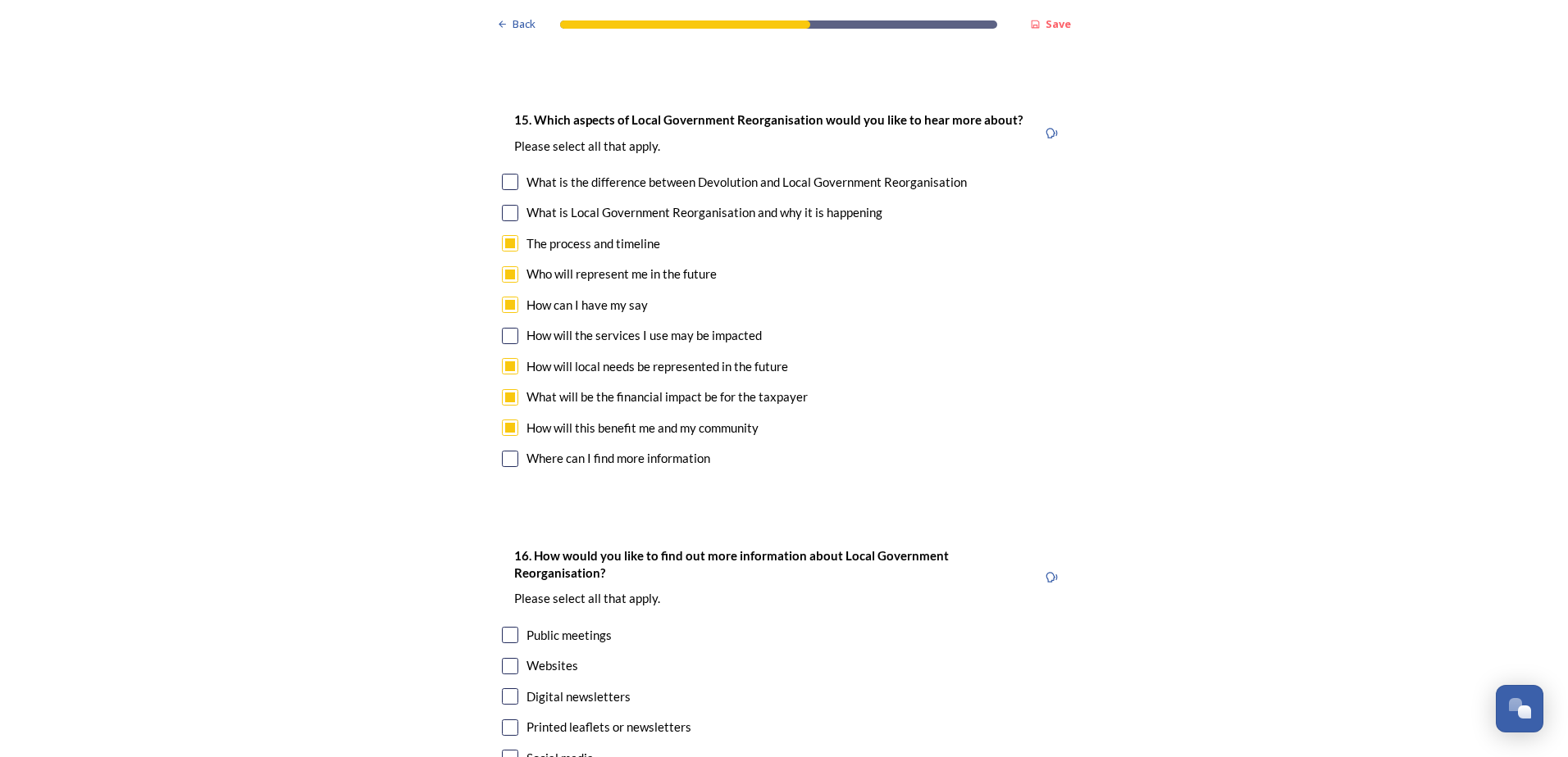
scroll to position [5226, 0]
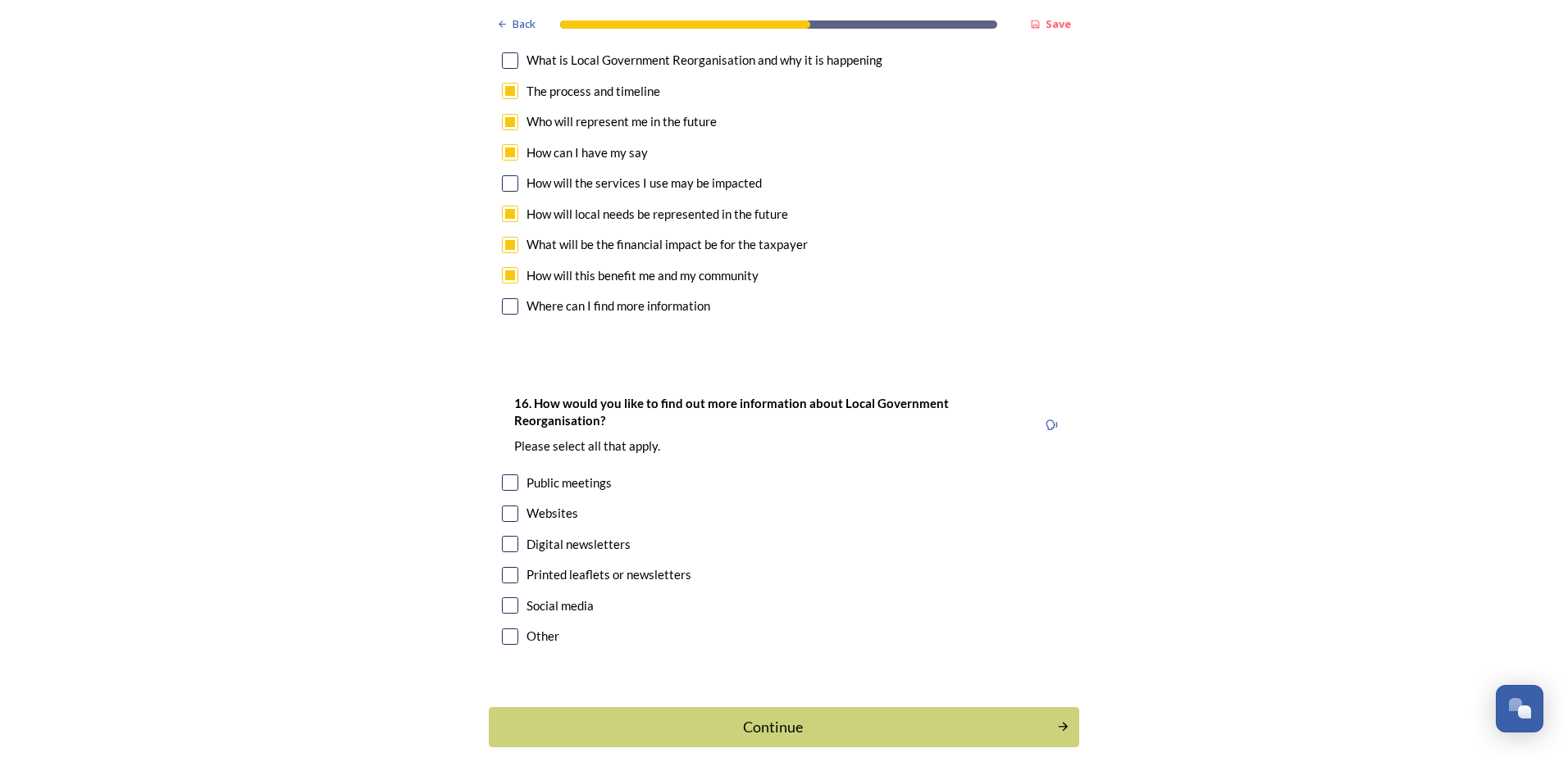
click at [502, 505] on input "checkbox" at bounding box center [510, 513] width 16 height 16
checkbox input "true"
click at [507, 536] on input "checkbox" at bounding box center [510, 544] width 16 height 16
checkbox input "true"
click at [502, 597] on input "checkbox" at bounding box center [510, 605] width 16 height 16
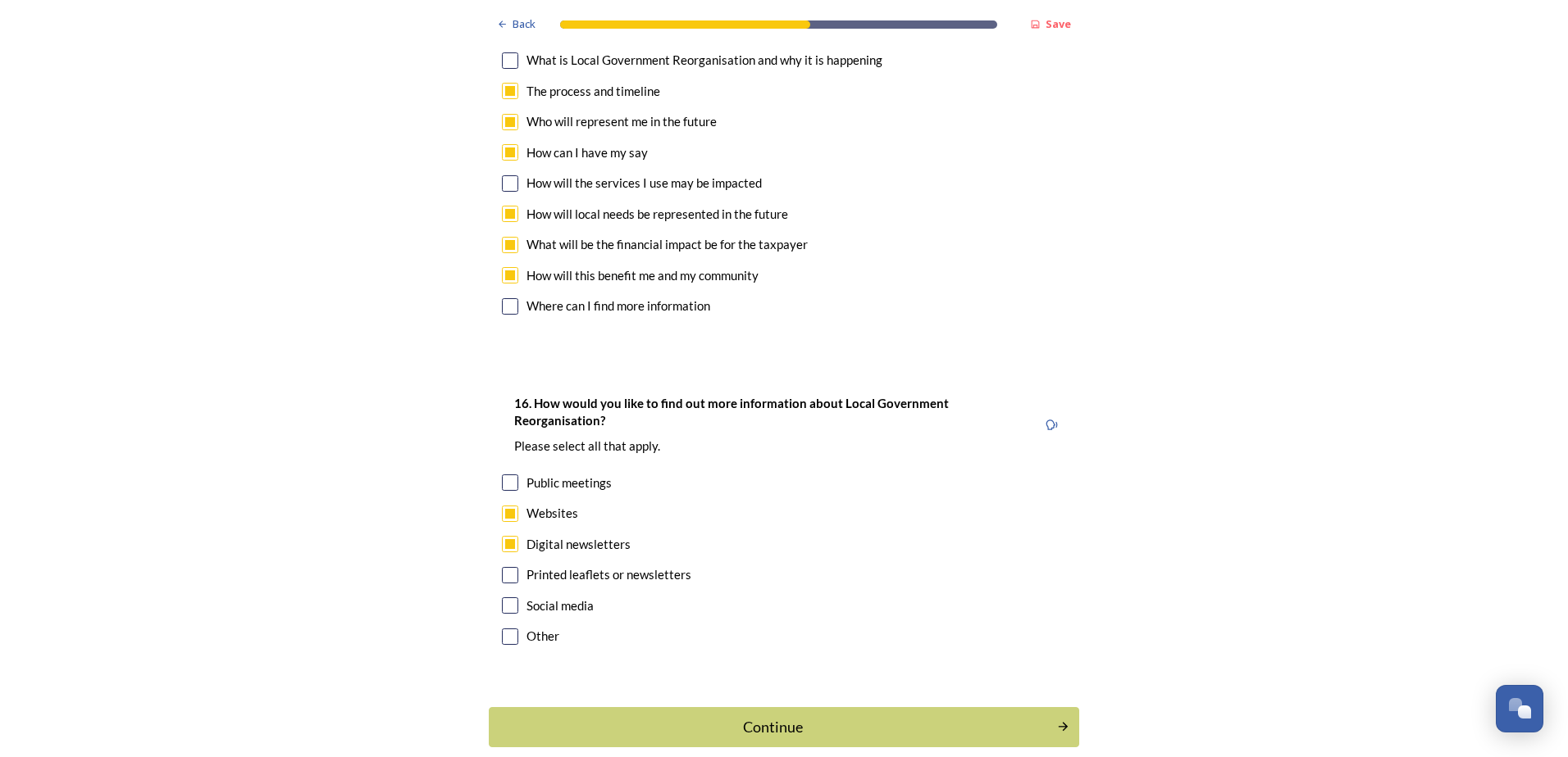
checkbox input "true"
click at [750, 717] on div "Continue" at bounding box center [772, 727] width 555 height 22
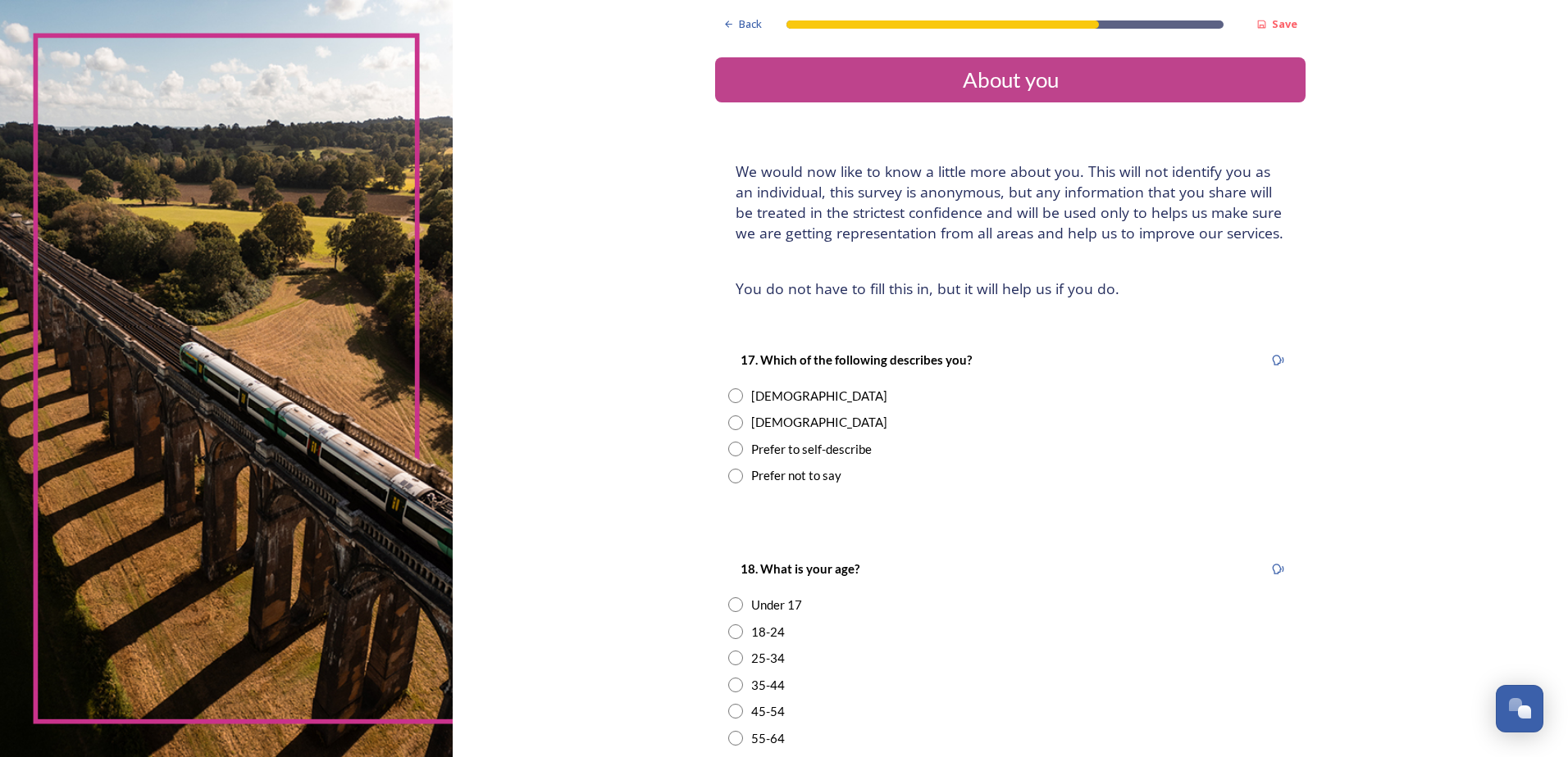
click at [728, 422] on input "radio" at bounding box center [735, 423] width 14 height 14
radio input "true"
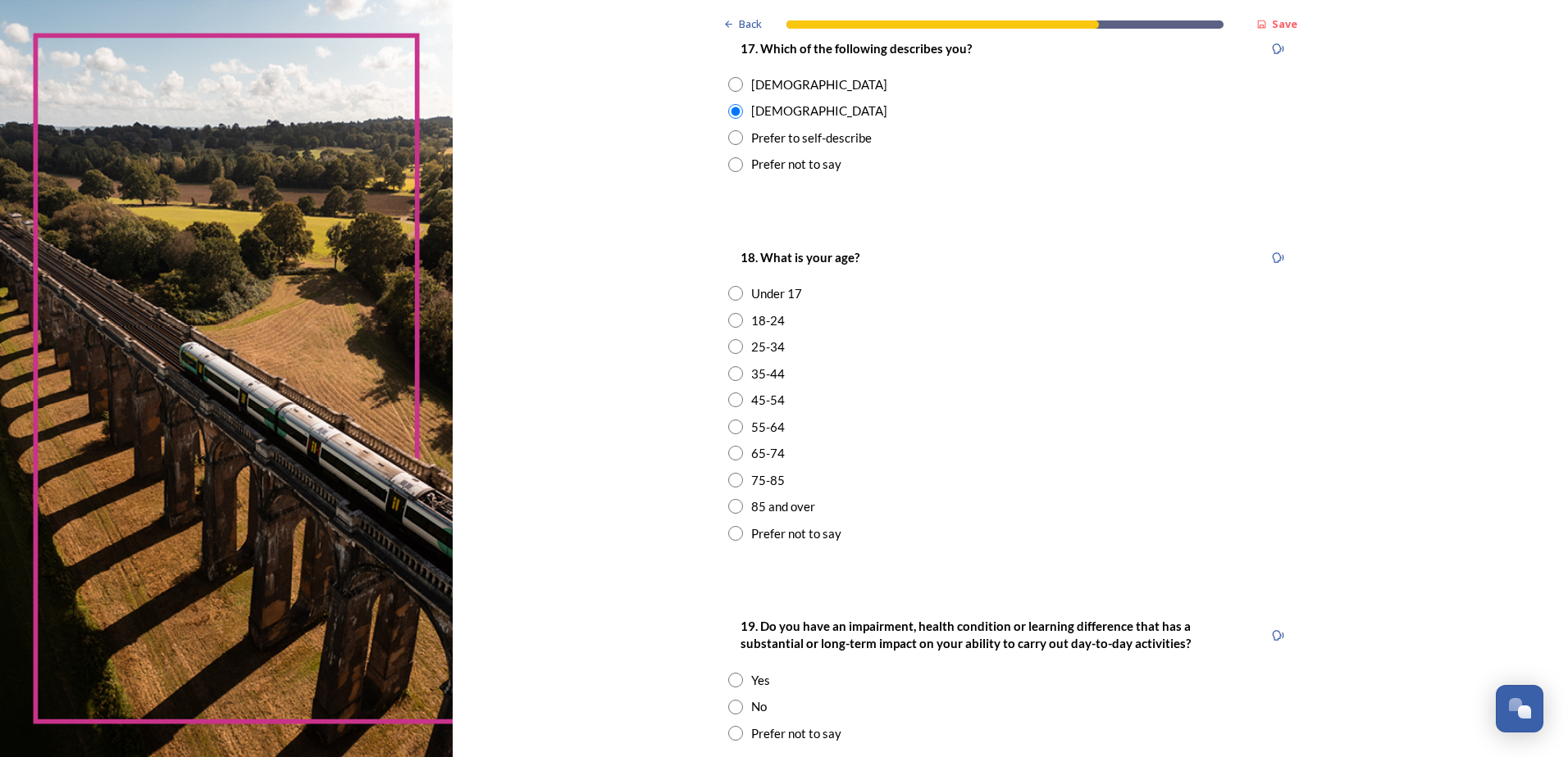
scroll to position [357, 0]
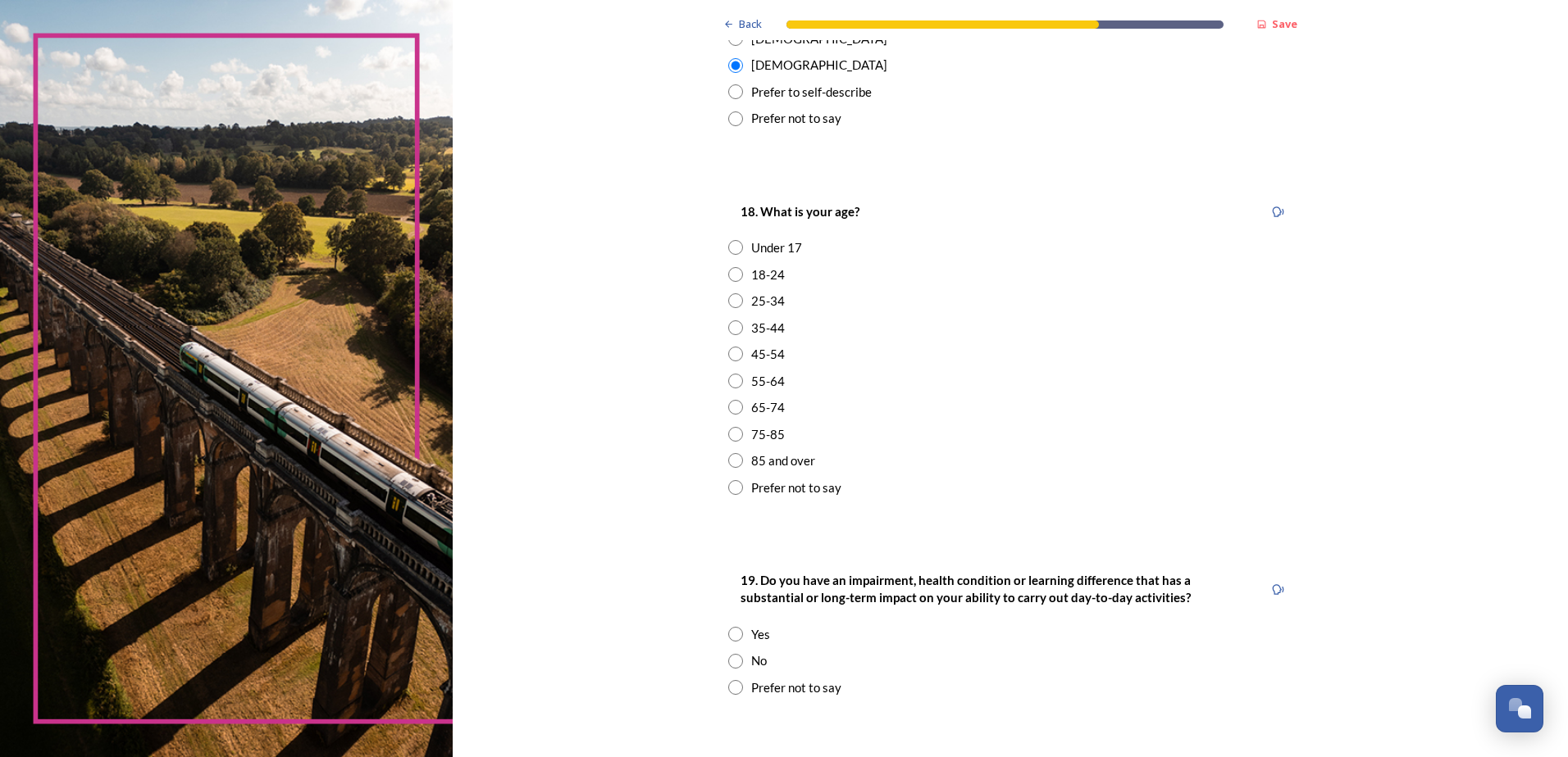
click at [730, 404] on input "radio" at bounding box center [735, 407] width 14 height 14
radio input "true"
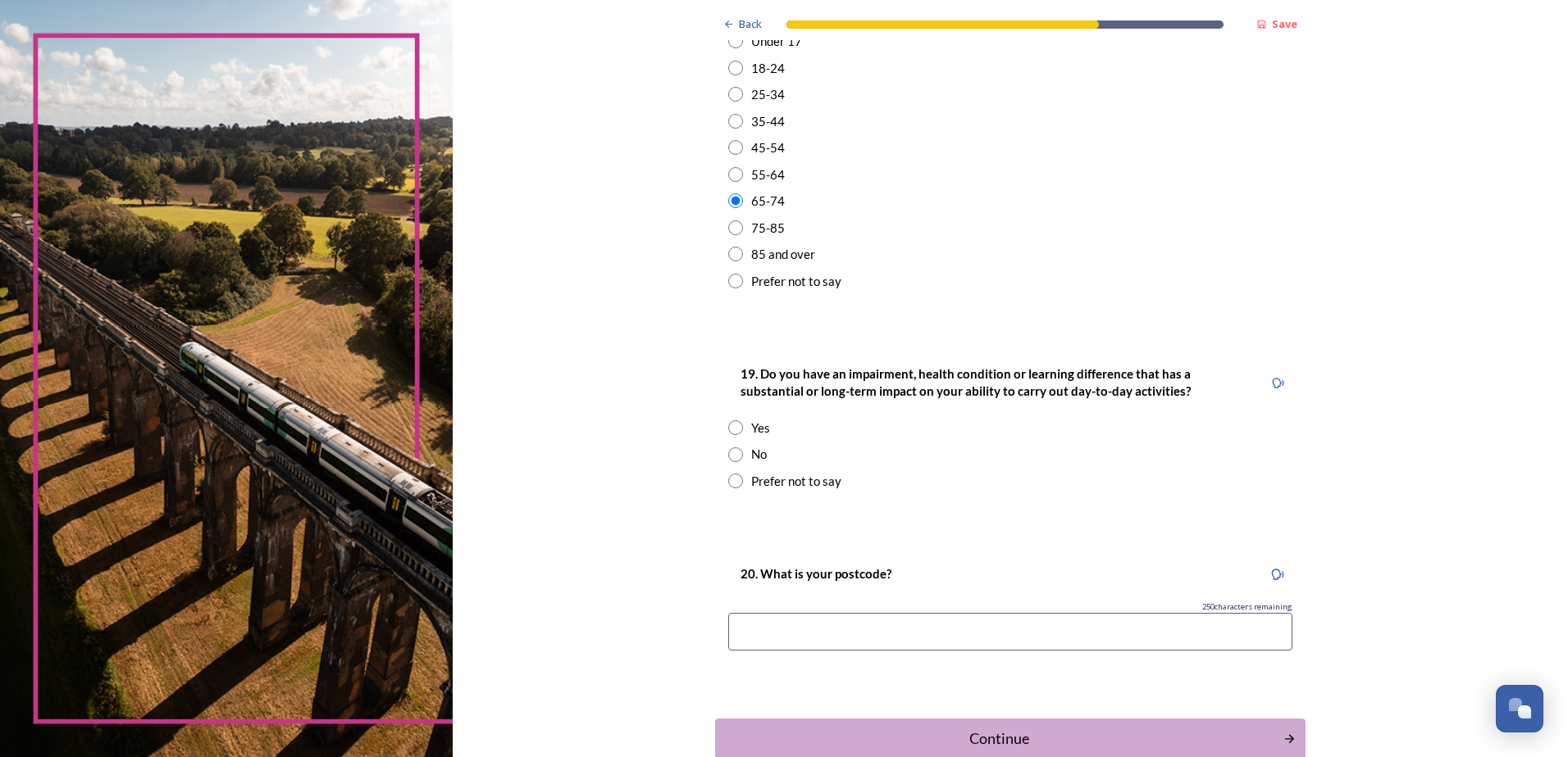
scroll to position [661, 0]
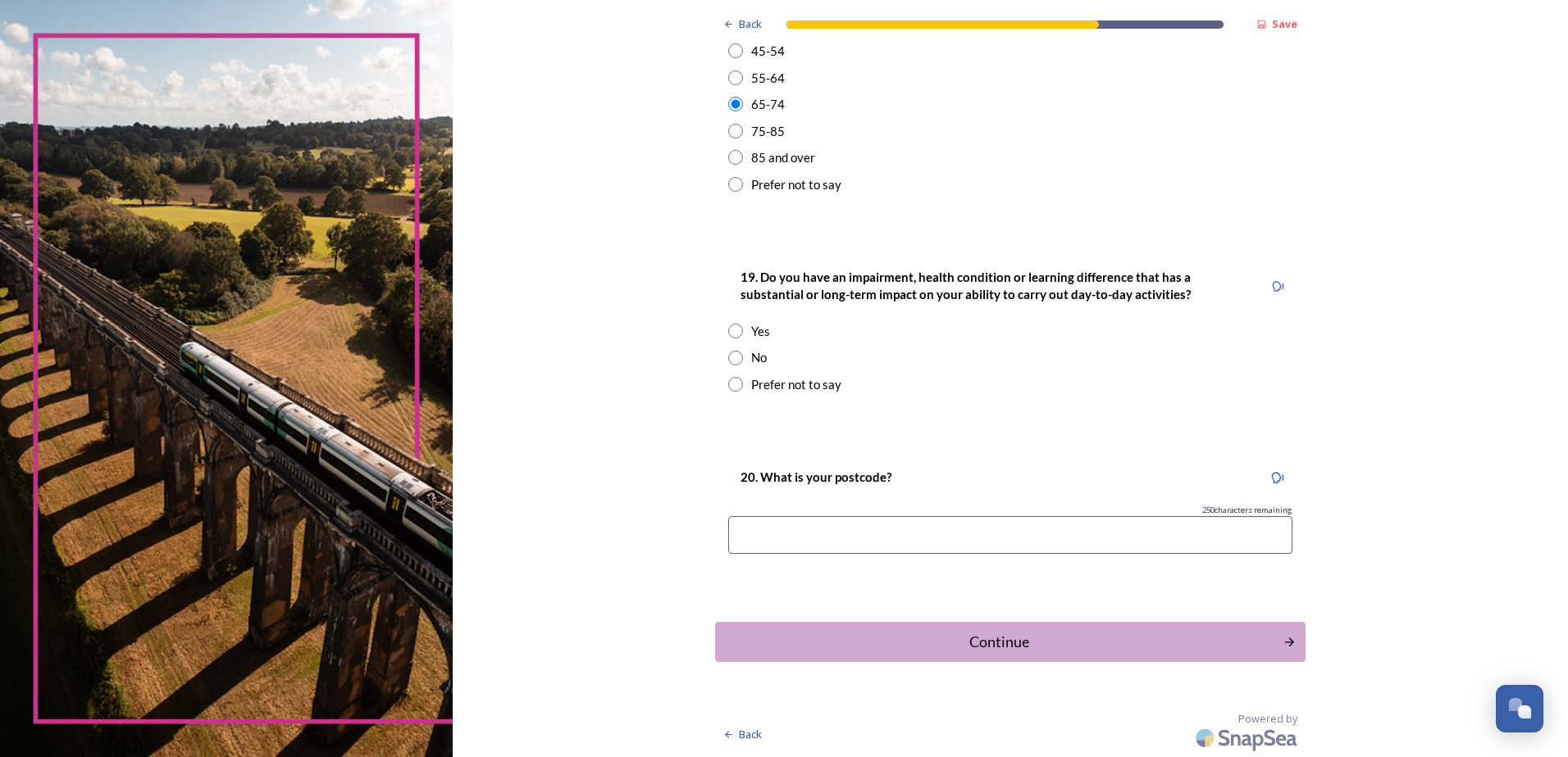
click at [731, 359] on input "radio" at bounding box center [735, 358] width 14 height 14
radio input "true"
click at [752, 526] on input at bounding box center [1009, 535] width 564 height 38
type input "BN13 2QY"
click at [916, 596] on div "Back Save About you We would now like to know a little more about you. This wil…" at bounding box center [1010, 48] width 590 height 1418
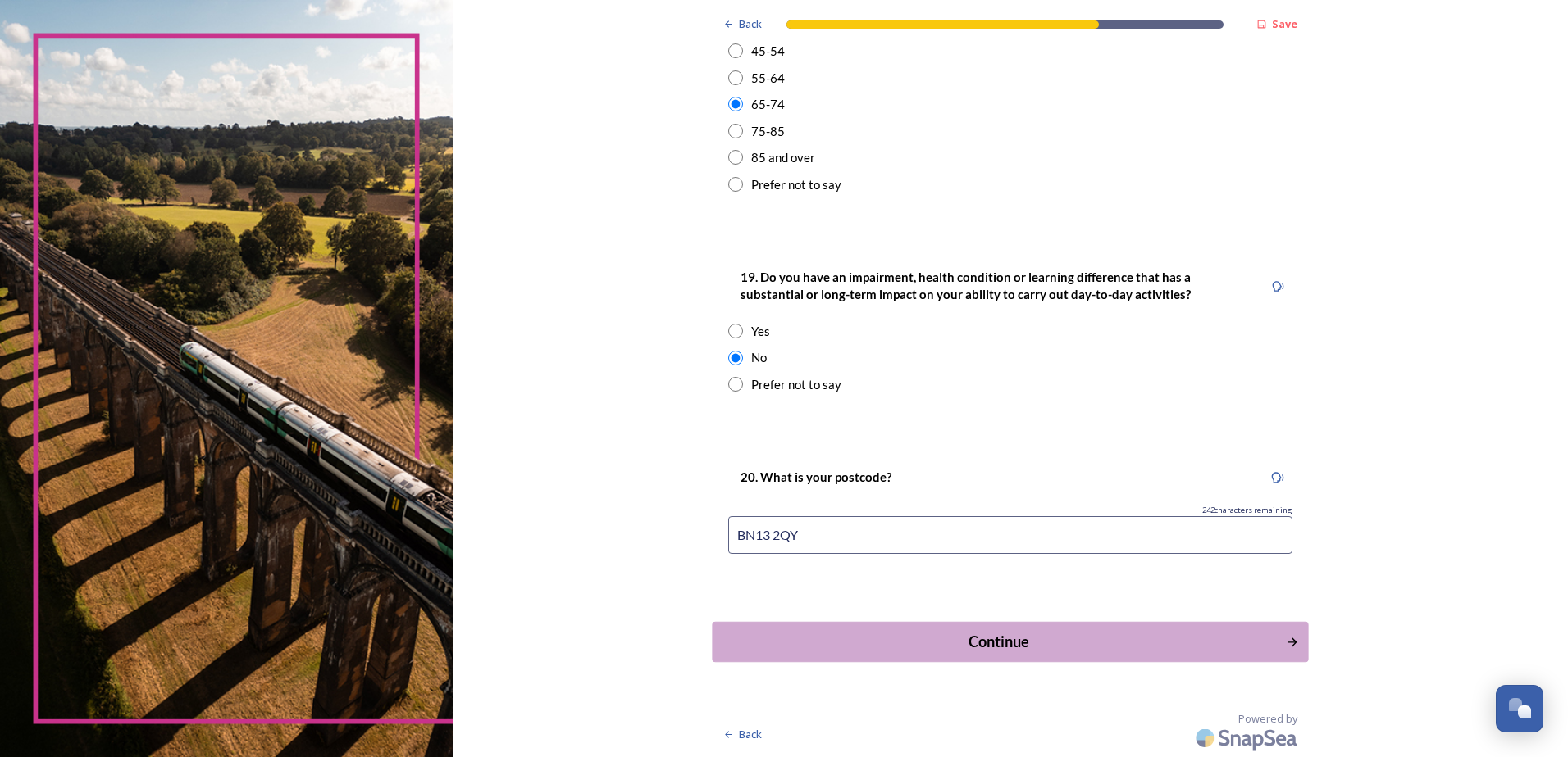
click at [1008, 646] on div "Continue" at bounding box center [999, 642] width 555 height 22
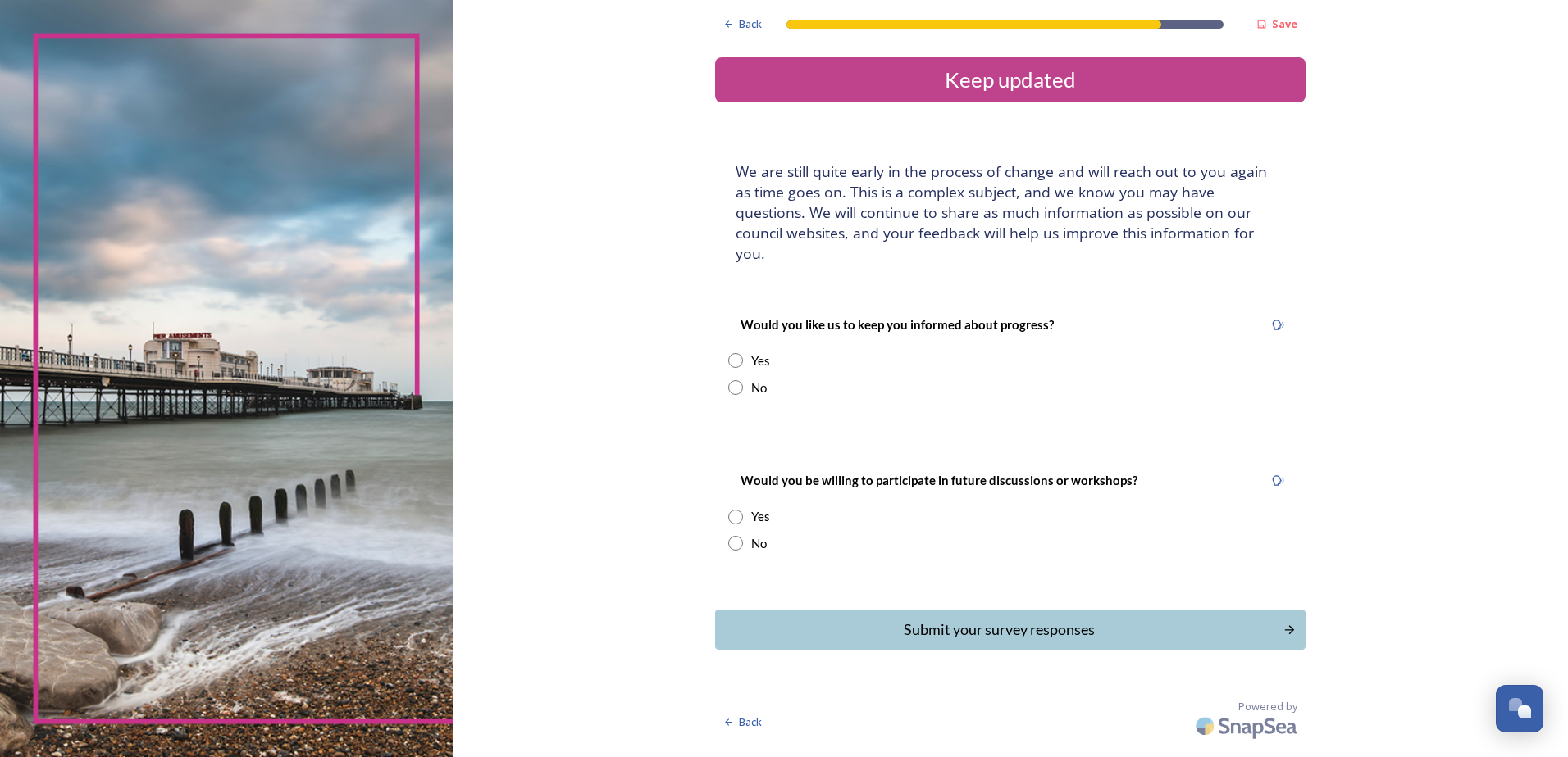
click at [732, 353] on input "radio" at bounding box center [735, 361] width 14 height 14
radio input "true"
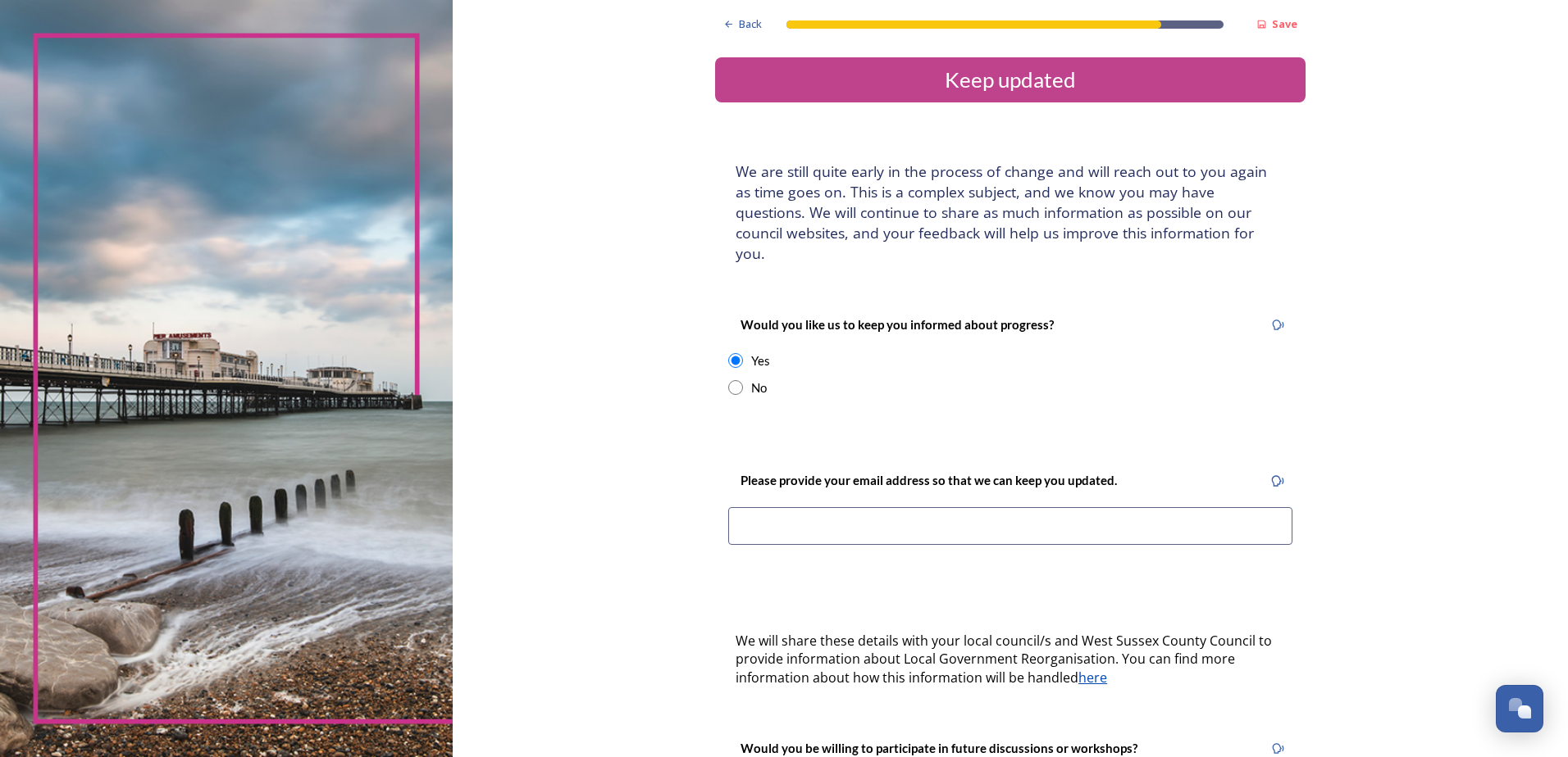
click at [752, 512] on input at bounding box center [1009, 526] width 564 height 38
type input "andrew.c.swayne@gmail.com"
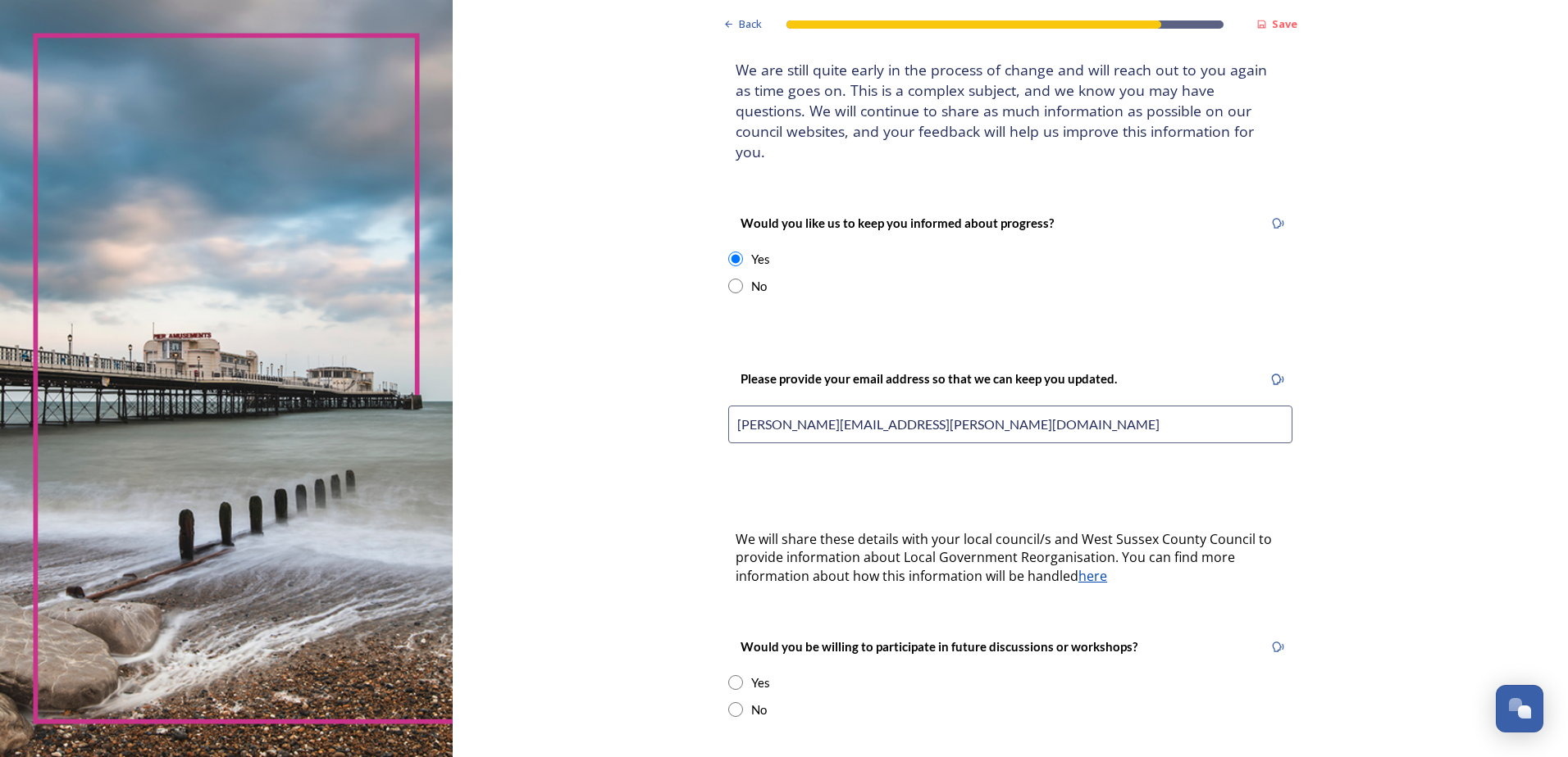
scroll to position [236, 0]
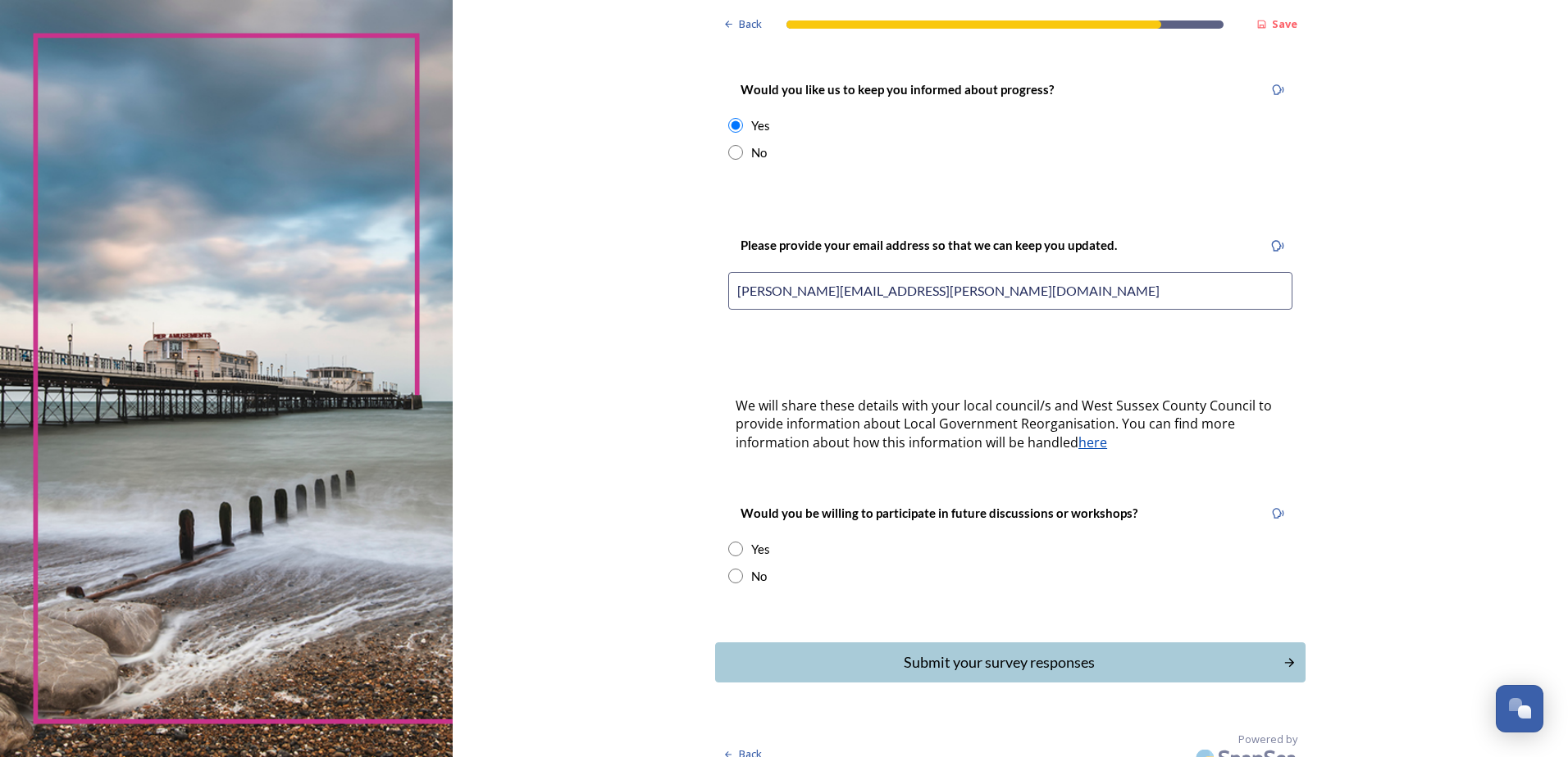
click at [728, 541] on input "radio" at bounding box center [735, 548] width 14 height 14
radio input "true"
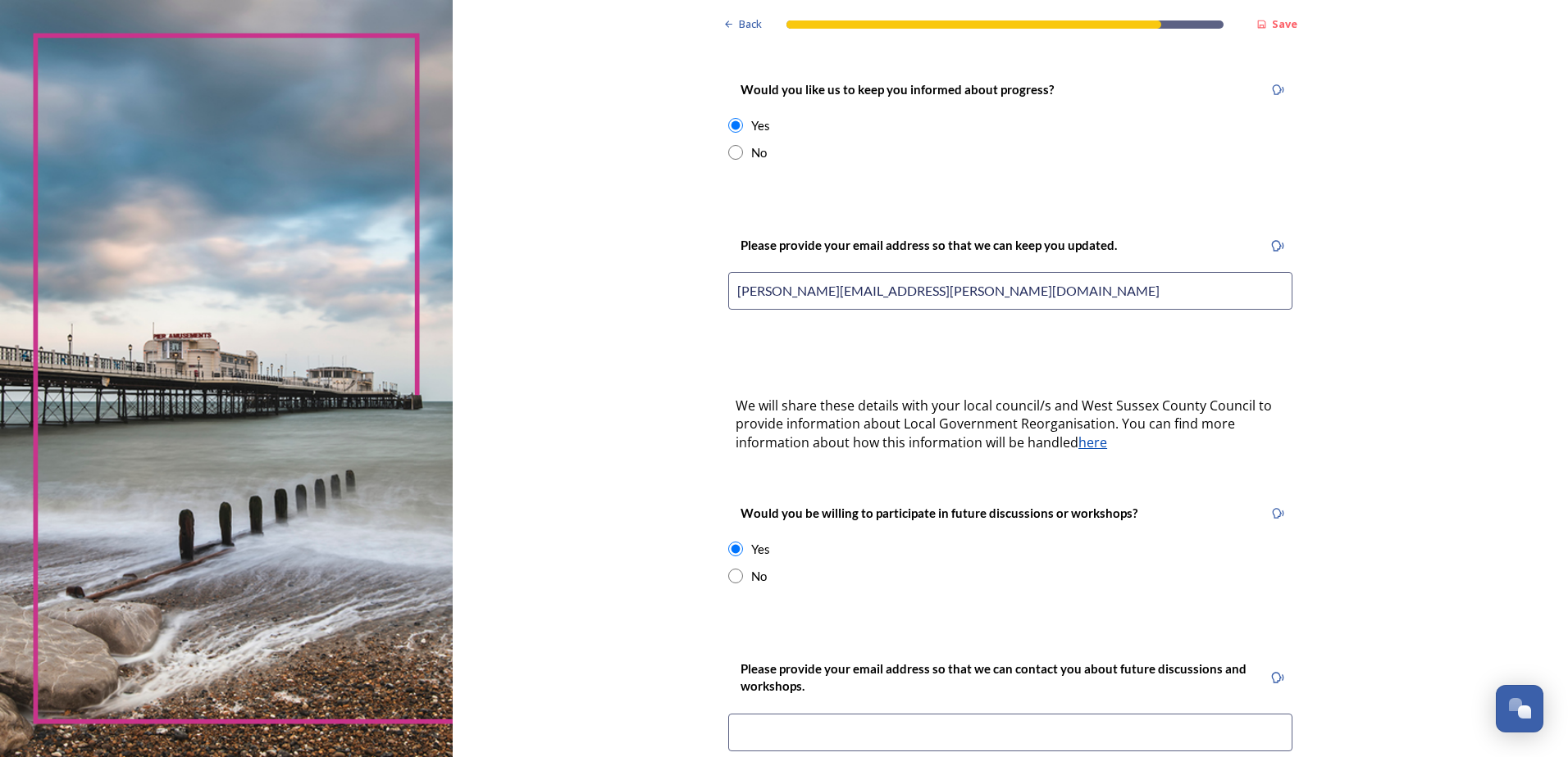
click at [832, 714] on input at bounding box center [1009, 733] width 564 height 38
drag, startPoint x: 925, startPoint y: 708, endPoint x: 712, endPoint y: 711, distance: 213.0
click at [715, 711] on div "Please provide your email address so that we can contact you about future discu…" at bounding box center [1010, 710] width 590 height 136
type input "andrew.c.swayne@gmail.com"
click at [939, 572] on div "Would you be willing to participate in future discussions or workshops? Yes No" at bounding box center [1010, 544] width 590 height 115
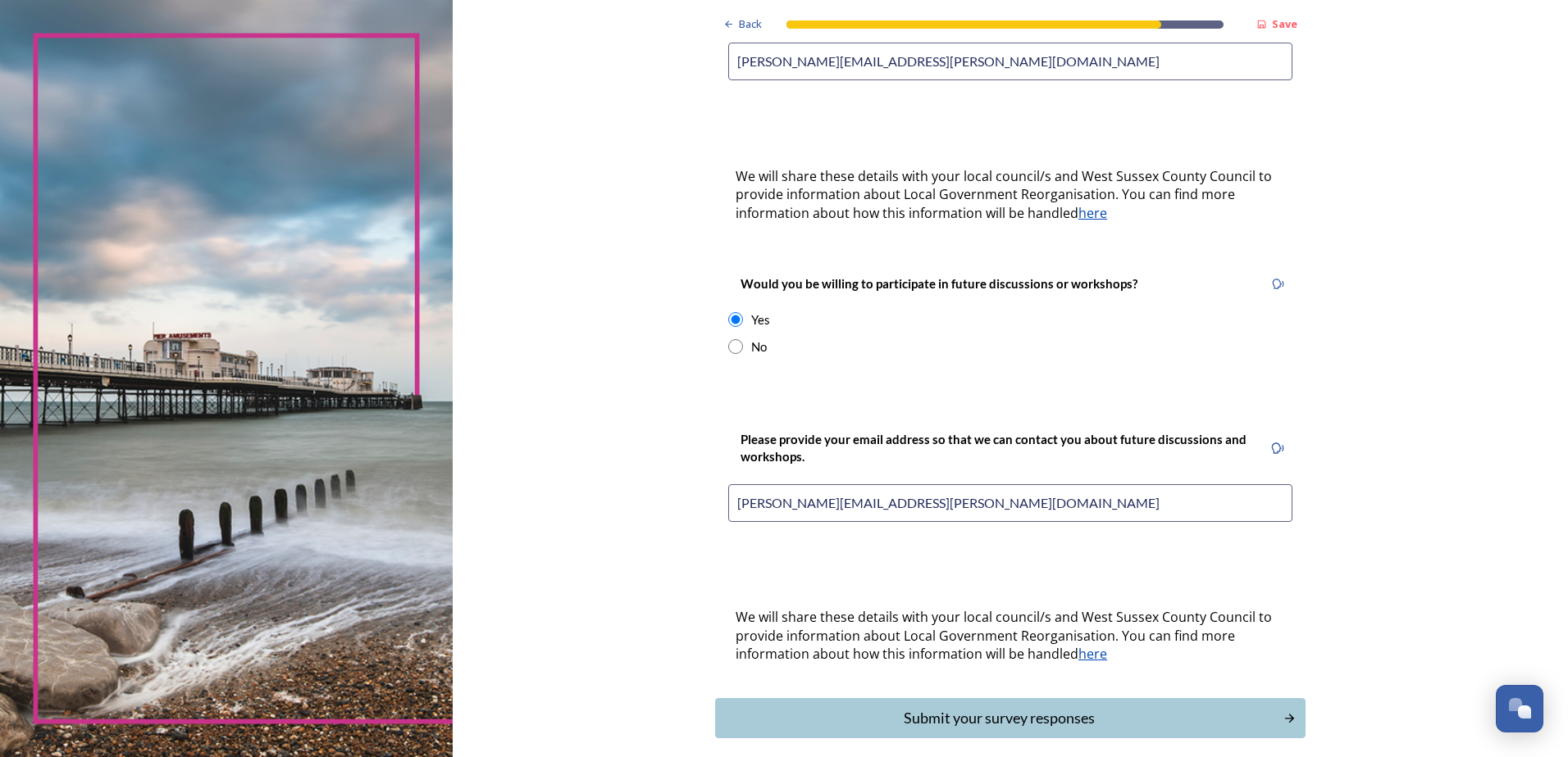
scroll to position [521, 0]
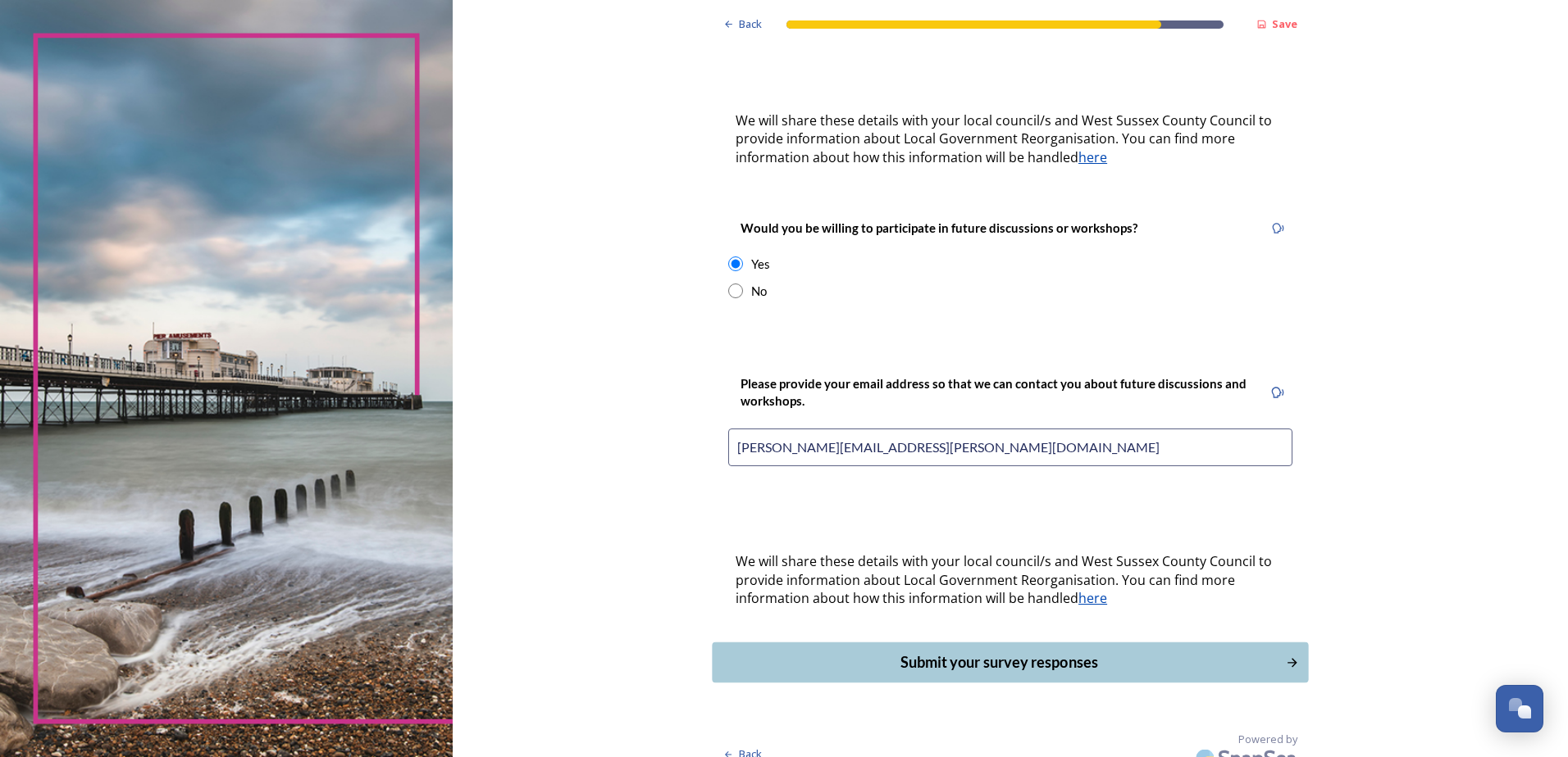
click at [972, 652] on div "Submit your survey responses" at bounding box center [999, 663] width 555 height 22
